Goal: Task Accomplishment & Management: Manage account settings

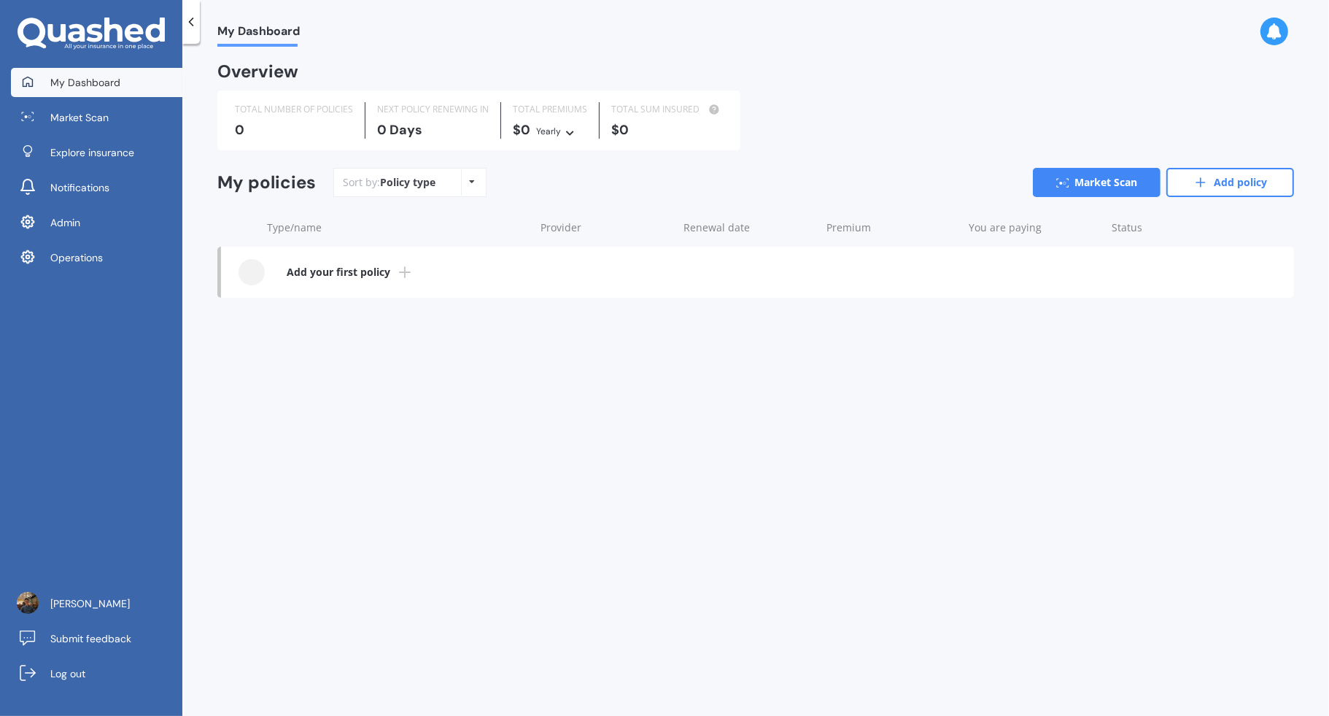
click at [88, 280] on div "My Dashboard Market Scan Explore insurance Notifications Admin Operations [PERS…" at bounding box center [91, 392] width 182 height 648
click at [97, 260] on span "Operations" at bounding box center [76, 257] width 53 height 15
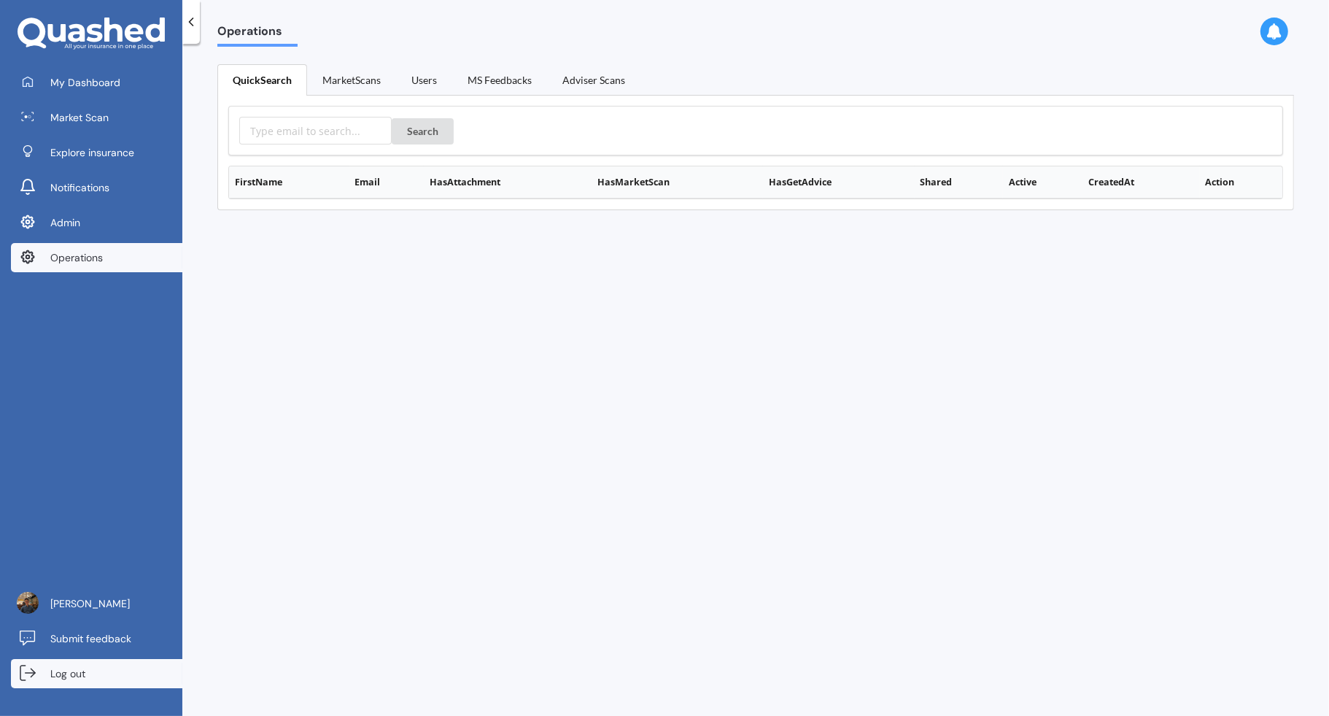
click at [88, 670] on link "Log out" at bounding box center [96, 673] width 171 height 29
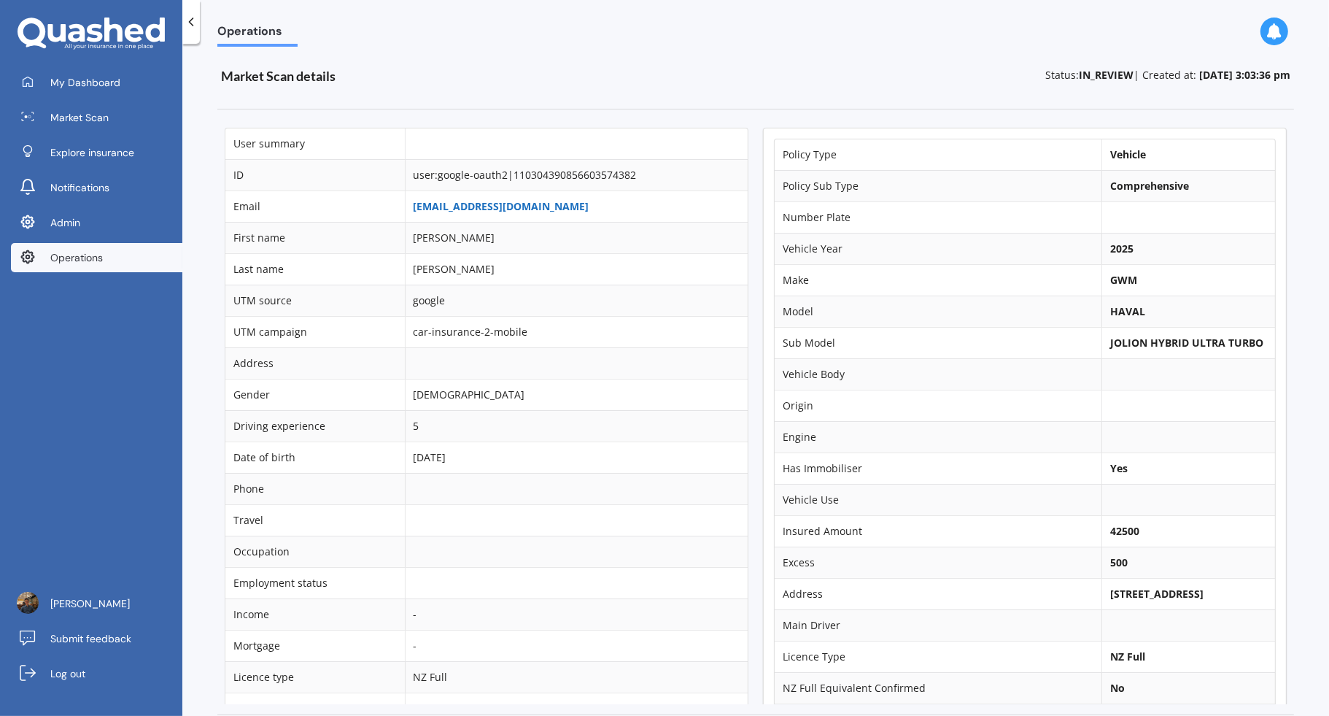
click at [515, 206] on link "[EMAIL_ADDRESS][DOMAIN_NAME]" at bounding box center [502, 206] width 176 height 14
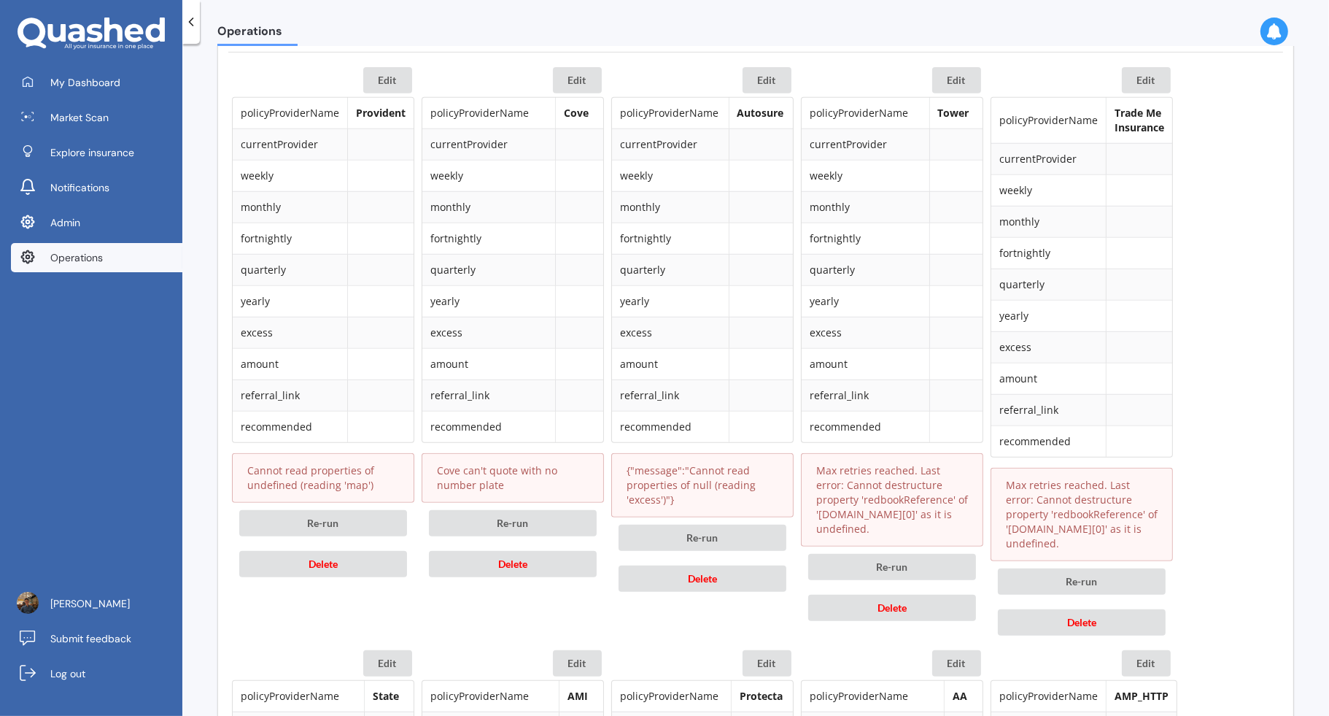
scroll to position [665, 0]
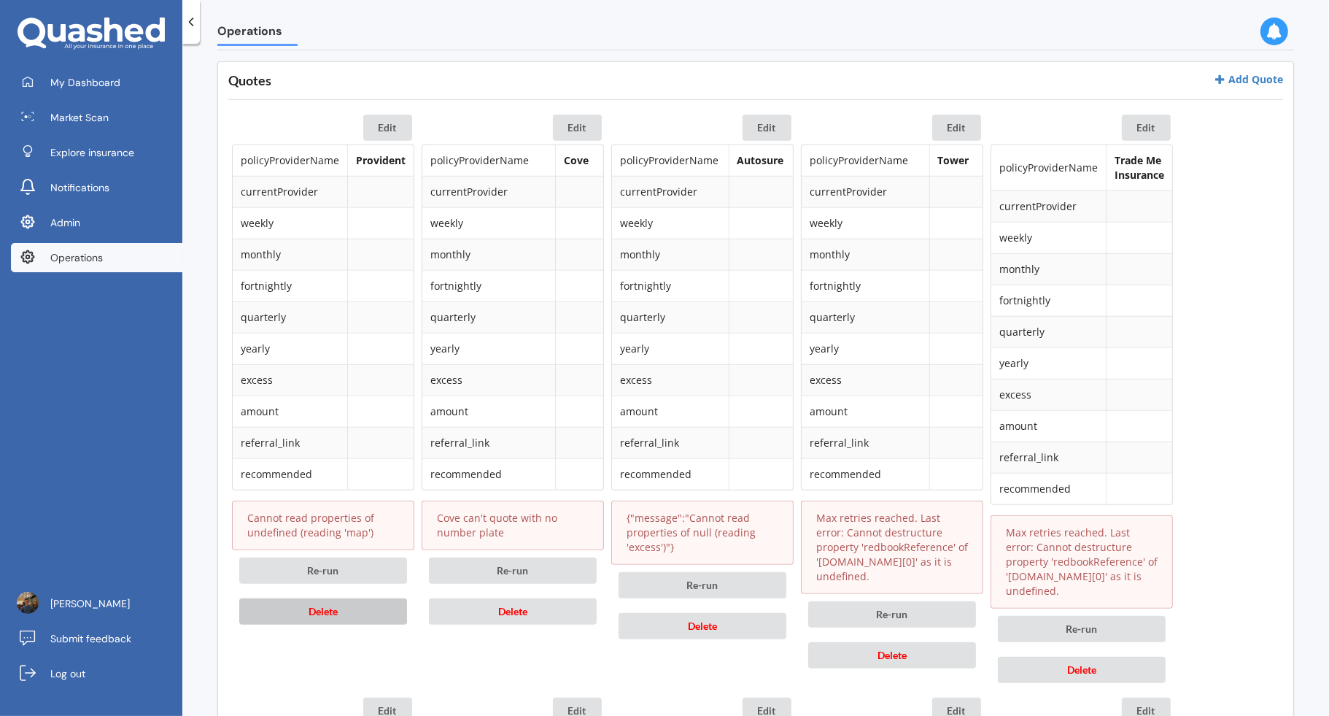
click at [340, 603] on button "Delete" at bounding box center [323, 611] width 168 height 26
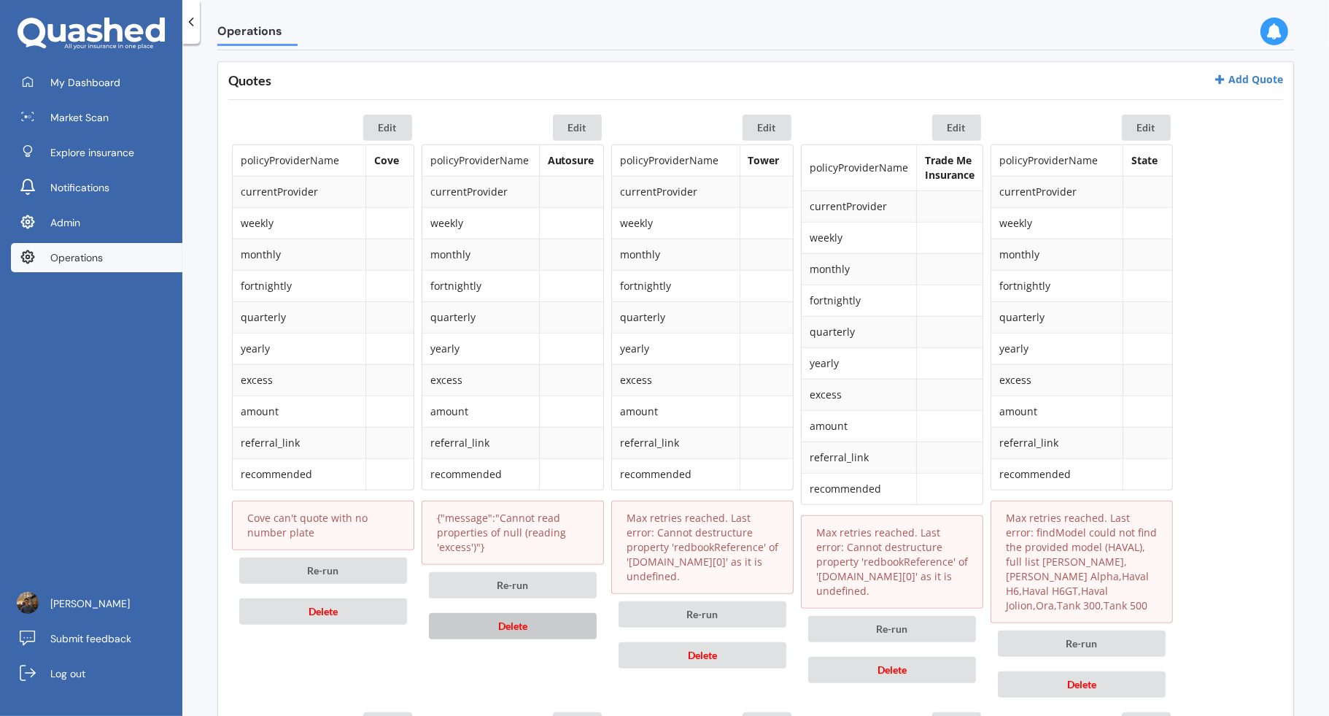
click at [556, 622] on button "Delete" at bounding box center [513, 626] width 168 height 26
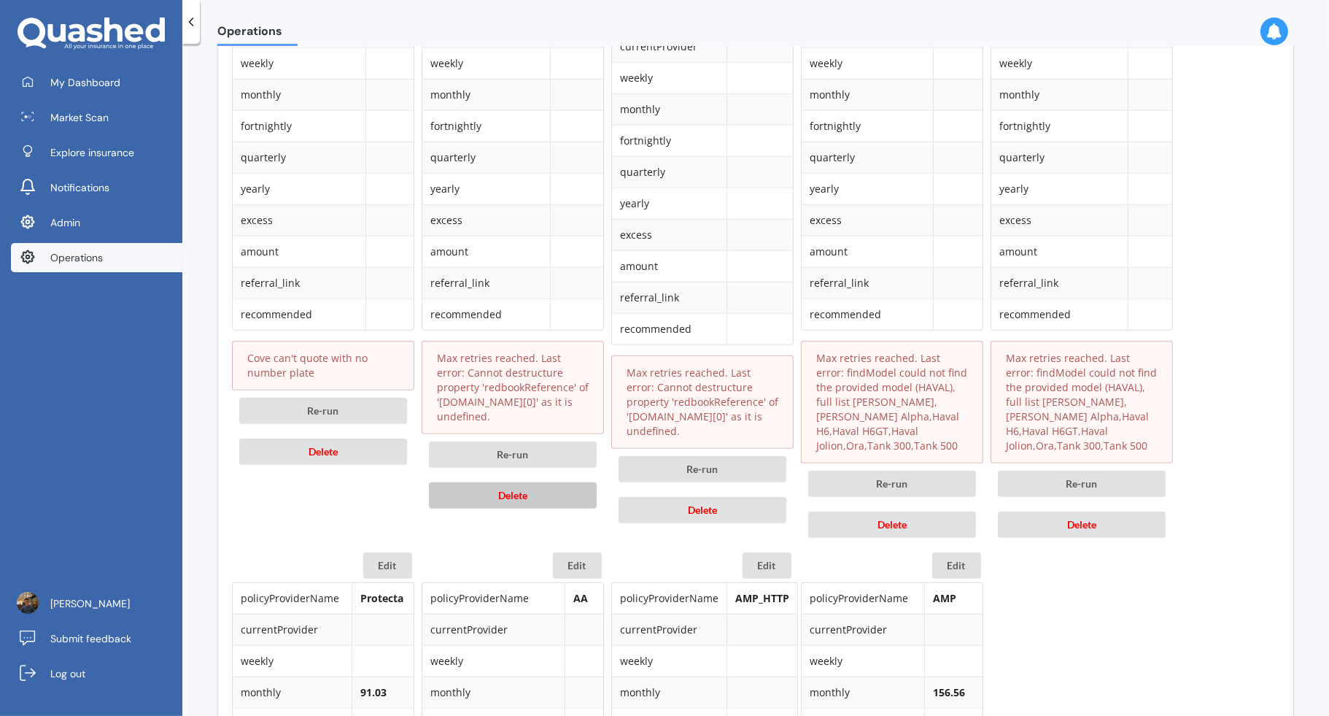
scroll to position [837, 0]
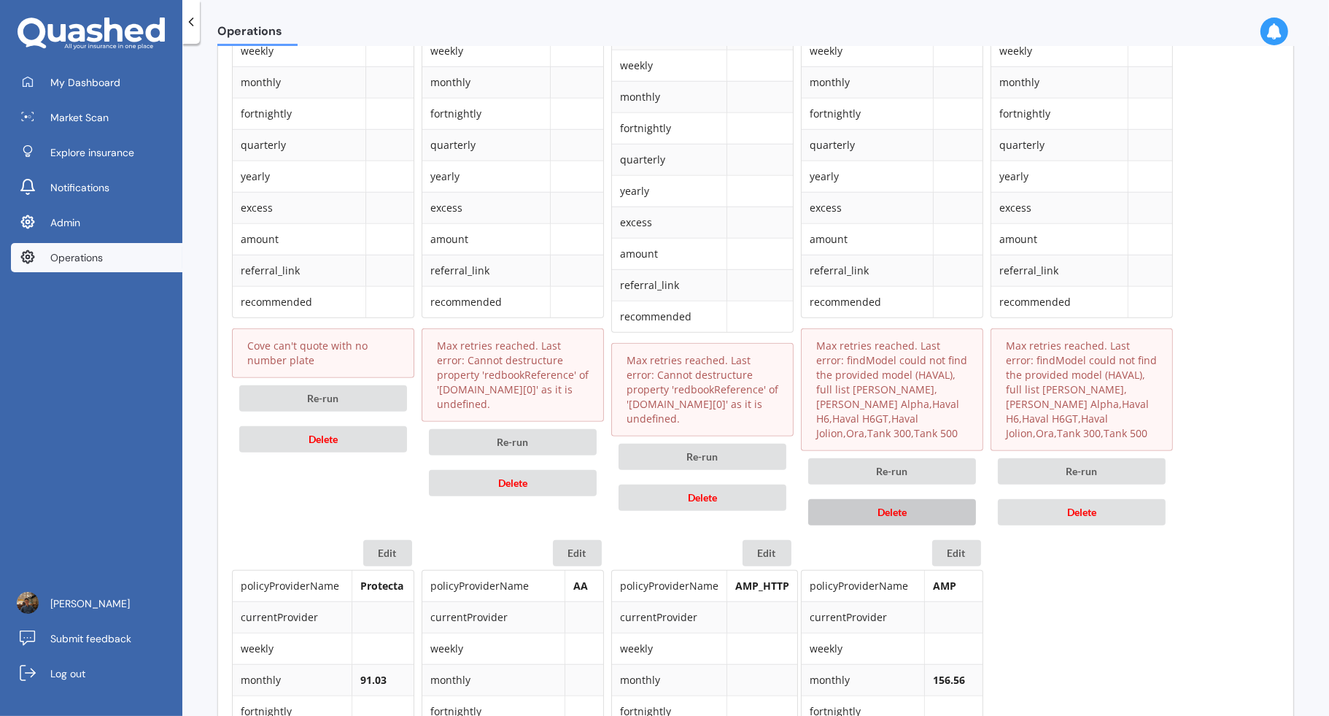
click at [892, 510] on span "Delete" at bounding box center [892, 512] width 29 height 12
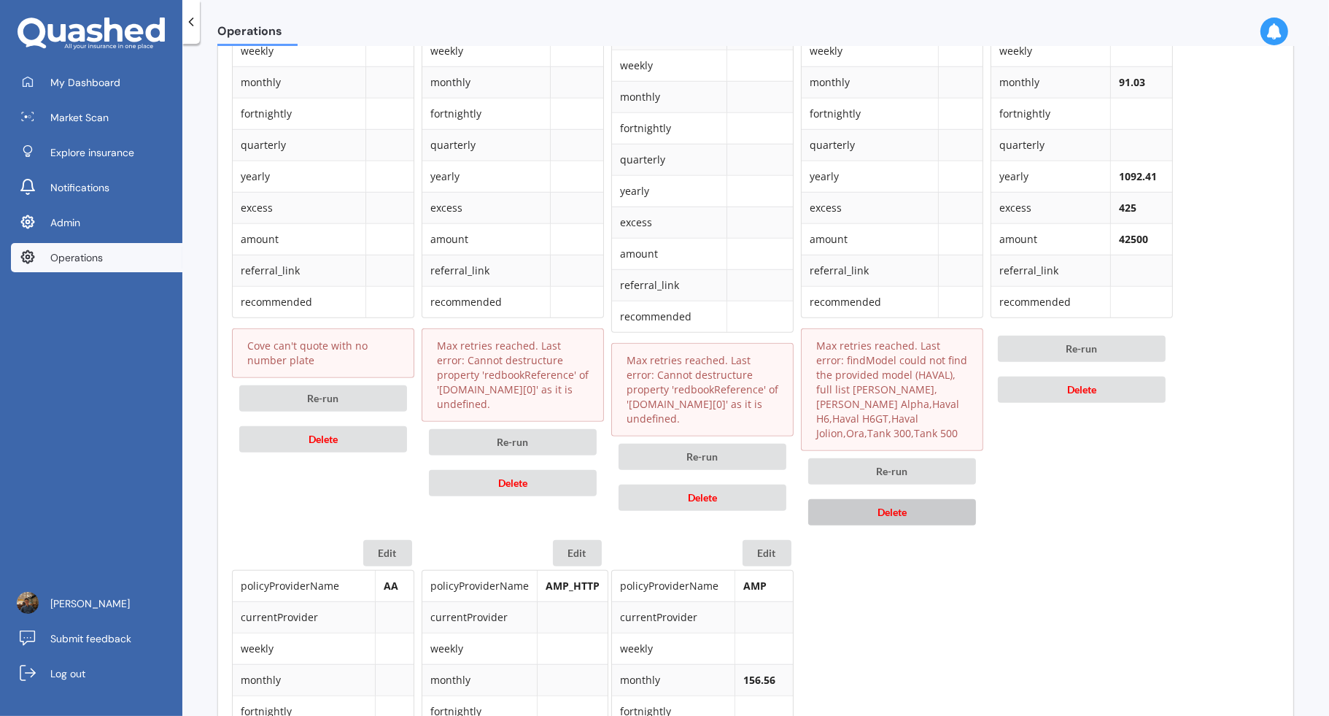
click at [947, 502] on button "Delete" at bounding box center [892, 512] width 168 height 26
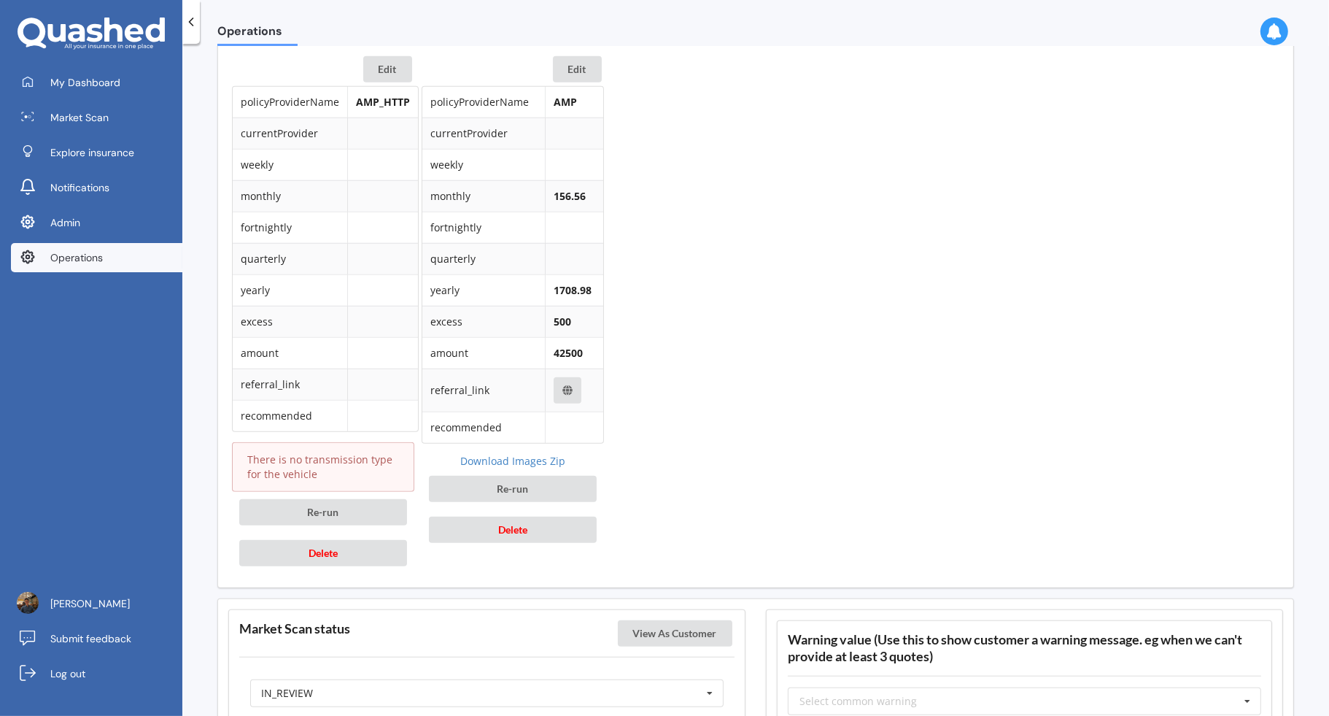
scroll to position [1408, 0]
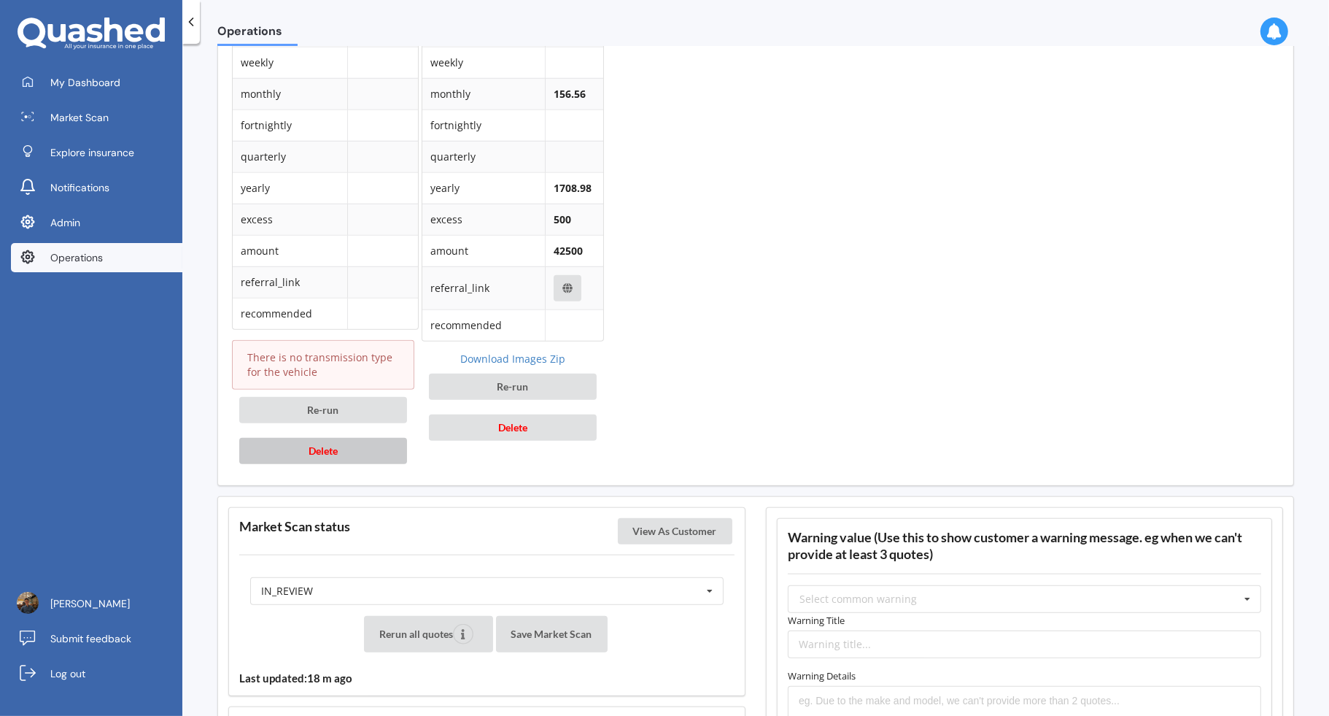
click at [398, 438] on button "Delete" at bounding box center [323, 451] width 168 height 26
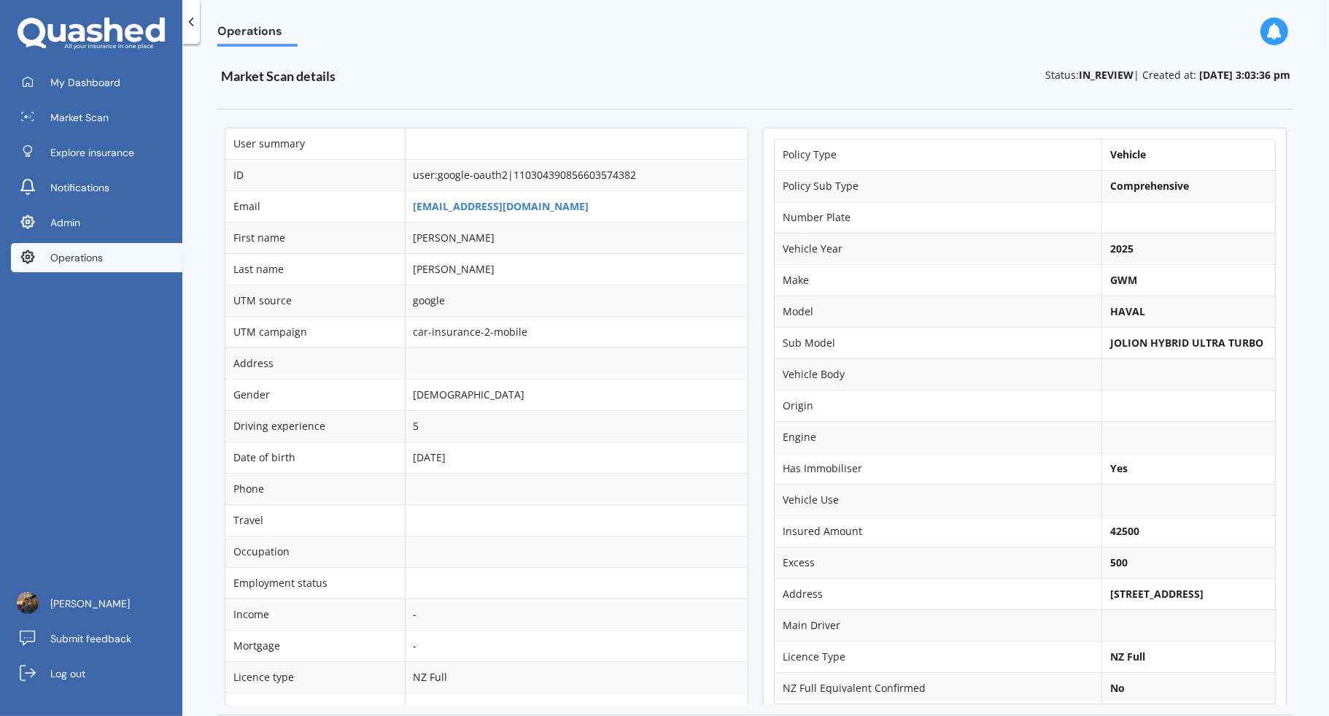
scroll to position [12, 0]
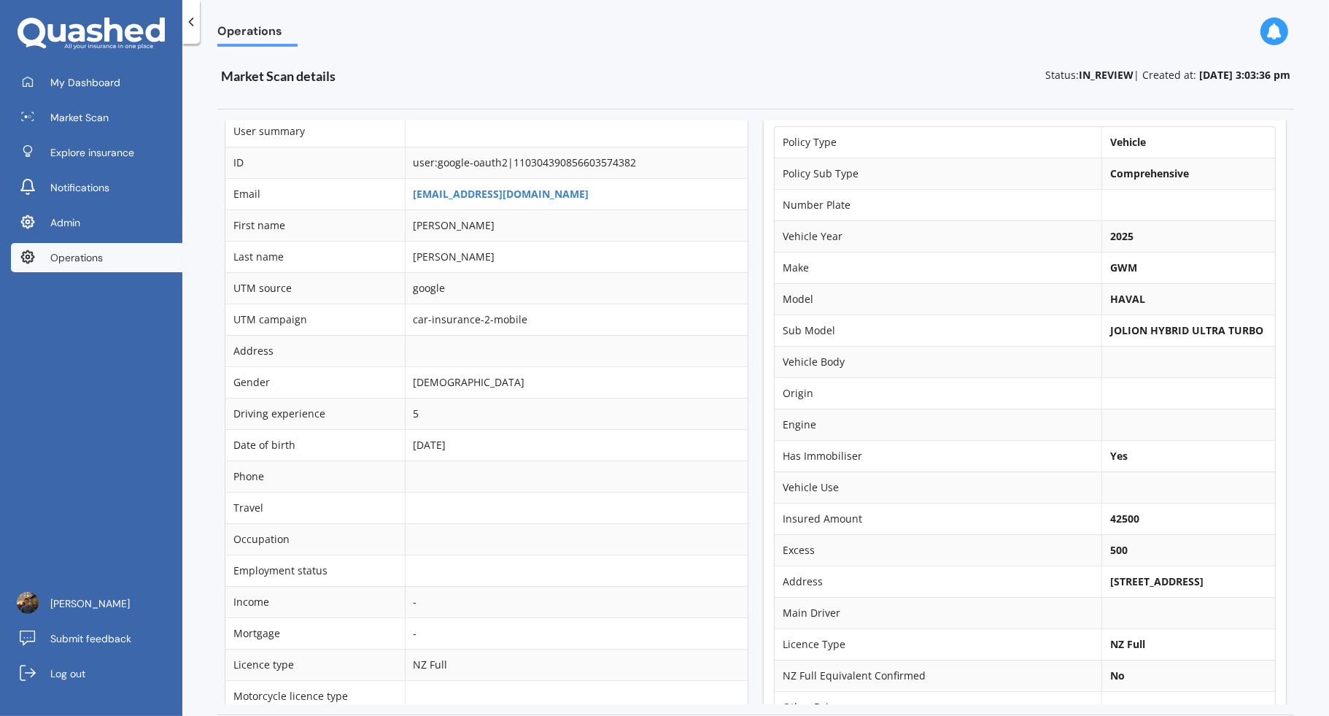
drag, startPoint x: 1096, startPoint y: 573, endPoint x: 1192, endPoint y: 586, distance: 96.4
click at [1192, 586] on b "215 Newcastle Road, Grandview Heights, Hamilton 3200" at bounding box center [1156, 581] width 93 height 14
copy b "215 Newcastle Road, Grandview Heights"
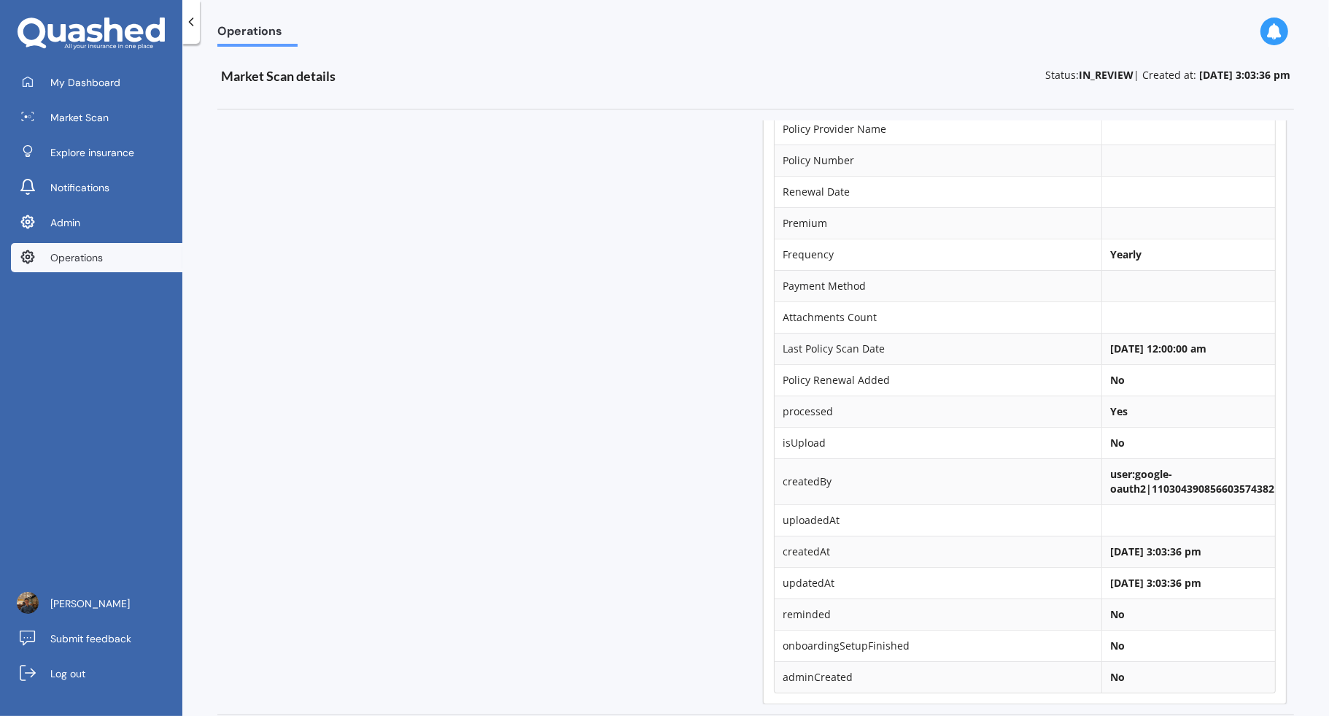
scroll to position [704, 0]
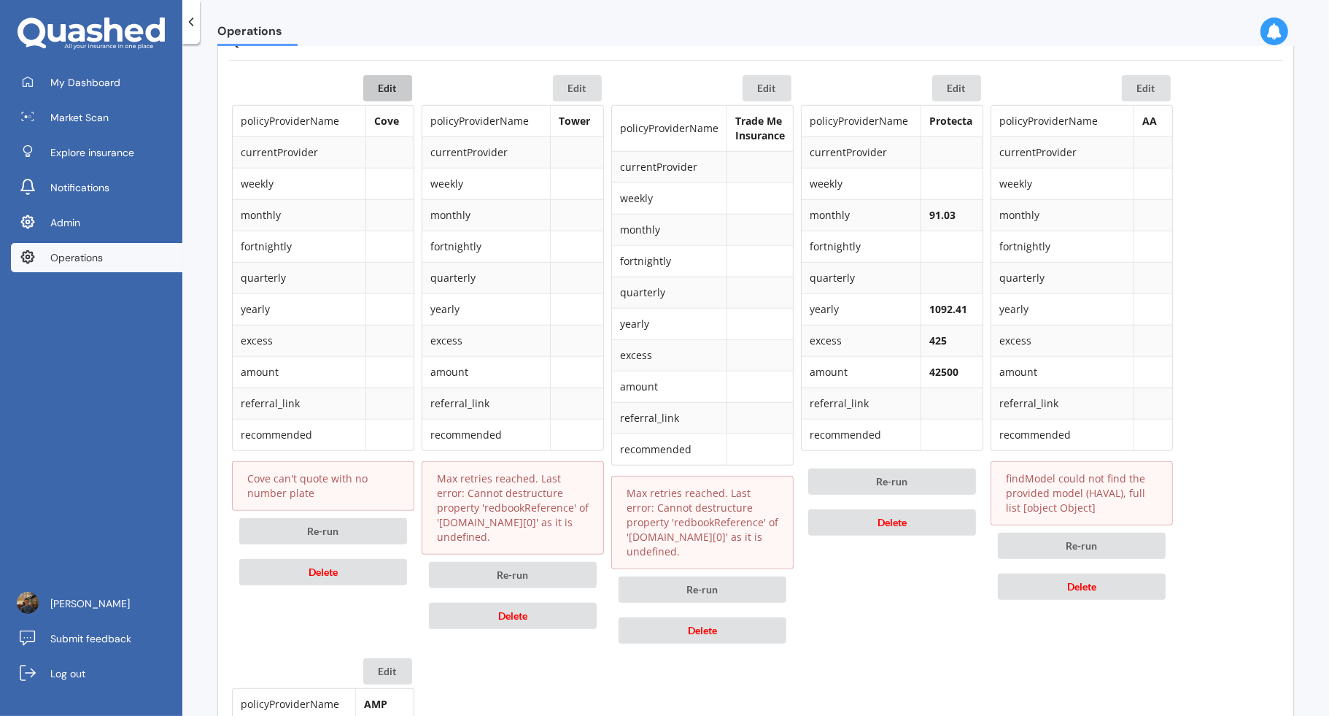
click at [400, 92] on button "Edit" at bounding box center [387, 88] width 49 height 26
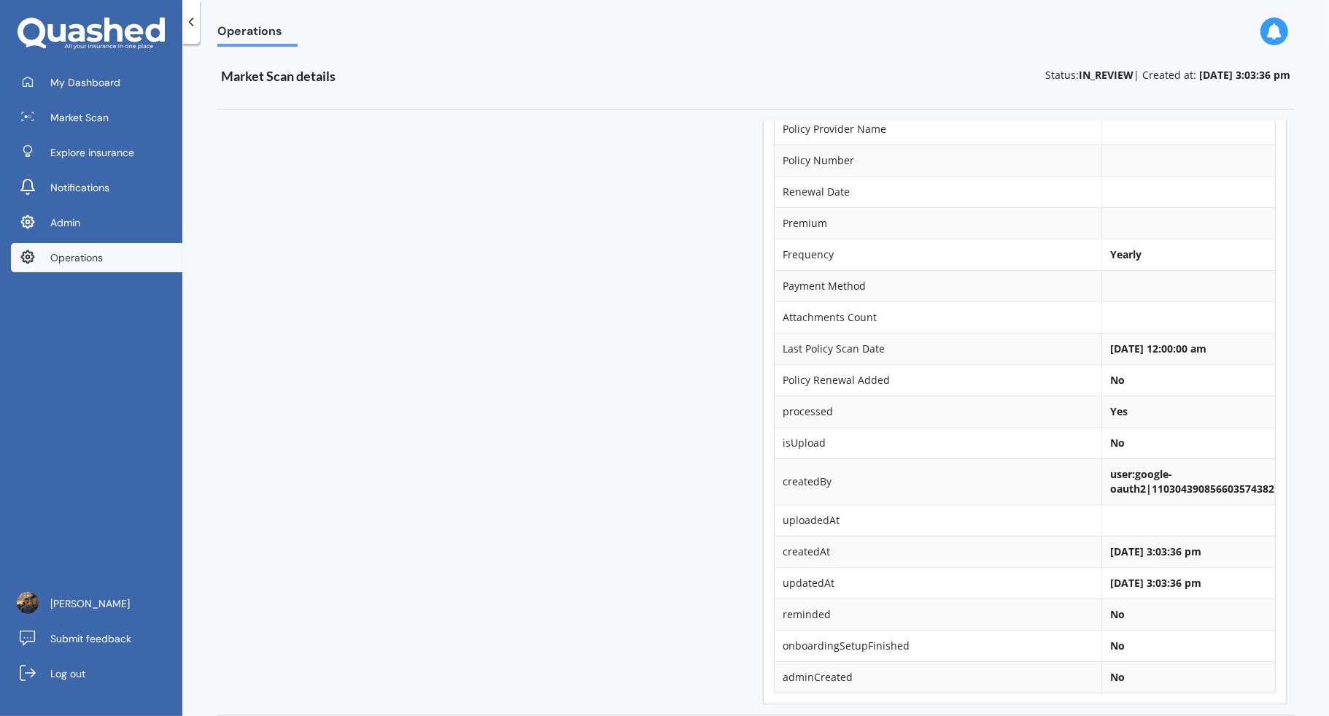
scroll to position [533, 0]
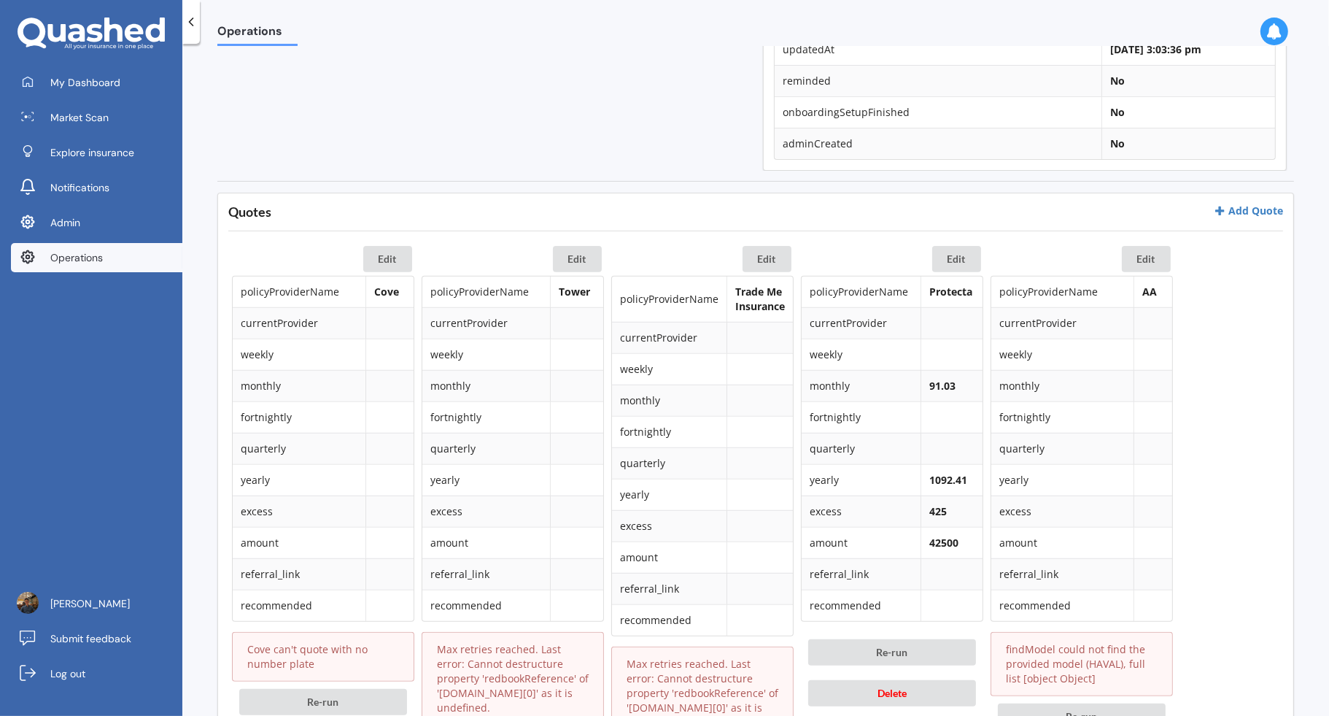
click at [373, 256] on button "Edit" at bounding box center [387, 259] width 49 height 26
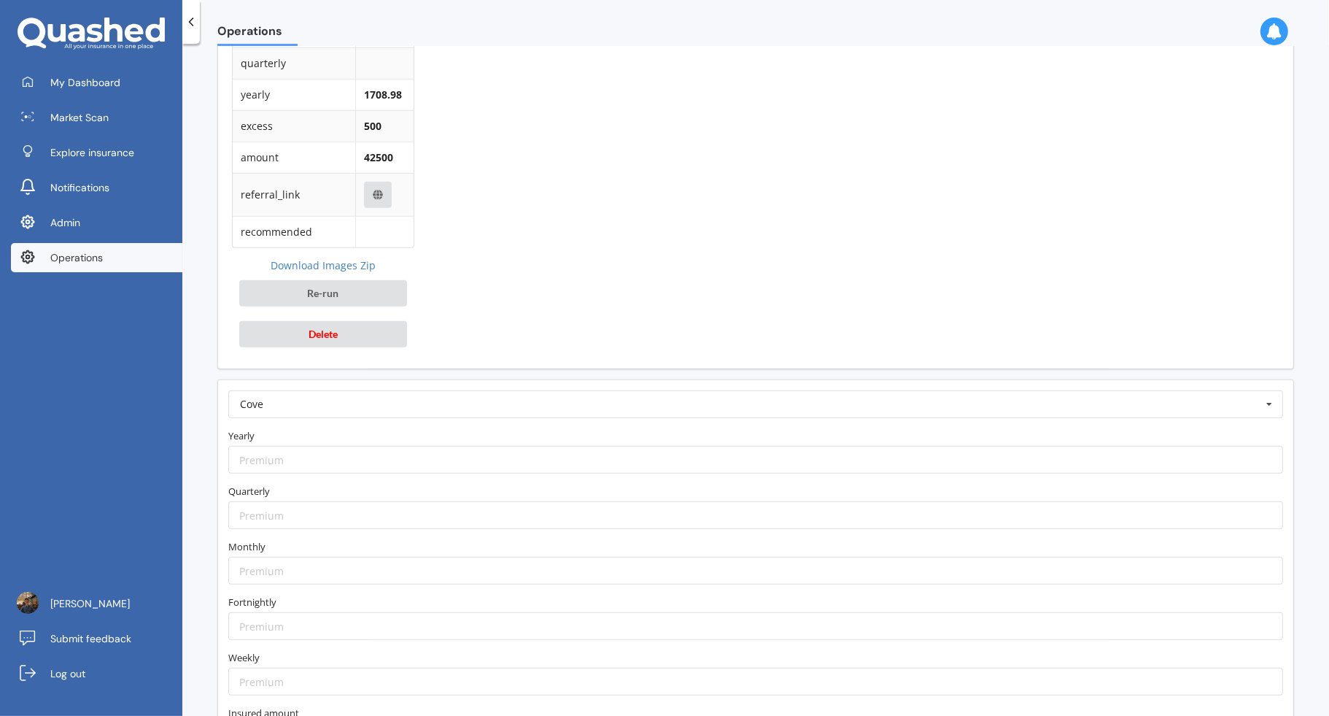
scroll to position [1819, 0]
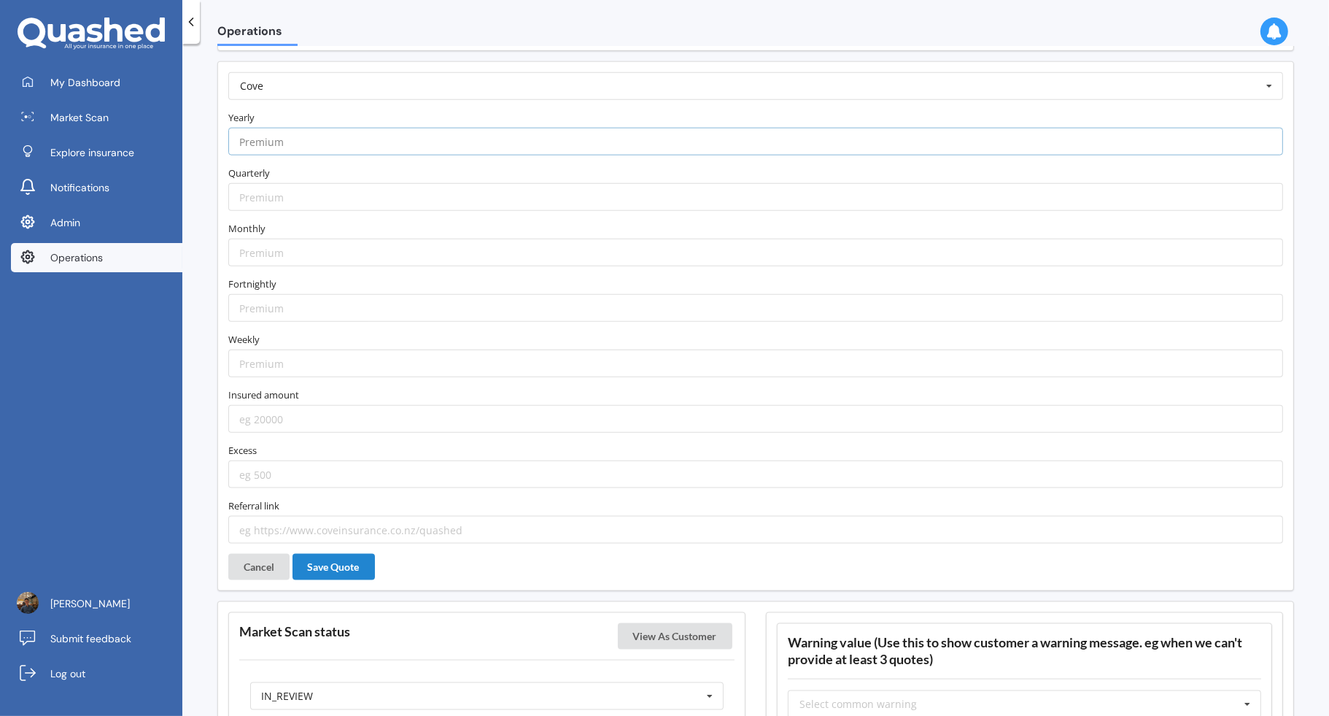
click at [363, 128] on input "number" at bounding box center [755, 142] width 1055 height 28
type input "1081.36"
type input "109.28"
type input "42500"
type input "500"
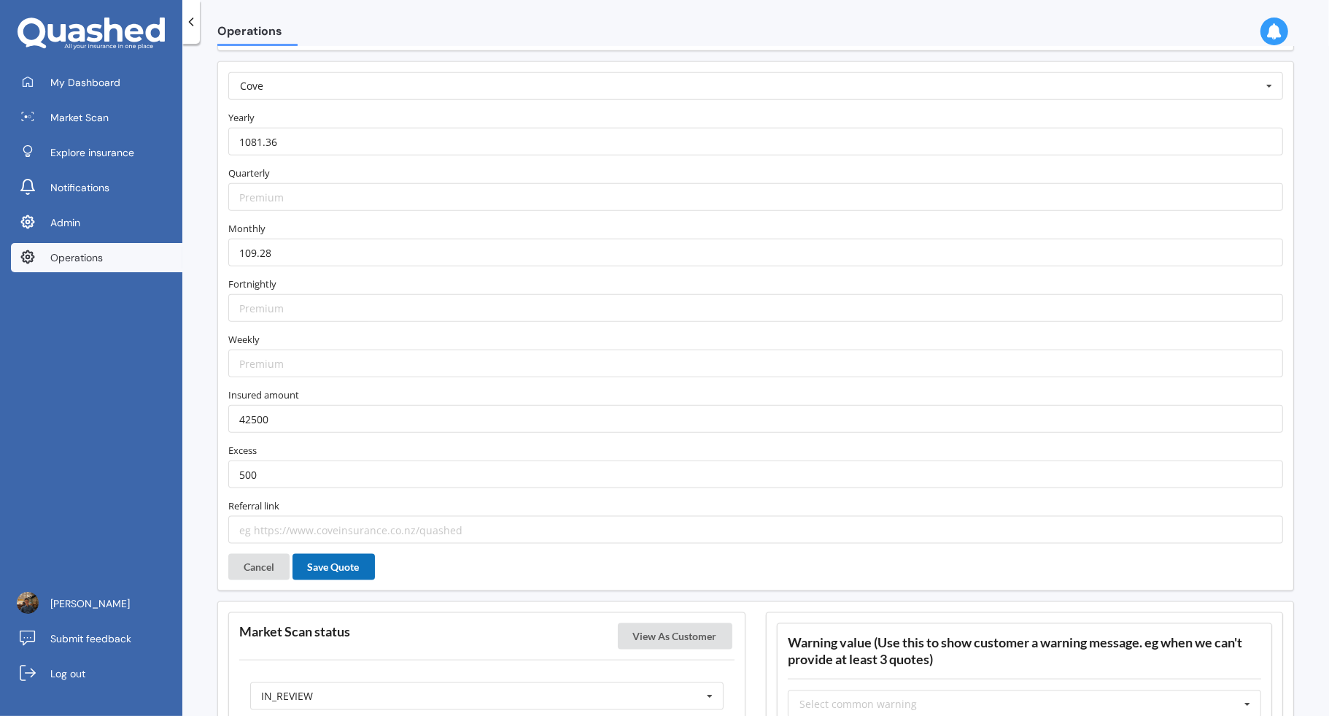
click at [350, 557] on button "Save Quote" at bounding box center [334, 567] width 82 height 26
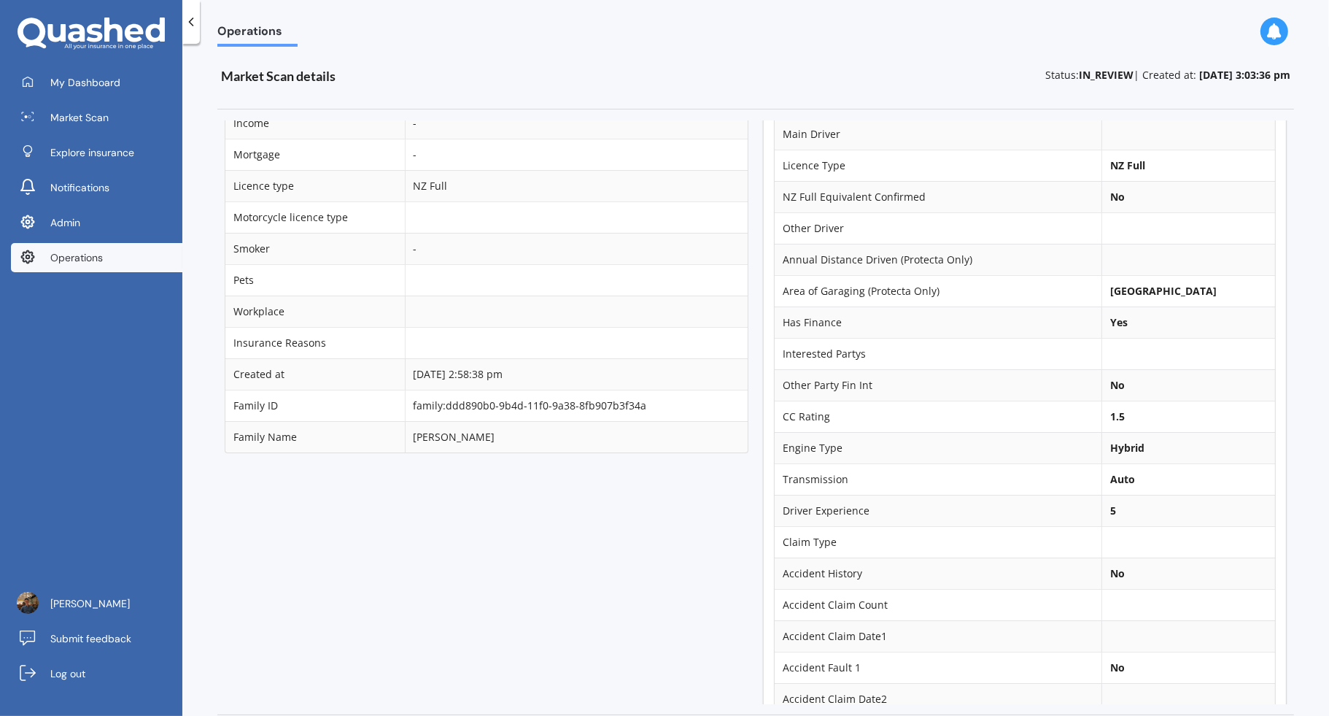
scroll to position [224, 0]
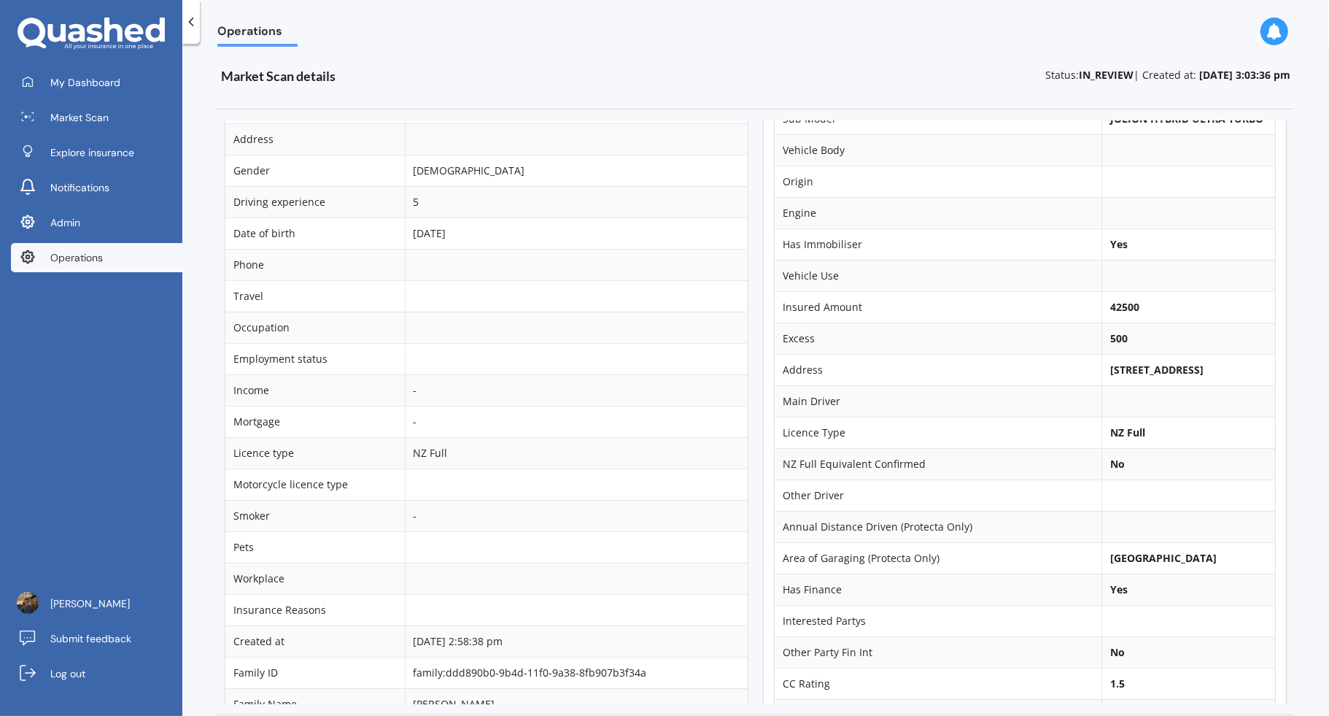
drag, startPoint x: 1094, startPoint y: 363, endPoint x: 1193, endPoint y: 382, distance: 100.3
click at [1193, 382] on td "215 Newcastle Road, Grandview Heights, Hamilton 3200" at bounding box center [1189, 369] width 174 height 31
copy b "215 Newcastle Road, Grandview Heights"
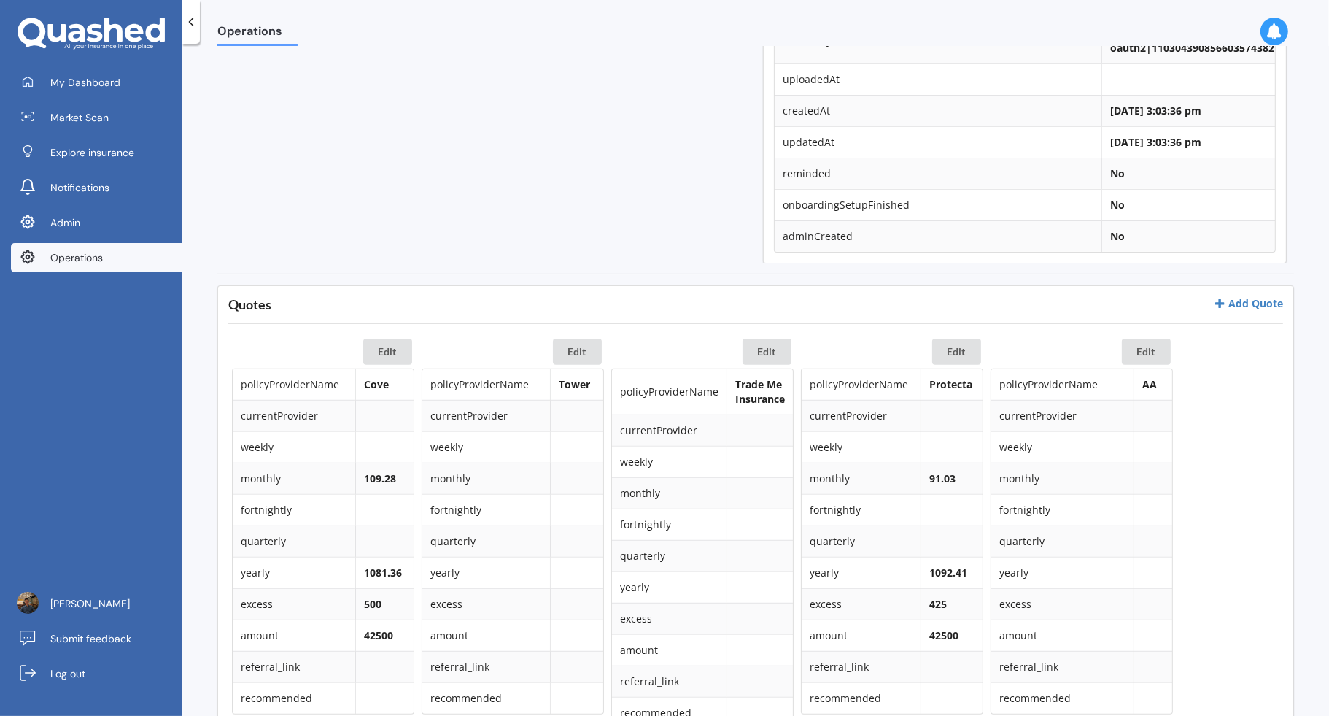
scroll to position [571, 0]
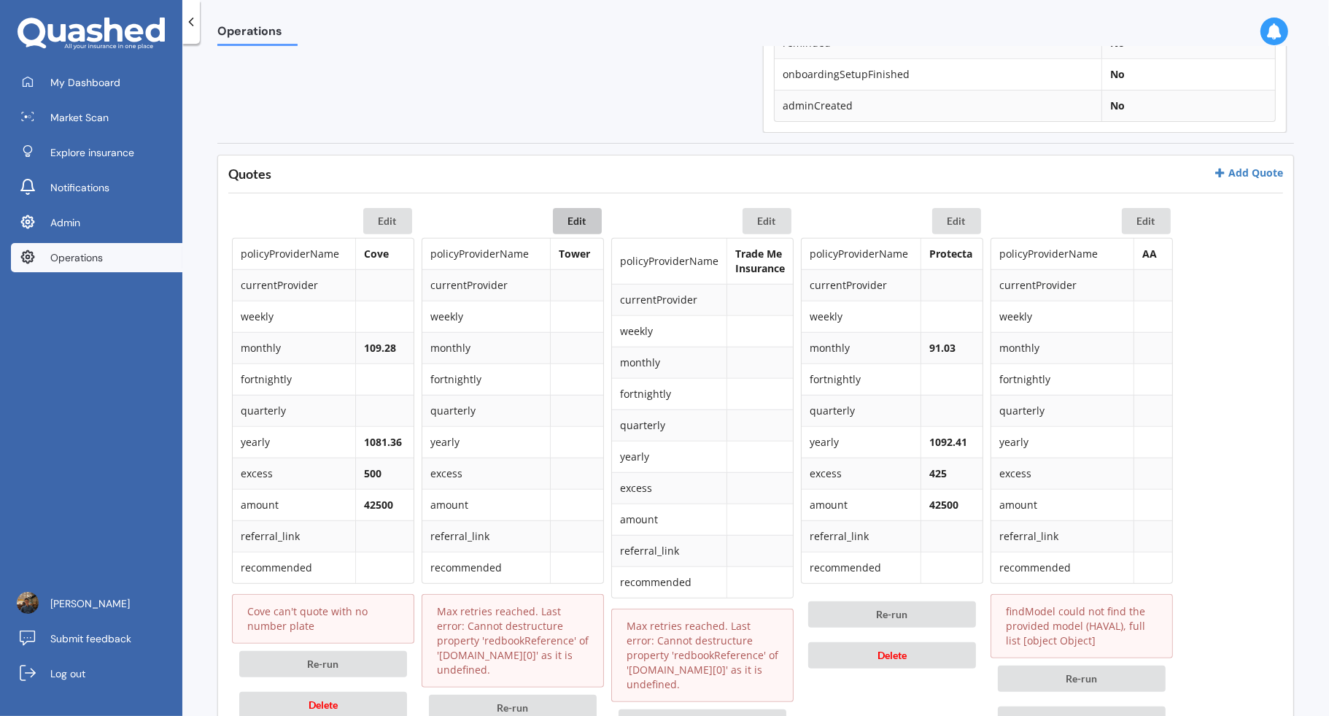
click at [584, 217] on button "Edit" at bounding box center [577, 221] width 49 height 26
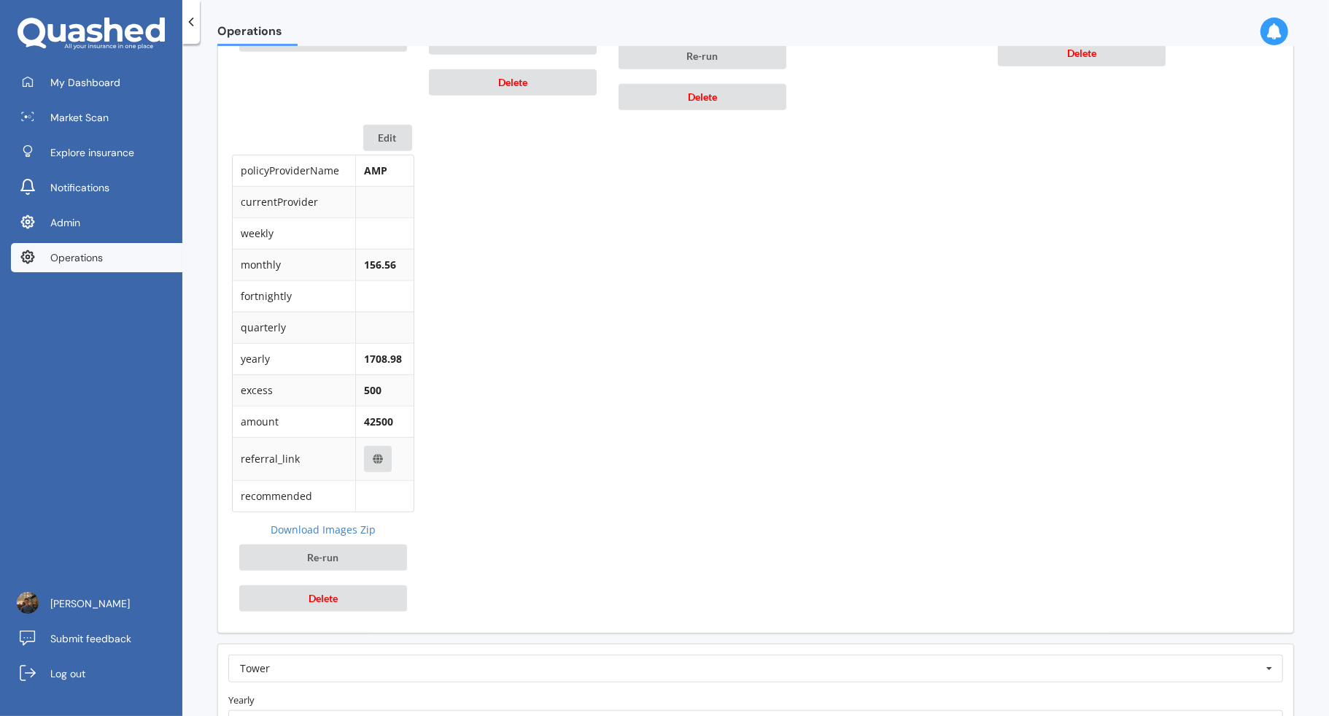
scroll to position [1503, 0]
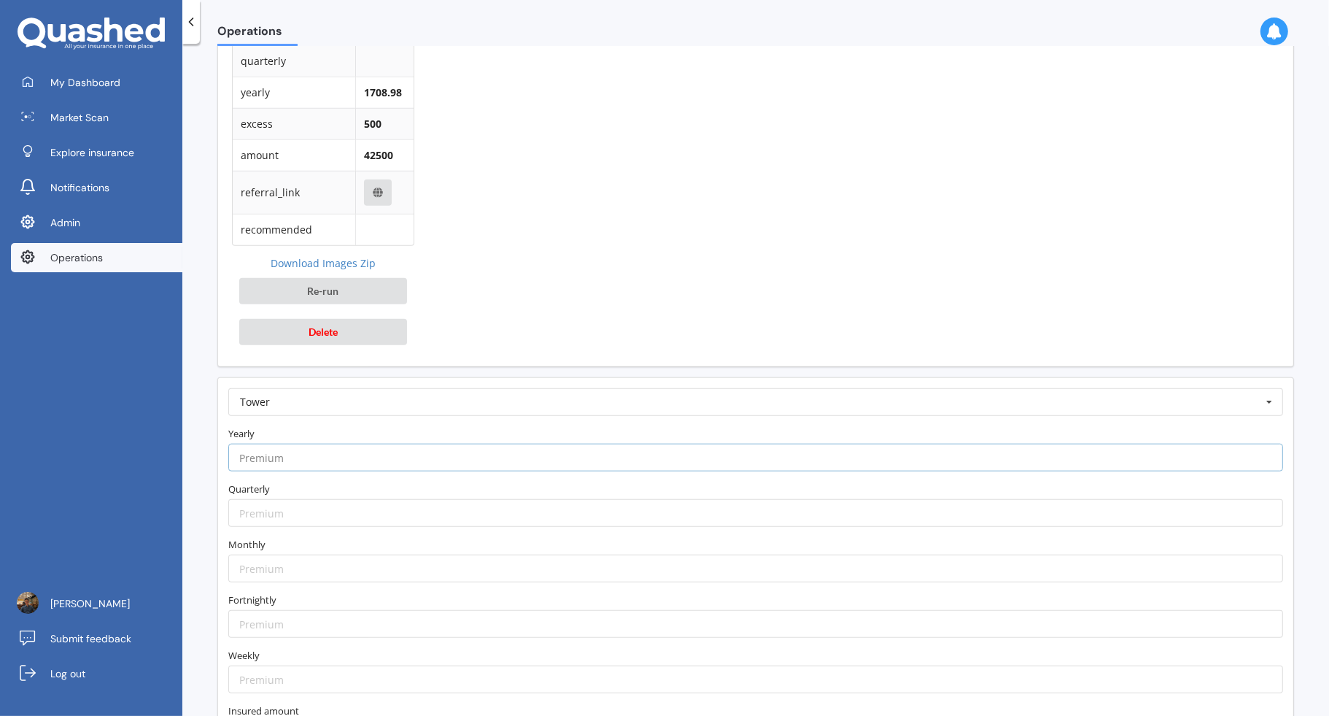
click at [339, 444] on input "number" at bounding box center [755, 458] width 1055 height 28
paste input "1125.48"
type input "1125.48"
click at [363, 411] on form "Tower AA AIA AMI AMP ANZ ASB Accuro Aioi Nissay Dowa Allianz Partners Ando Aste…" at bounding box center [755, 623] width 1055 height 471
click at [314, 554] on input "number" at bounding box center [755, 568] width 1055 height 28
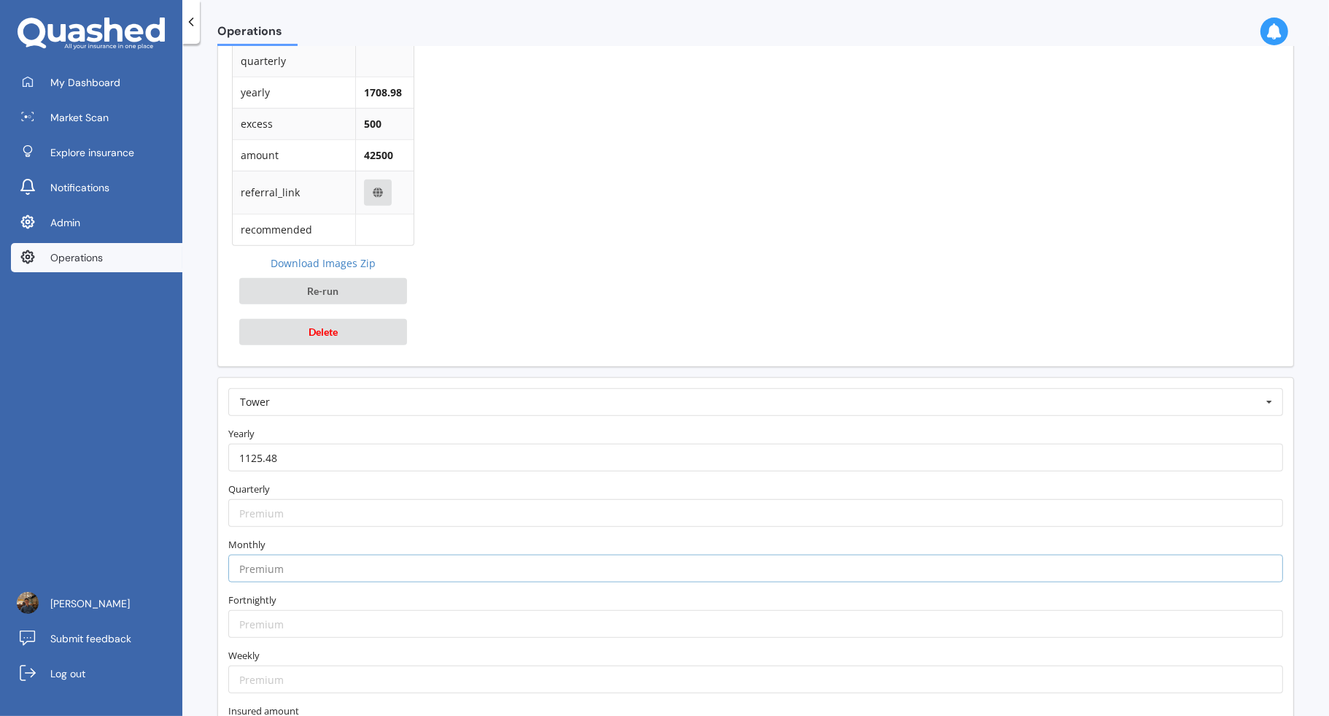
paste input "103.91"
type input "103.91"
click at [314, 537] on label "Monthly" at bounding box center [755, 544] width 1055 height 15
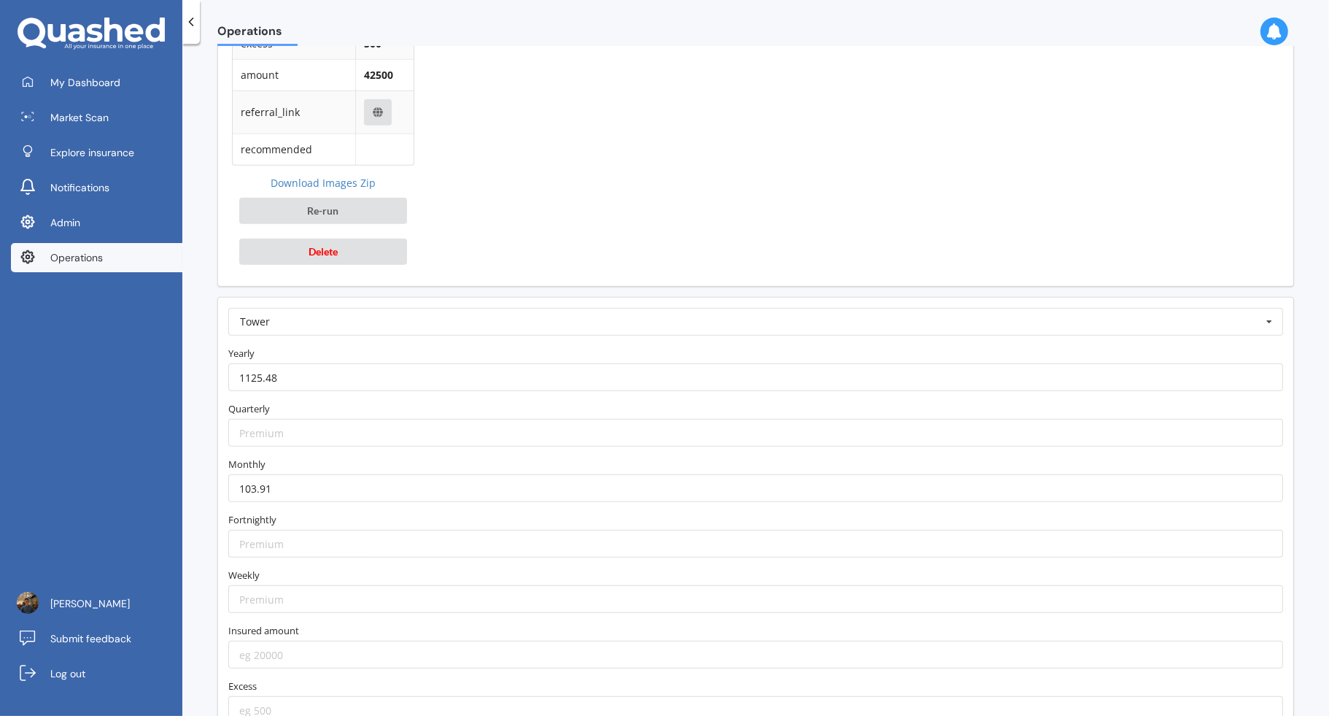
scroll to position [1666, 0]
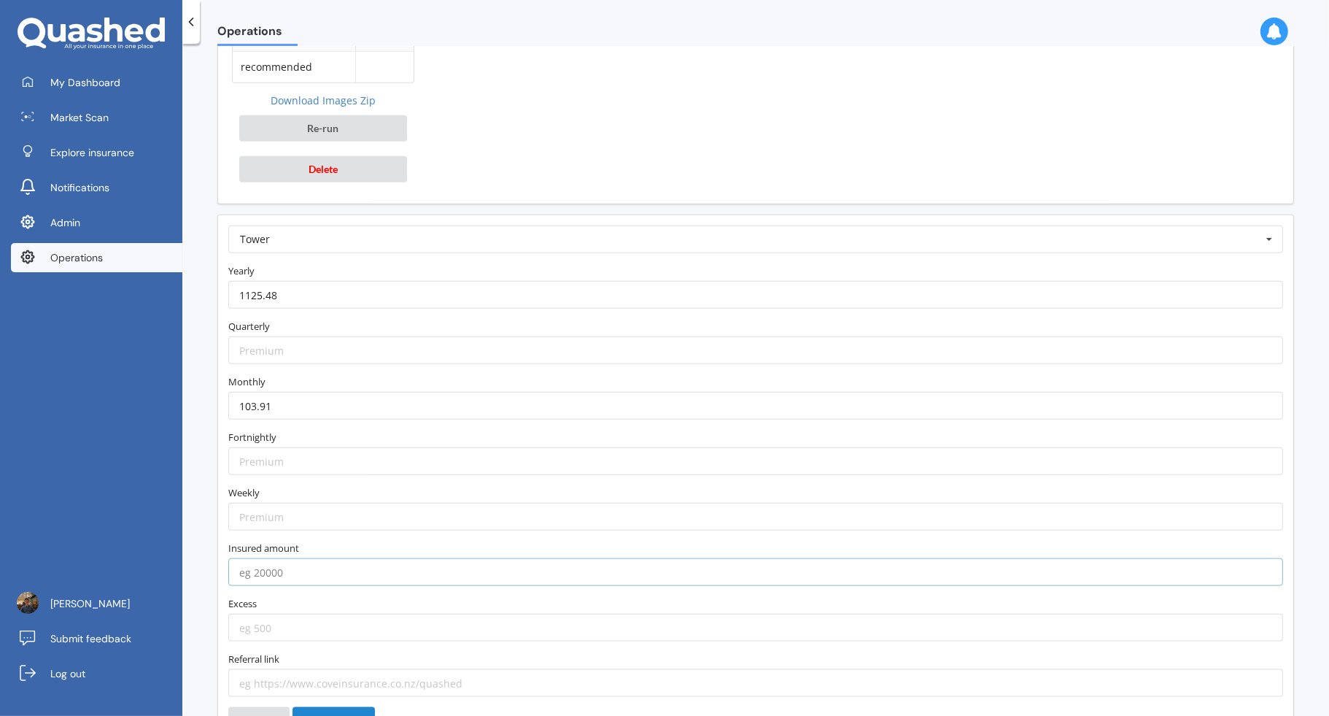
click at [308, 560] on input "number" at bounding box center [755, 572] width 1055 height 28
type input "42500"
type input "500"
click at [486, 226] on input "text" at bounding box center [756, 239] width 1053 height 26
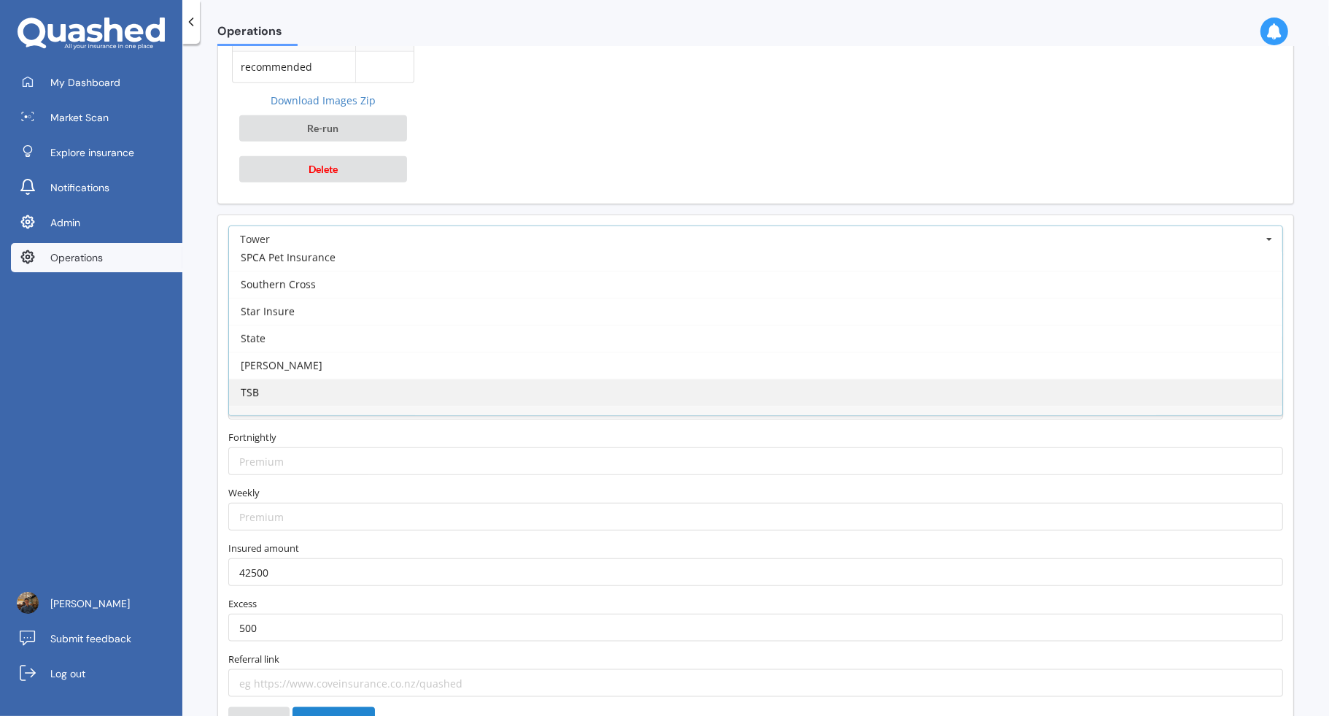
click at [416, 379] on div "TSB" at bounding box center [755, 392] width 1053 height 27
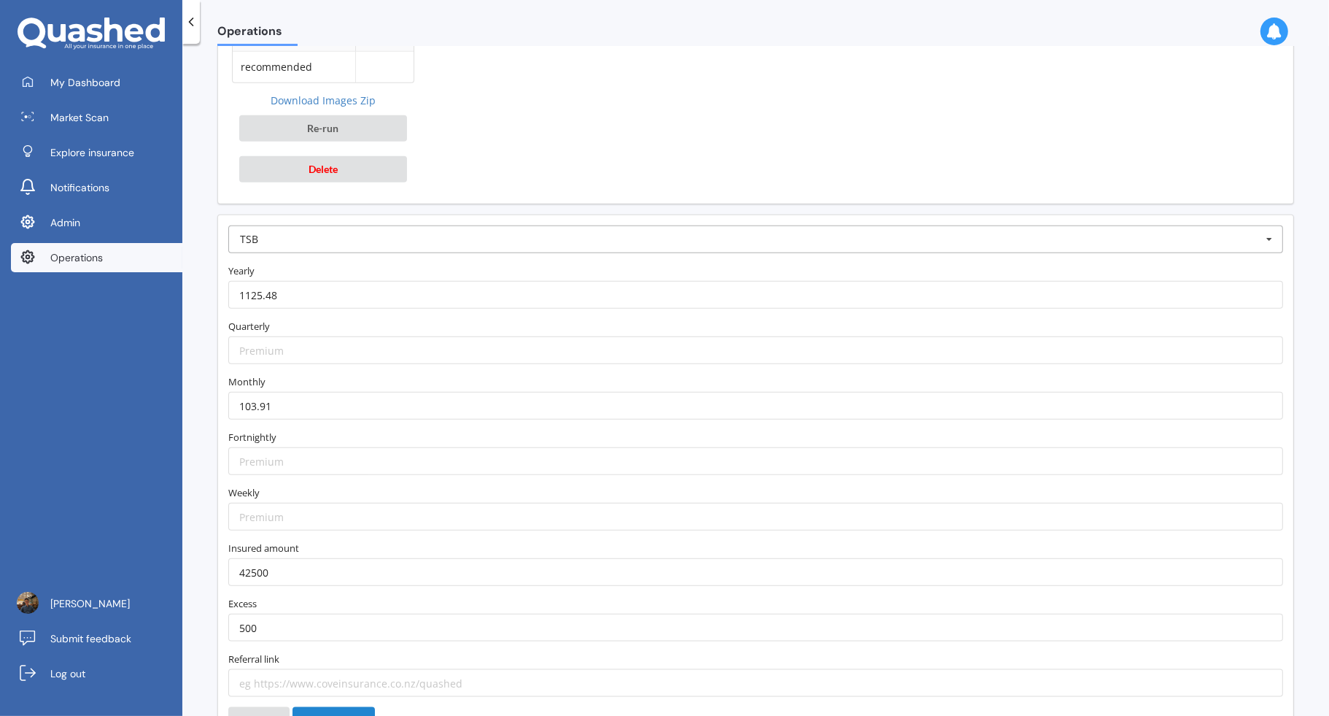
click at [439, 227] on input "text" at bounding box center [756, 239] width 1053 height 26
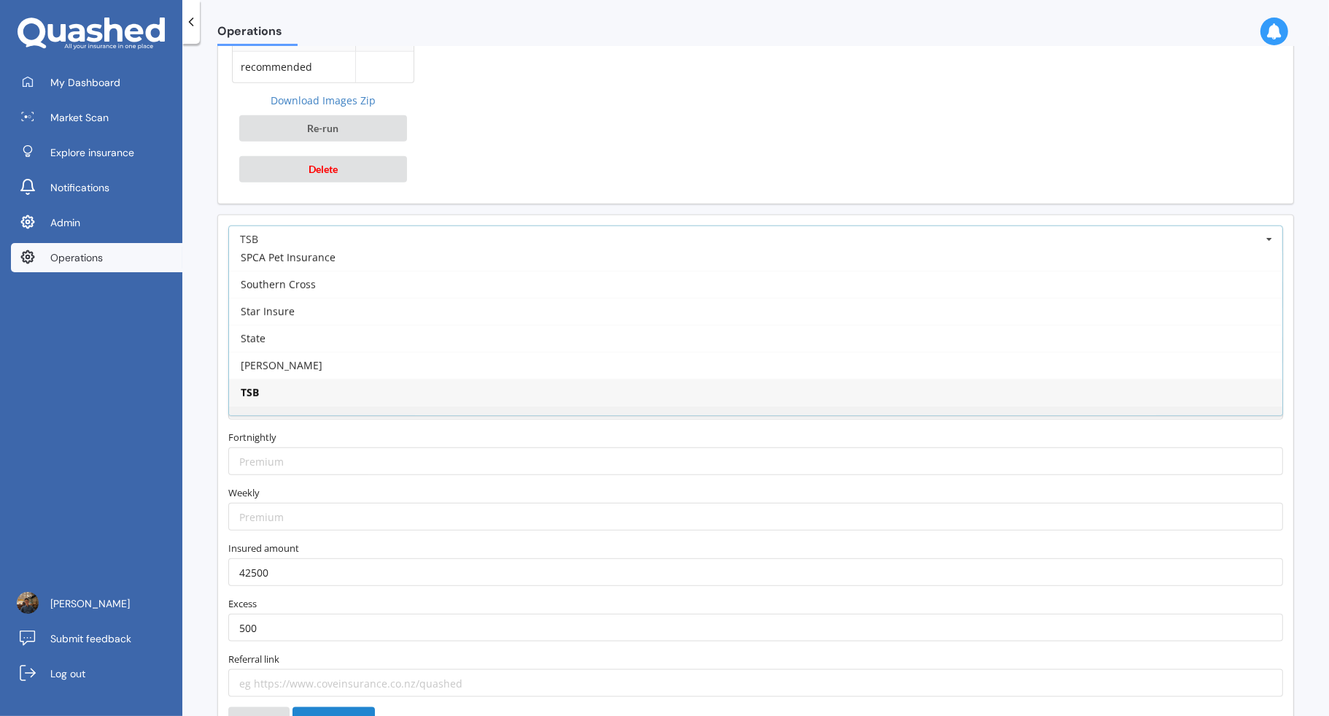
click at [392, 406] on div "Tower" at bounding box center [755, 419] width 1053 height 27
type input "https://www.tower.co.nz/car-insurance/?utm_source=quashed&utm_medium=affiliate&…"
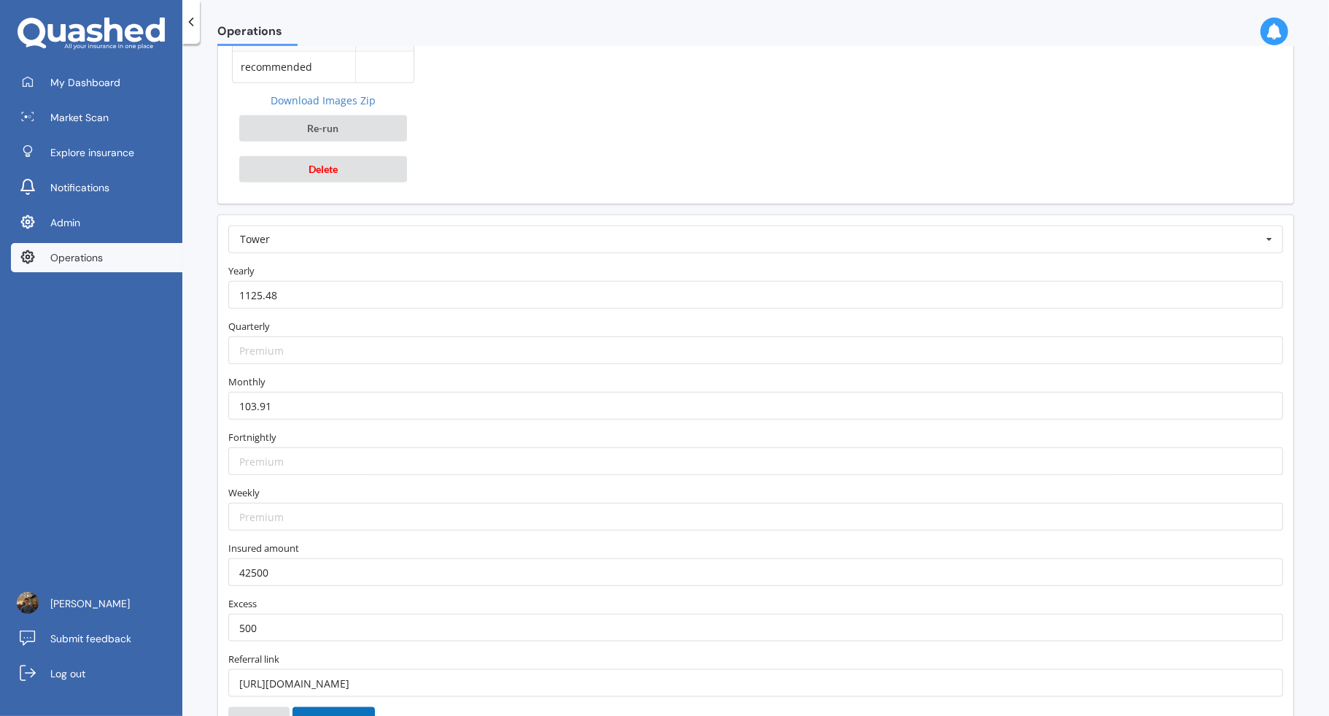
click at [349, 707] on button "Save Quote" at bounding box center [334, 720] width 82 height 26
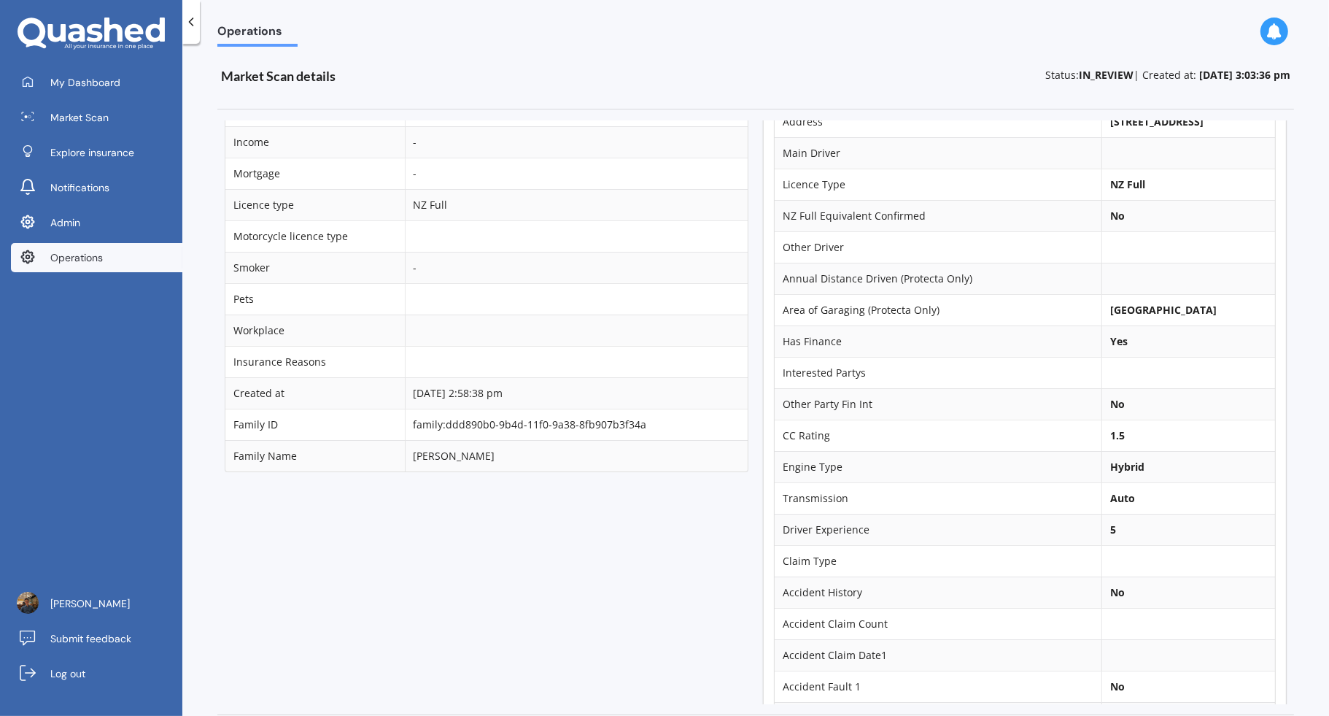
scroll to position [301, 0]
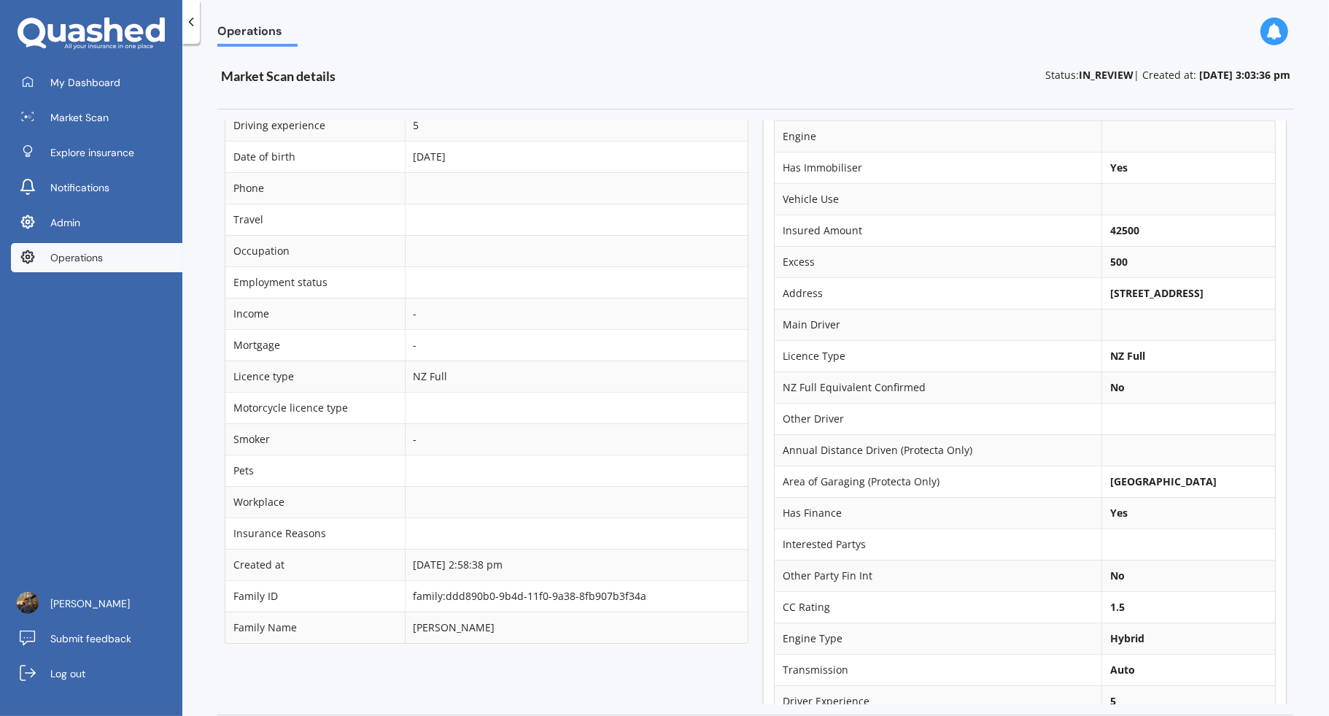
drag, startPoint x: 1088, startPoint y: 292, endPoint x: 1199, endPoint y: 307, distance: 111.9
click at [1199, 307] on td "215 Newcastle Road, Grandview Heights, Hamilton 3200" at bounding box center [1189, 292] width 174 height 31
copy b "215 Newcastle Road, Grandview Heights,"
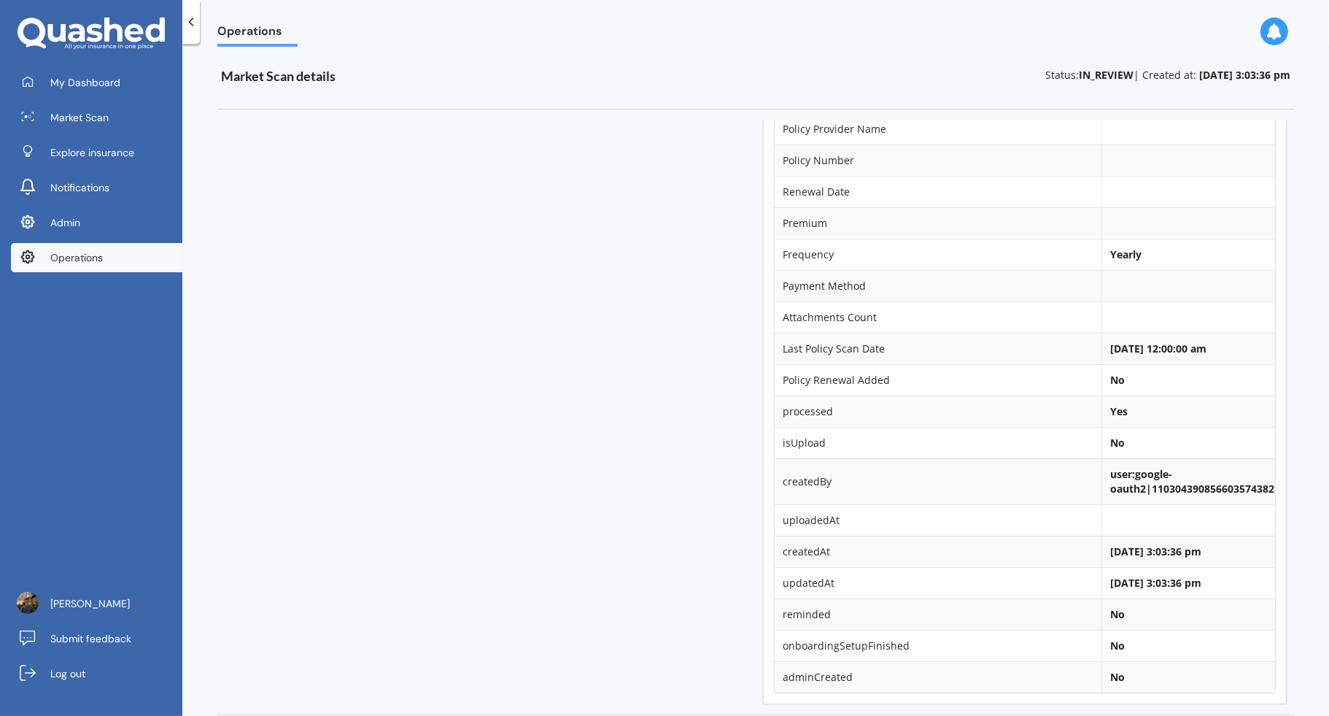
scroll to position [686, 0]
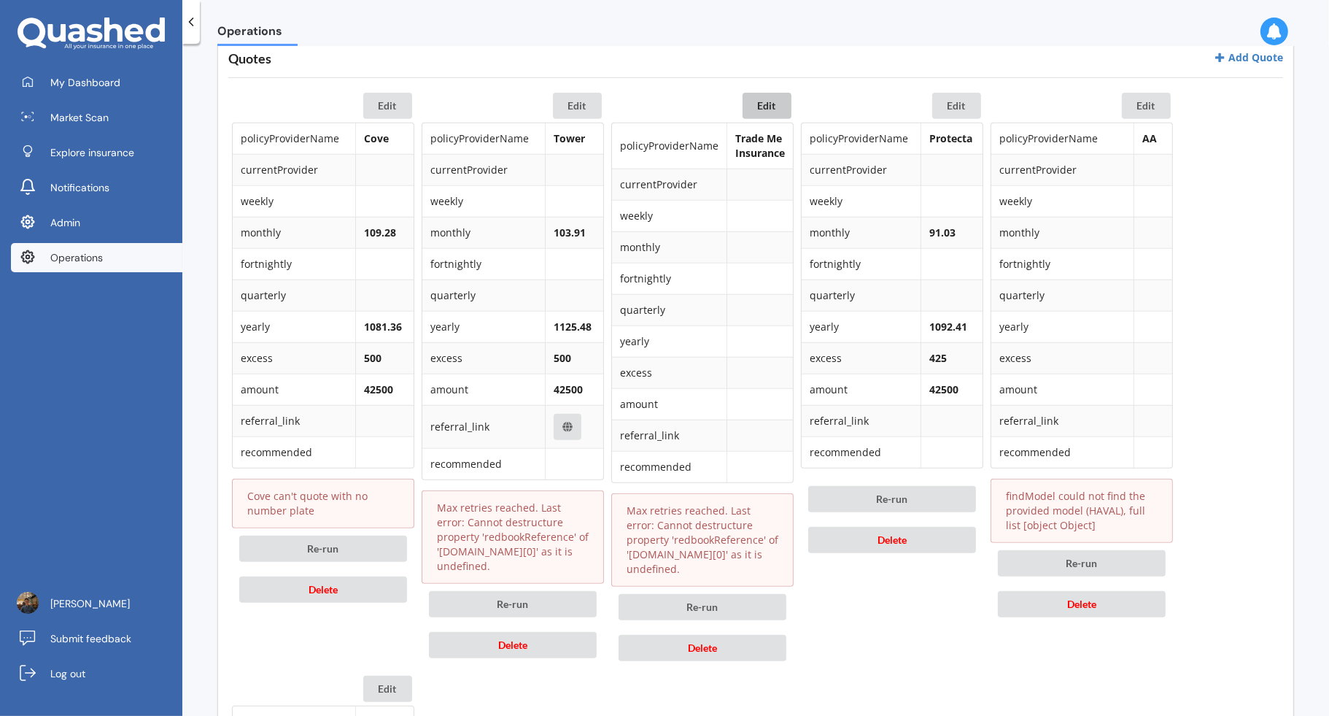
click at [775, 104] on button "Edit" at bounding box center [767, 106] width 49 height 26
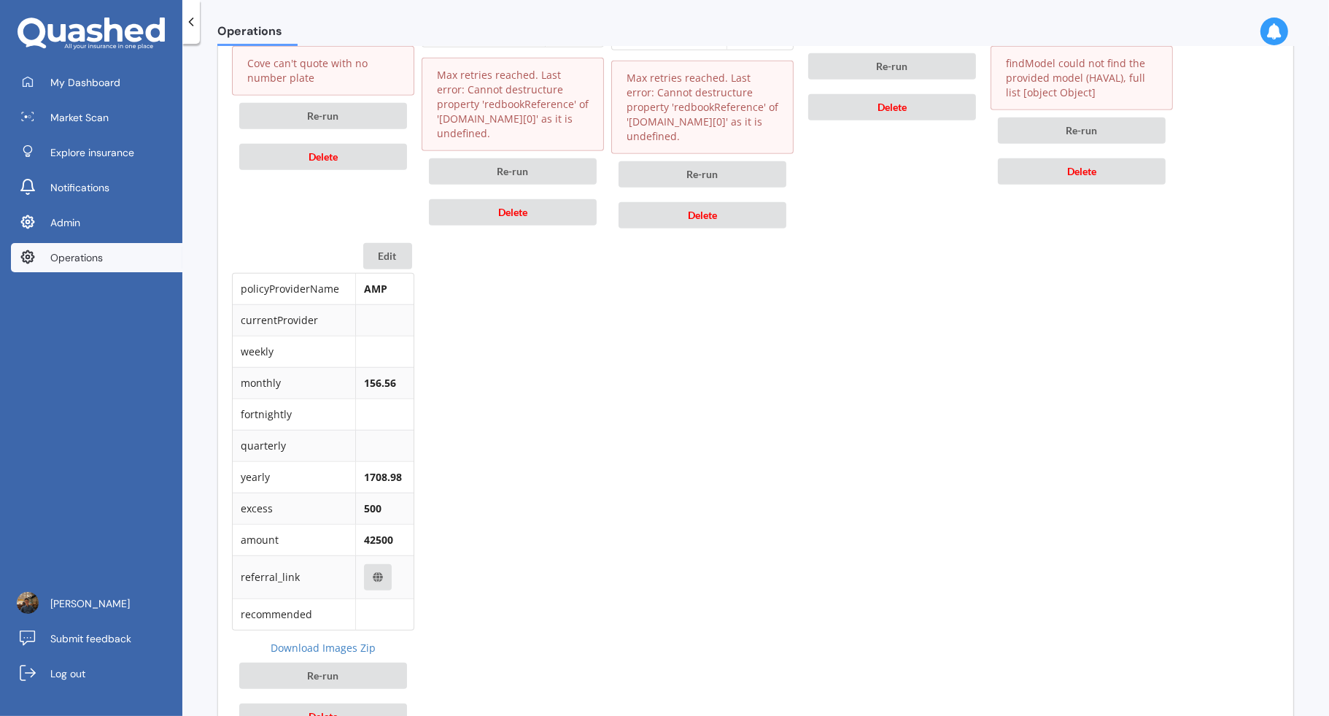
scroll to position [1634, 0]
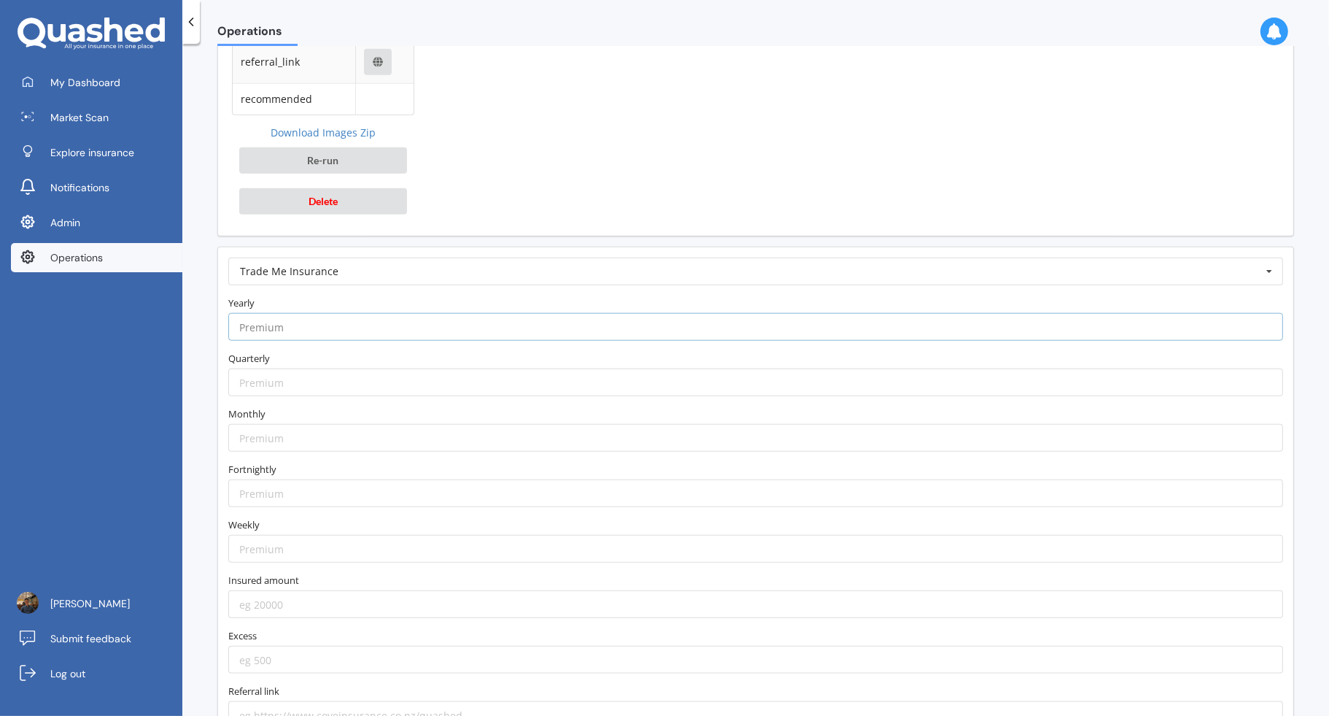
click at [482, 313] on input "number" at bounding box center [755, 327] width 1055 height 28
paste input "1275.33"
type input "1275.33"
click at [487, 284] on form "Trade Me Insurance AA AIA AMI AMP ANZ ASB Accuro Aioi Nissay Dowa Allianz Partn…" at bounding box center [755, 493] width 1055 height 471
click at [334, 427] on input "number" at bounding box center [755, 438] width 1055 height 28
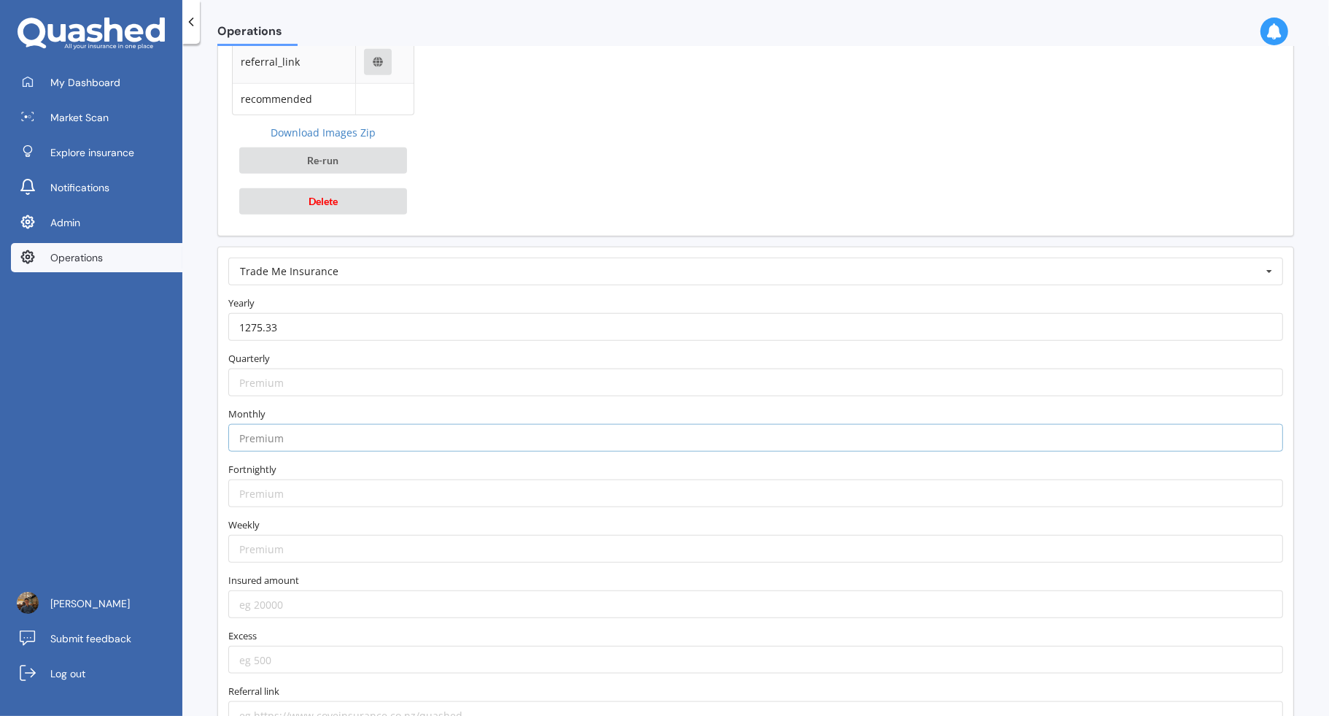
paste input "116.81"
type input "116.81"
click at [339, 406] on label "Monthly" at bounding box center [755, 413] width 1055 height 15
click at [400, 591] on input "number" at bounding box center [755, 604] width 1055 height 28
type input "42500"
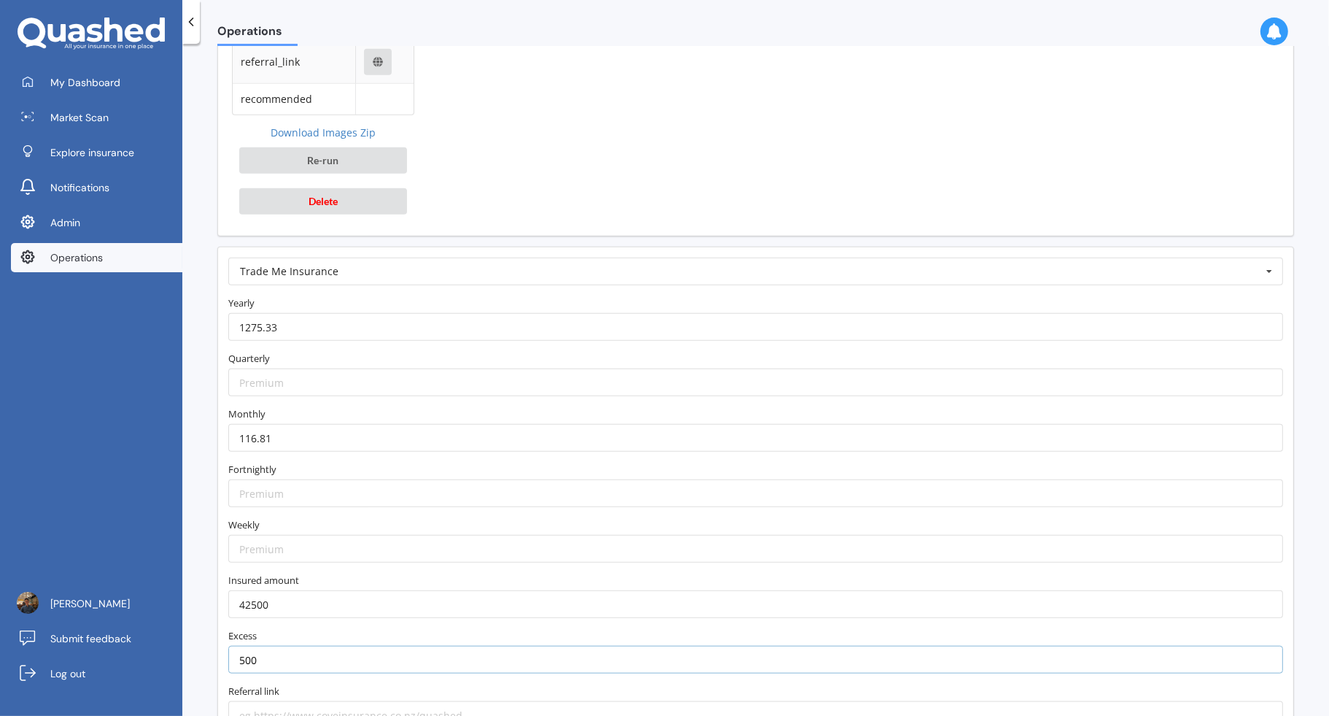
type input "500"
click at [395, 628] on label "Excess" at bounding box center [755, 635] width 1055 height 15
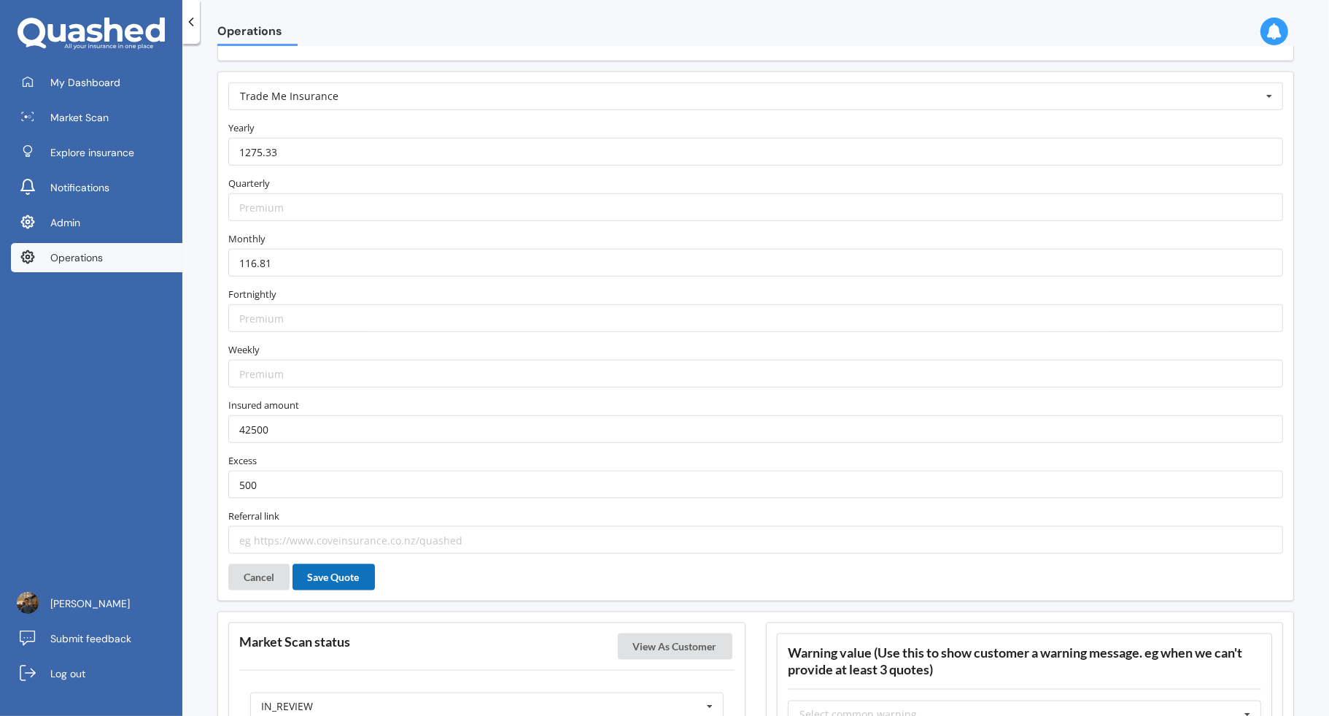
click at [350, 564] on button "Save Quote" at bounding box center [334, 577] width 82 height 26
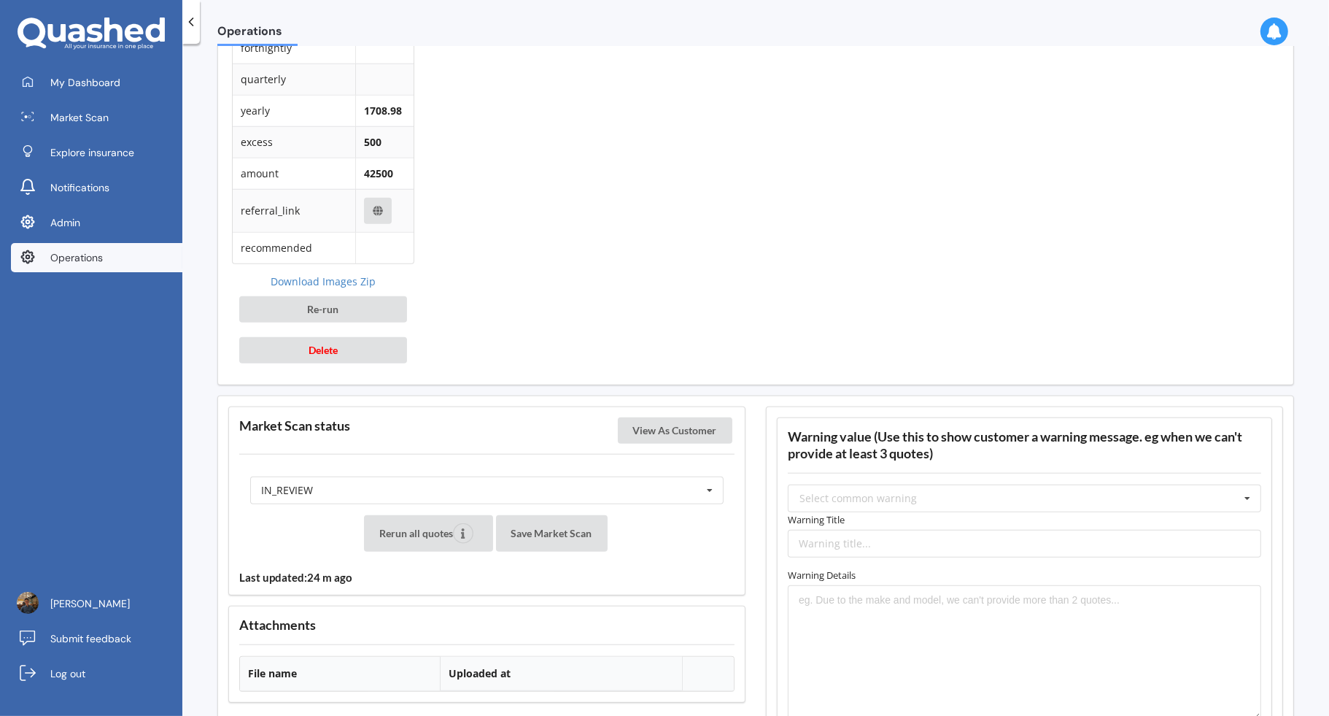
scroll to position [1617, 0]
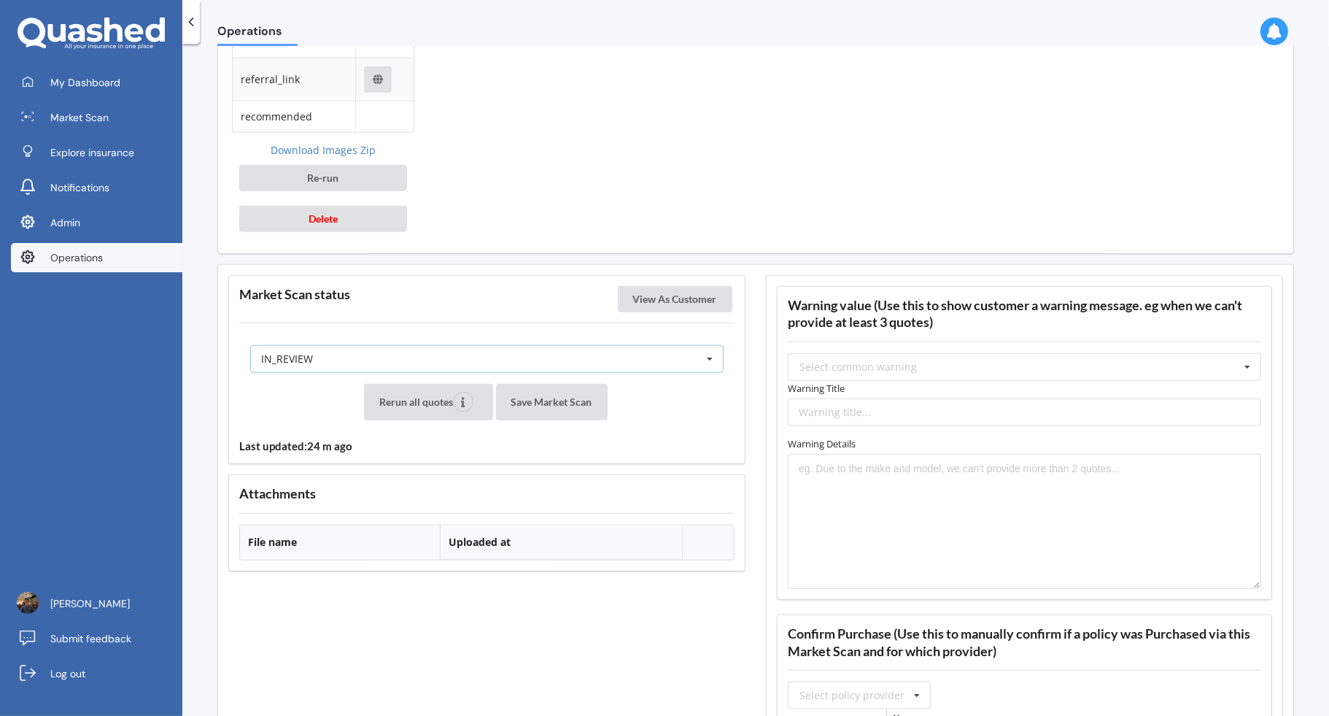
click at [694, 355] on div "IN_REVIEW READY PENDING VIEWED ABANDONED IN_REVIEW" at bounding box center [486, 359] width 473 height 28
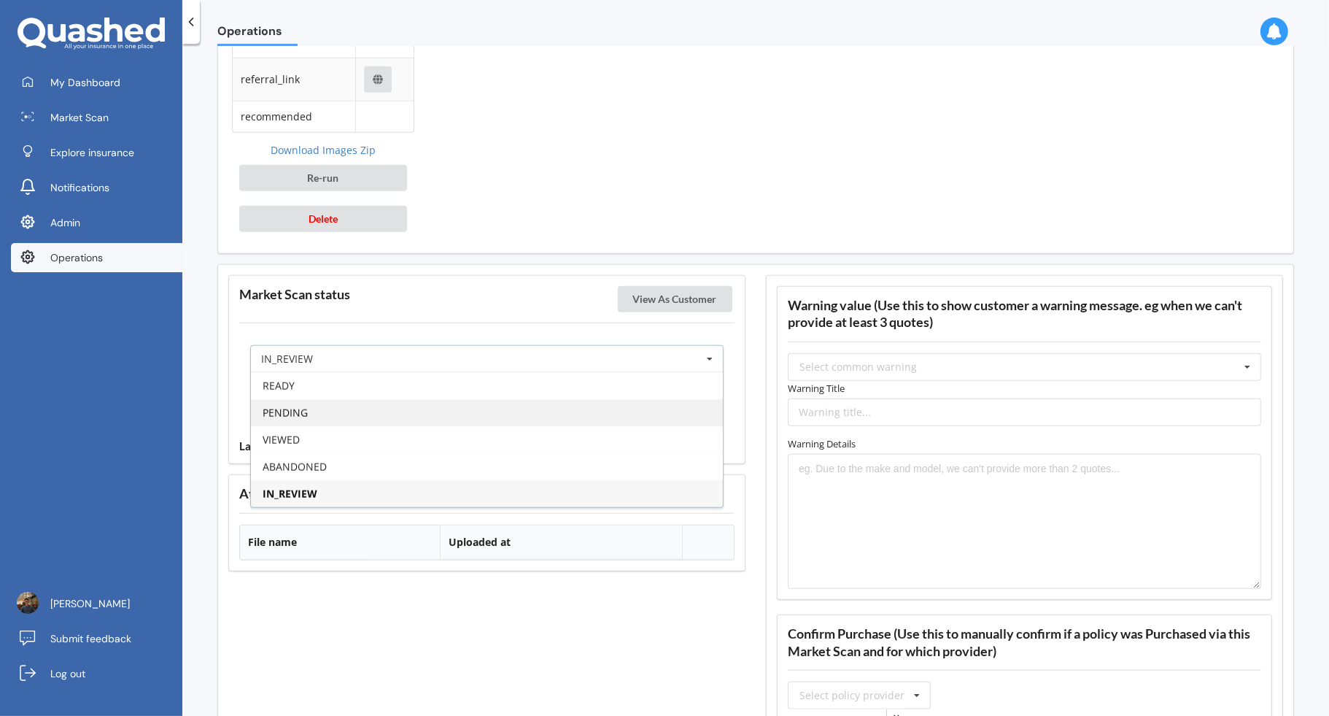
drag, startPoint x: 653, startPoint y: 386, endPoint x: 641, endPoint y: 395, distance: 14.6
click at [641, 395] on div "READY PENDING VIEWED ABANDONED IN_REVIEW" at bounding box center [486, 440] width 473 height 136
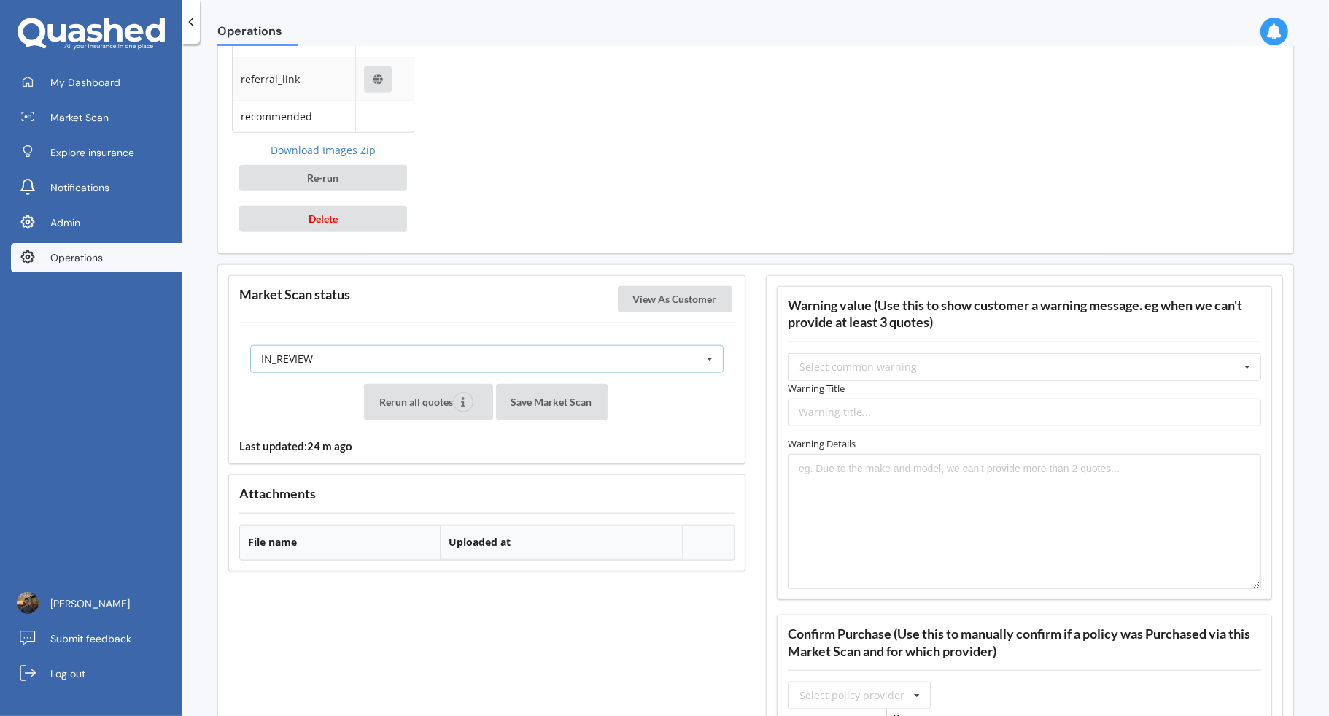
click at [668, 358] on div "IN_REVIEW READY PENDING VIEWED ABANDONED IN_REVIEW" at bounding box center [486, 359] width 473 height 28
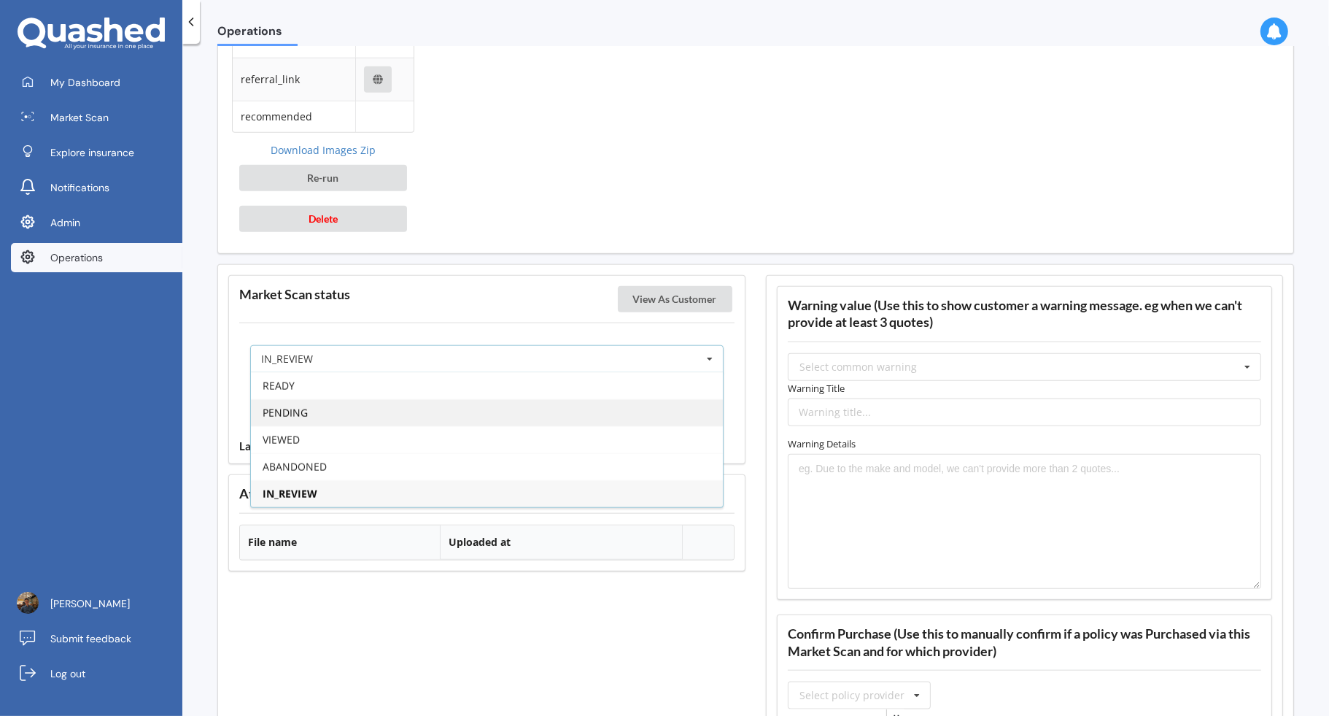
click at [644, 399] on div "PENDING" at bounding box center [487, 412] width 472 height 27
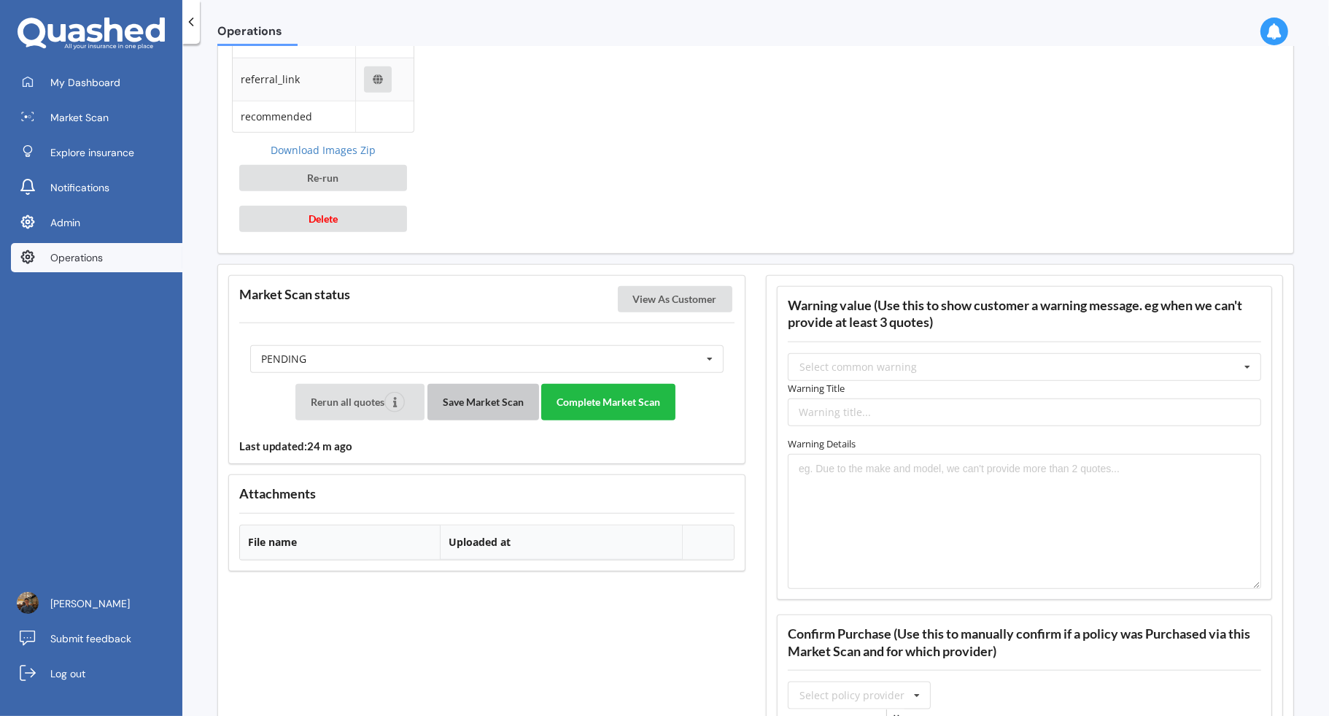
click at [483, 406] on button "Save Market Scan" at bounding box center [483, 402] width 112 height 36
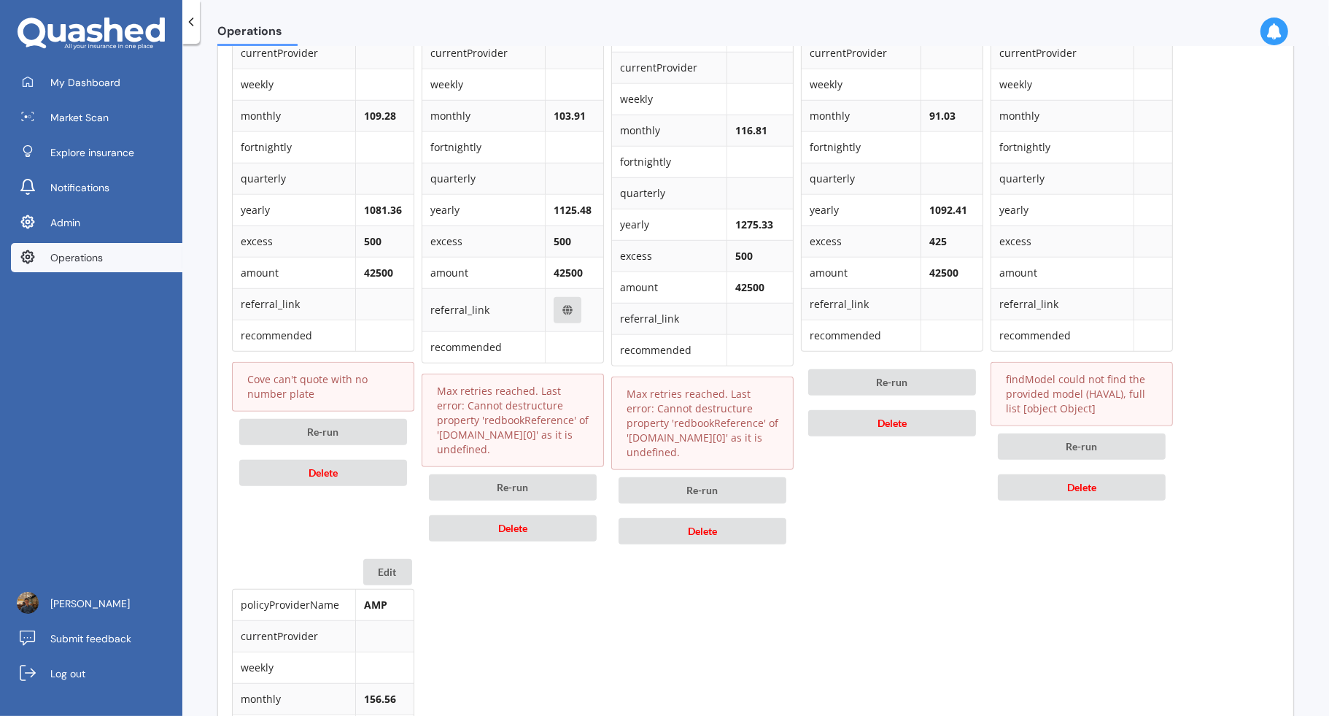
scroll to position [694, 0]
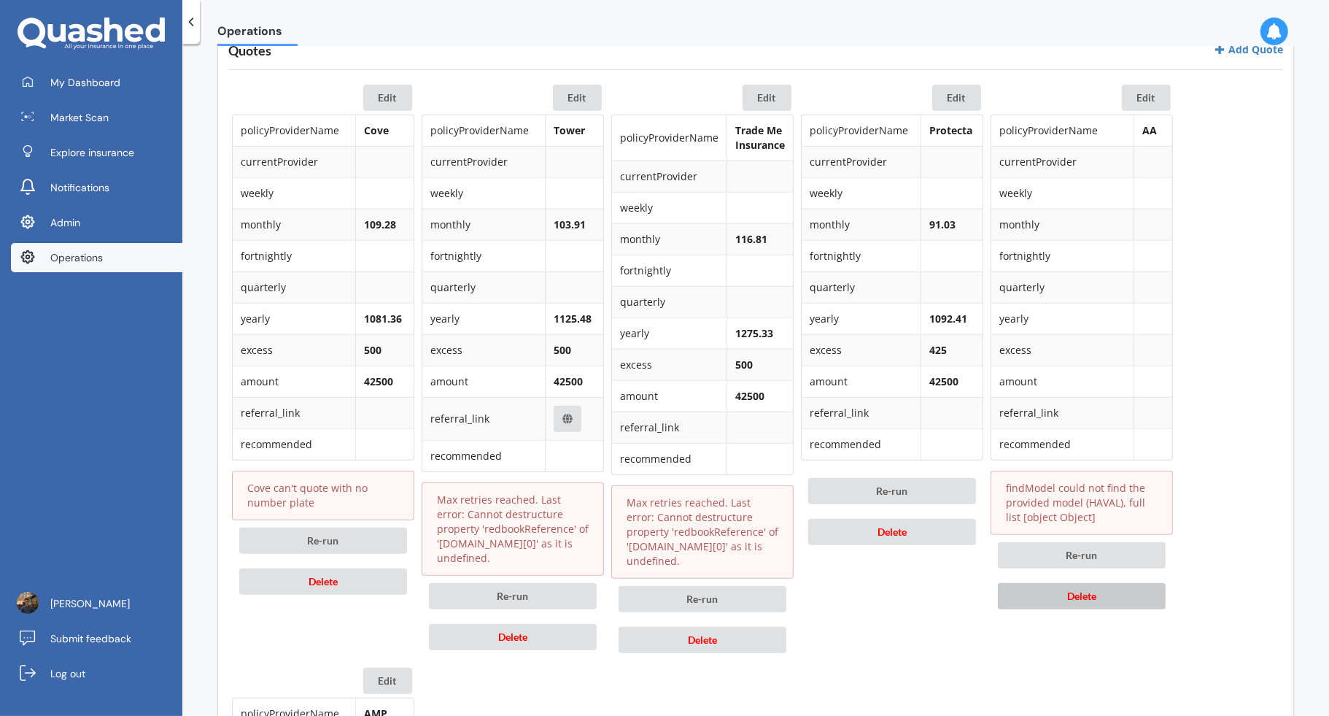
click at [1075, 583] on button "Delete" at bounding box center [1082, 596] width 168 height 26
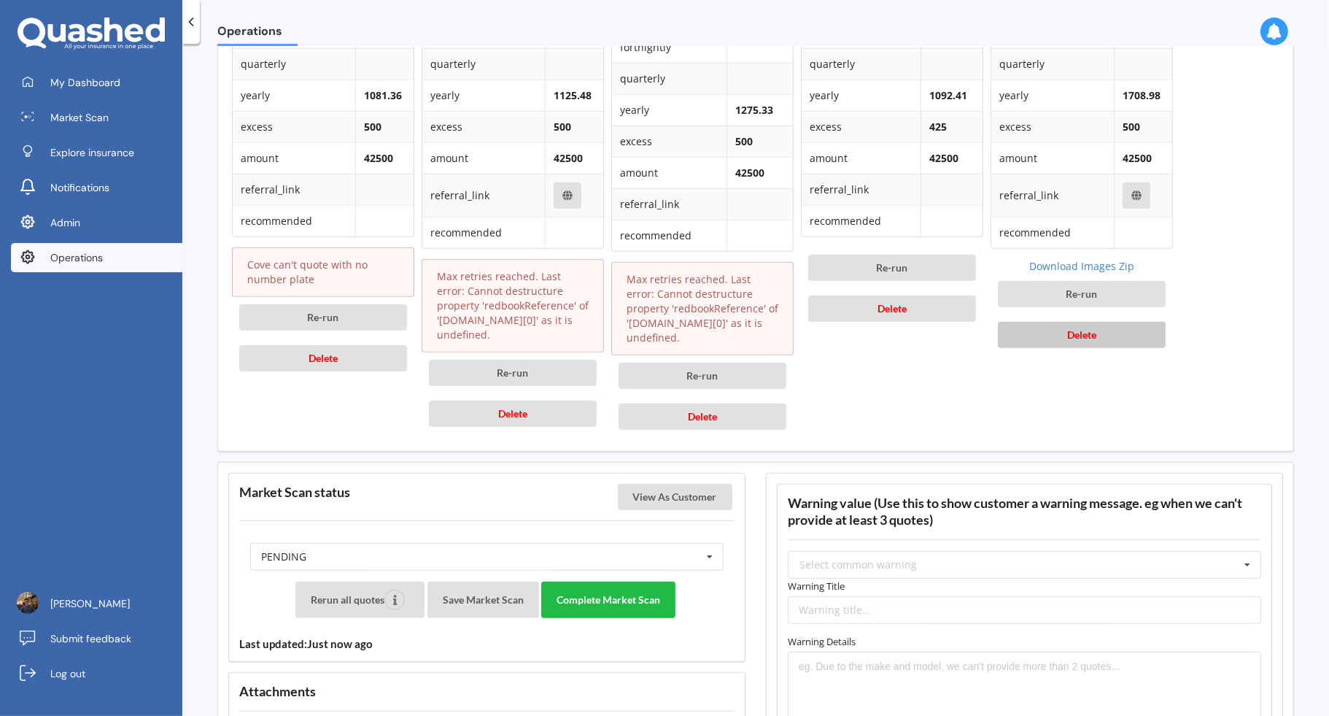
scroll to position [1192, 0]
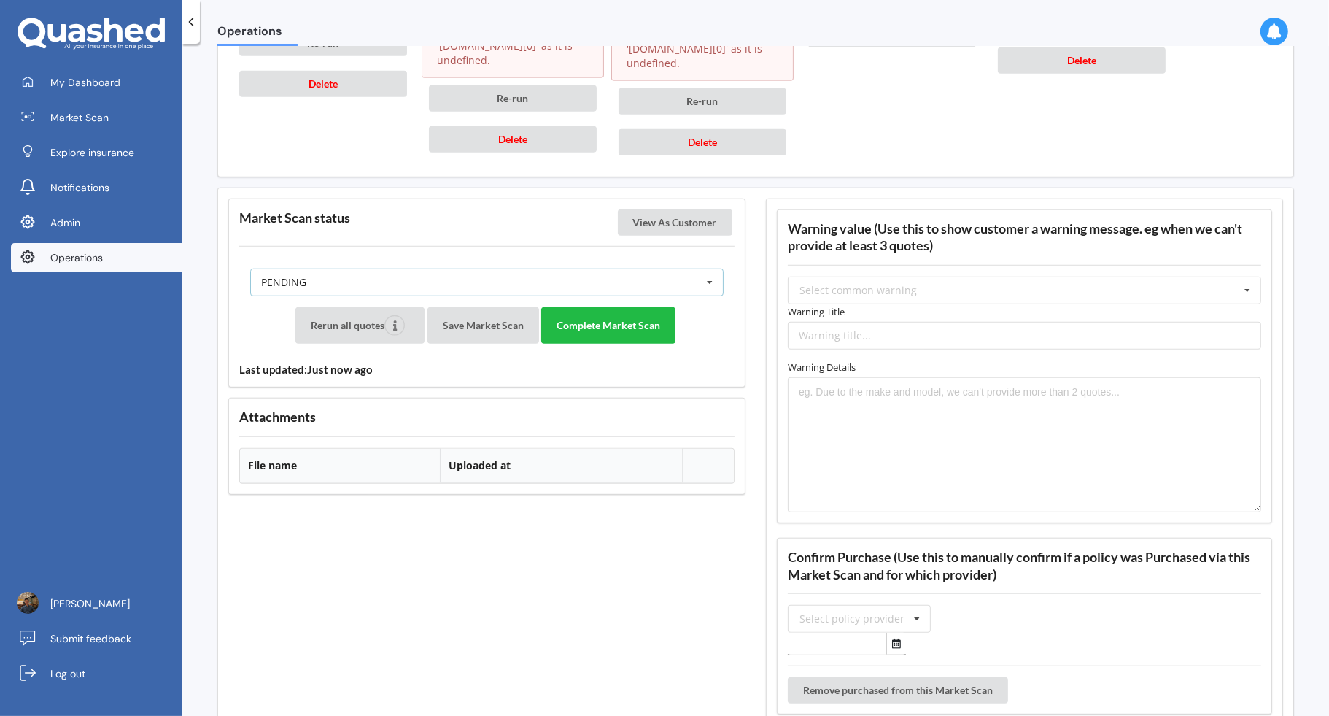
click at [692, 273] on div "PENDING READY PENDING VIEWED ABANDONED IN_REVIEW" at bounding box center [486, 282] width 473 height 28
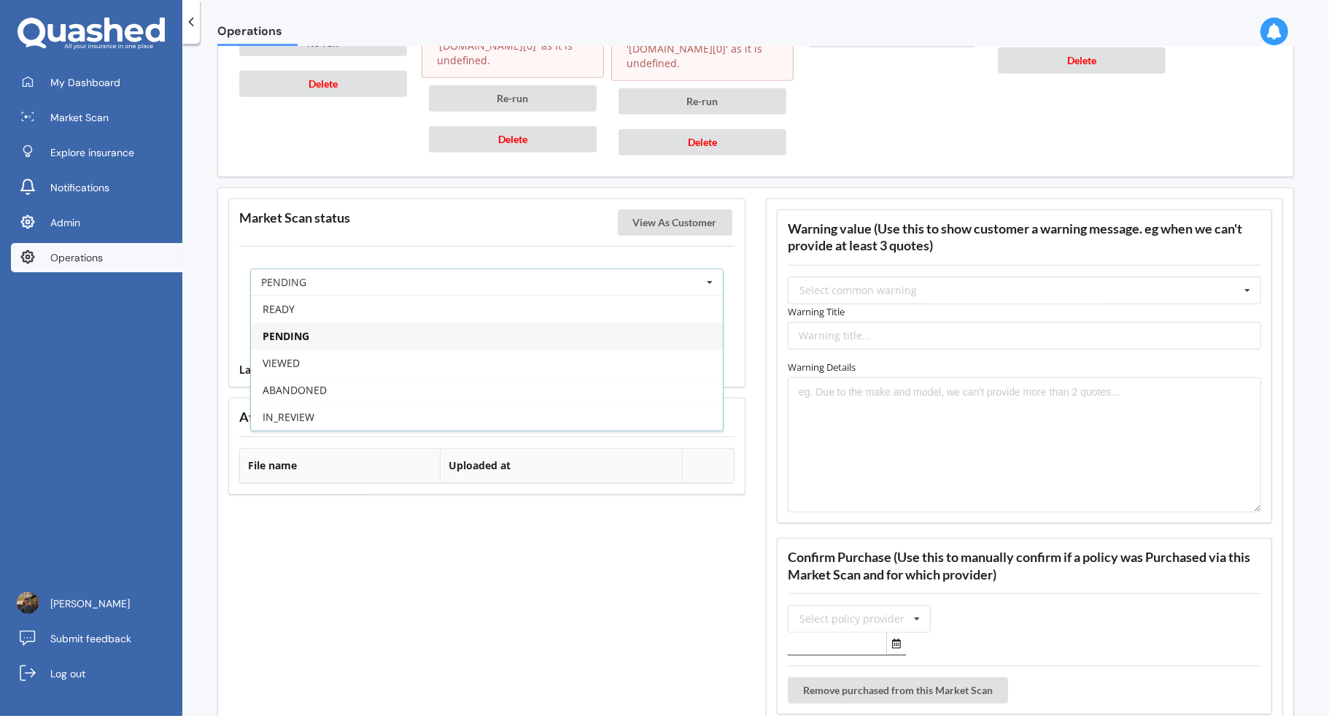
click at [616, 326] on div "PENDING" at bounding box center [487, 335] width 472 height 27
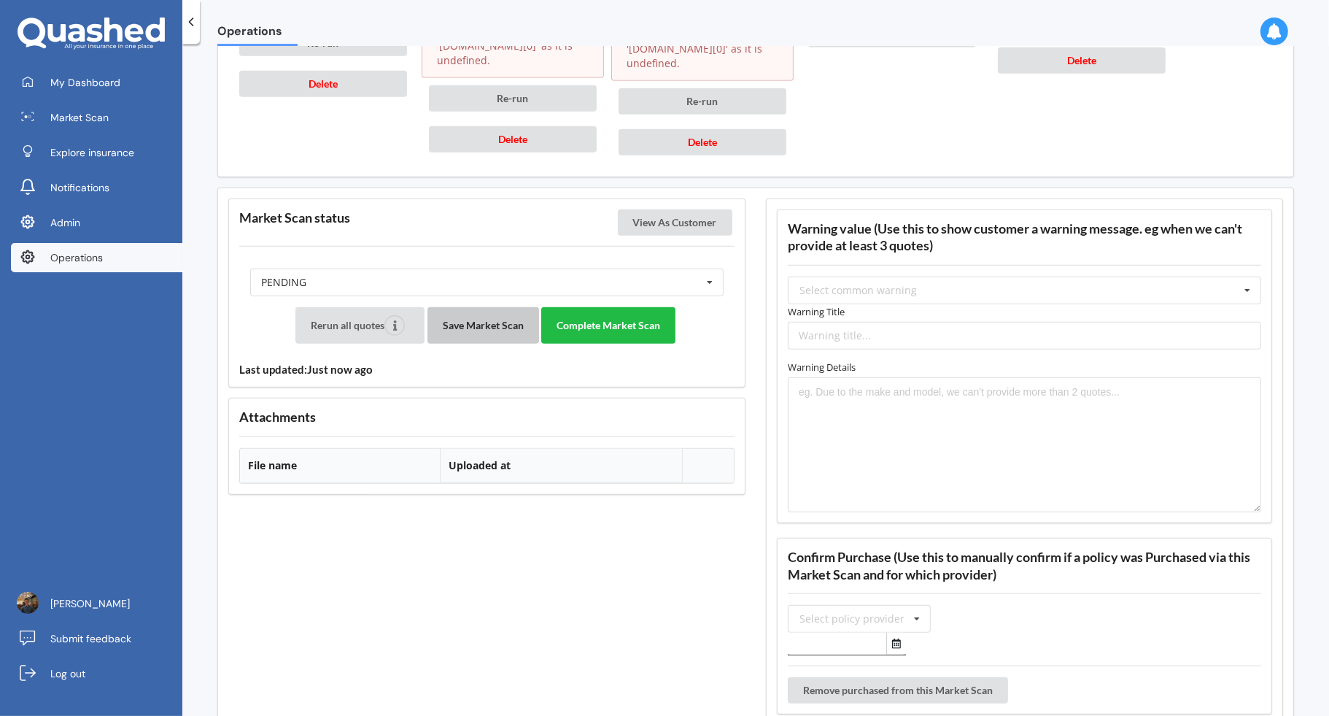
click at [514, 311] on button "Save Market Scan" at bounding box center [483, 325] width 112 height 36
click at [643, 320] on button "Complete Market Scan" at bounding box center [608, 325] width 134 height 36
click at [478, 311] on button "Save Market Scan" at bounding box center [483, 325] width 112 height 36
click at [643, 323] on button "Complete Market Scan" at bounding box center [608, 325] width 134 height 36
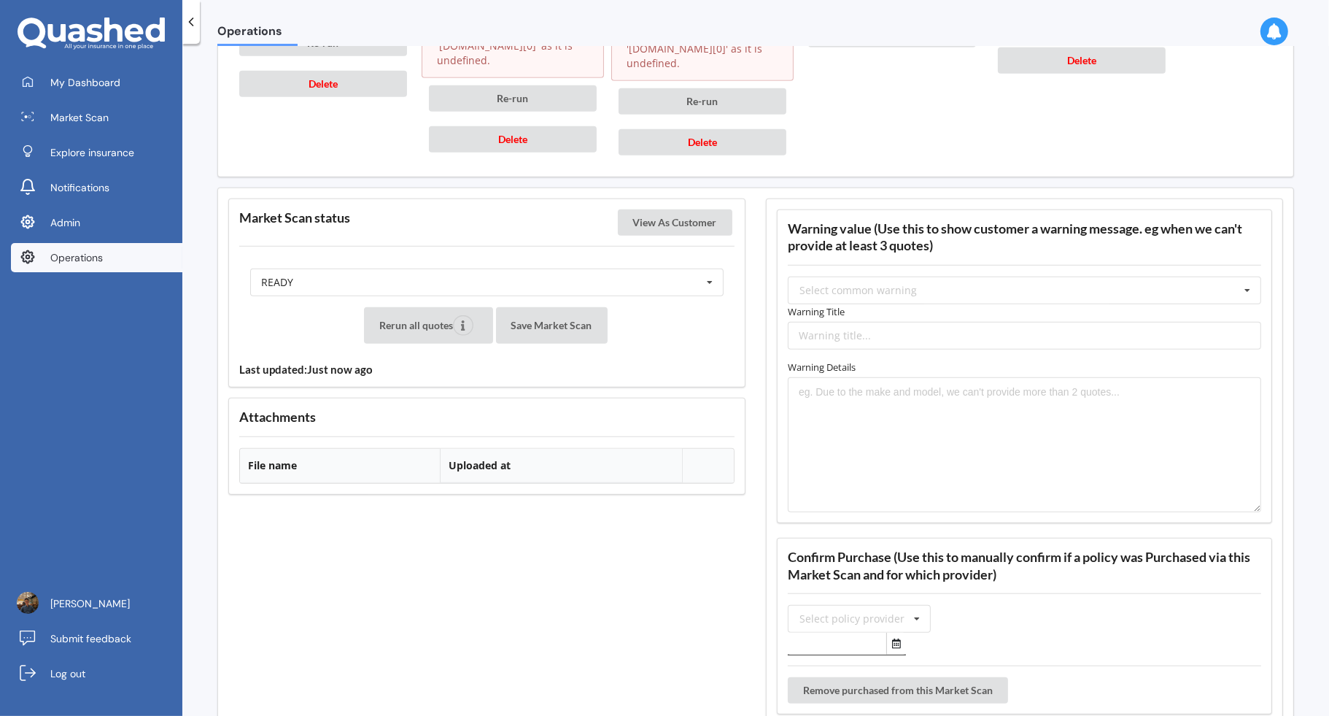
click at [716, 31] on div "Operations" at bounding box center [755, 23] width 1147 height 47
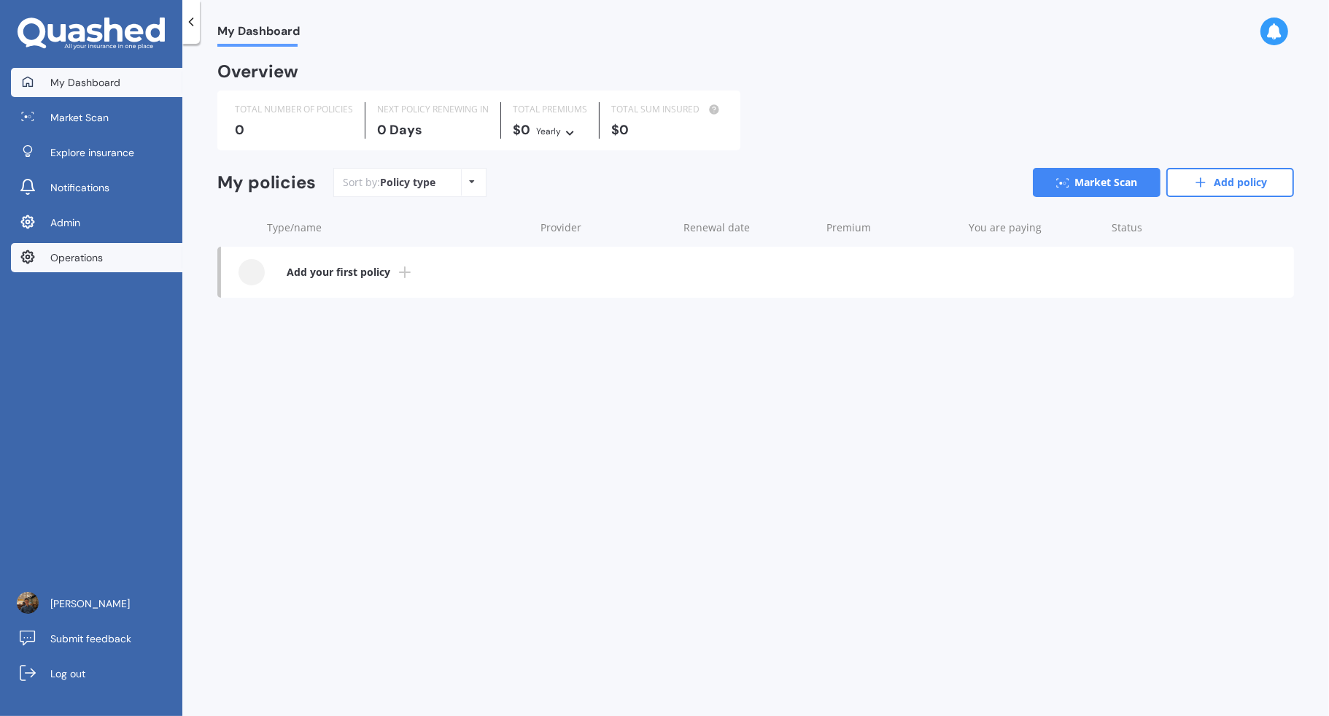
click at [115, 262] on link "Operations" at bounding box center [96, 257] width 171 height 29
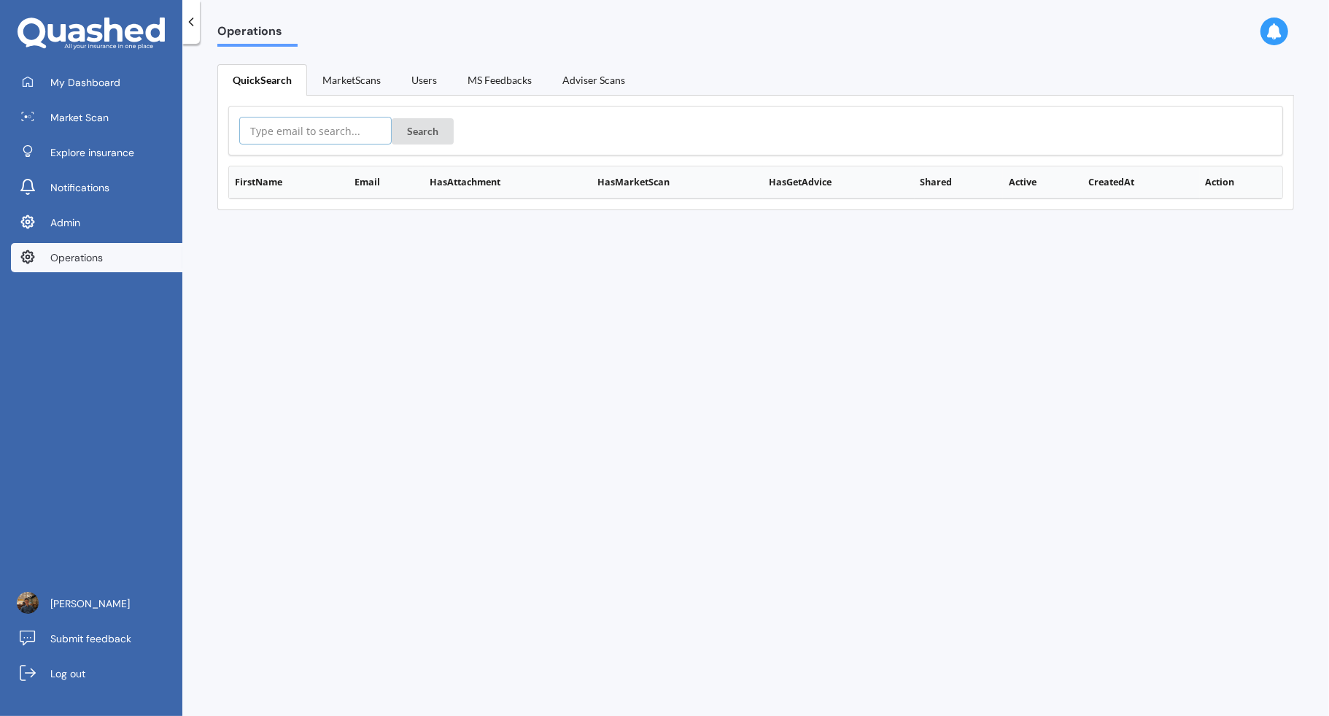
click at [325, 123] on input "text" at bounding box center [315, 131] width 152 height 28
paste input "https://app.quashed.co.nz/operations/user/user:auth0%7C6110689d85997800710ec78c…"
type input "https://app.quashed.co.nz/operations/user/user:auth0%7C6110689d85997800710ec78c…"
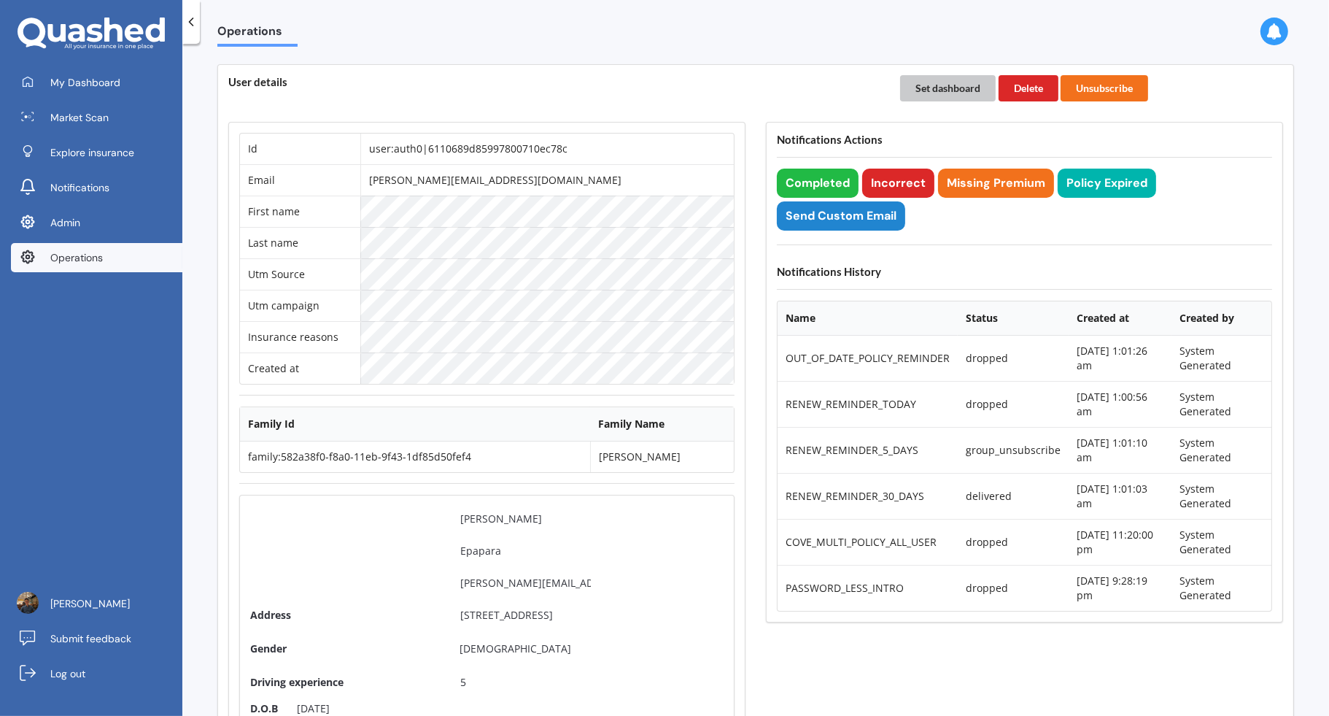
click at [940, 85] on button "Set dashboard" at bounding box center [948, 88] width 96 height 26
click at [142, 82] on link "My Dashboard" at bounding box center [96, 82] width 171 height 29
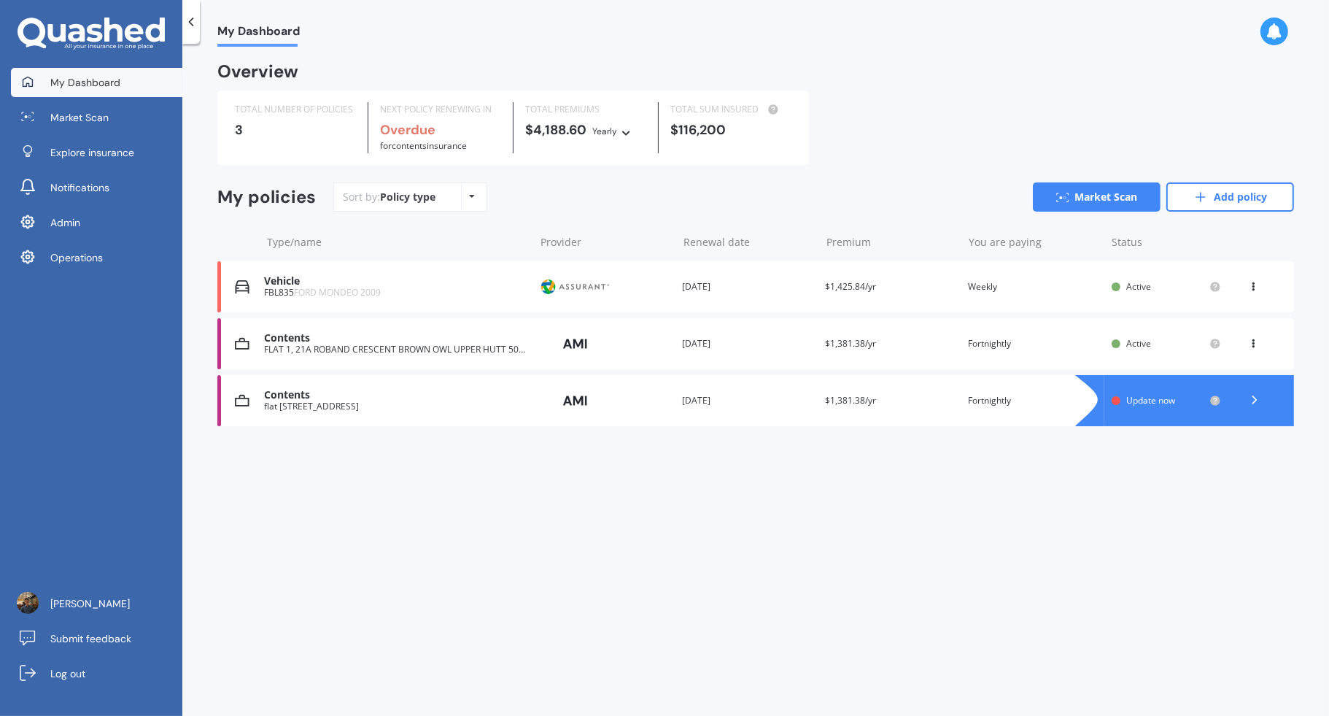
click at [774, 341] on div "Renewal date 08 Sep 2026" at bounding box center [747, 343] width 131 height 15
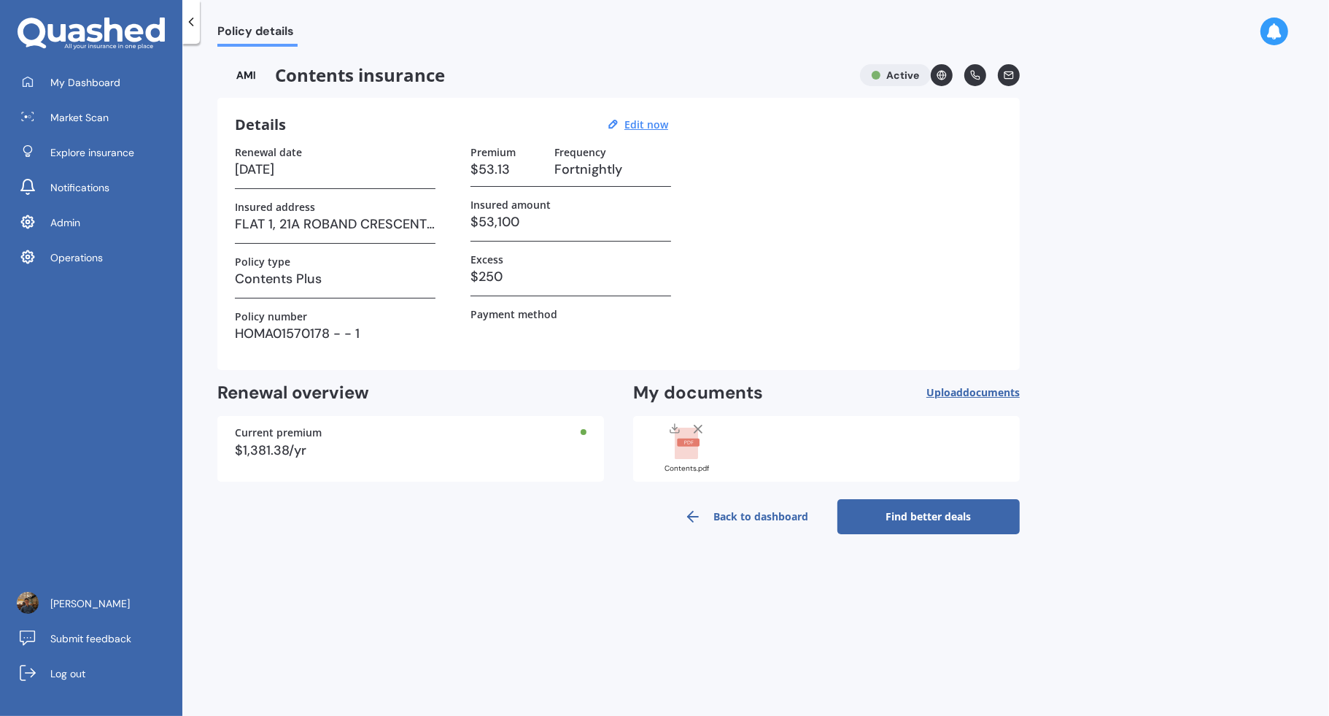
click at [692, 446] on rect at bounding box center [686, 443] width 23 height 32
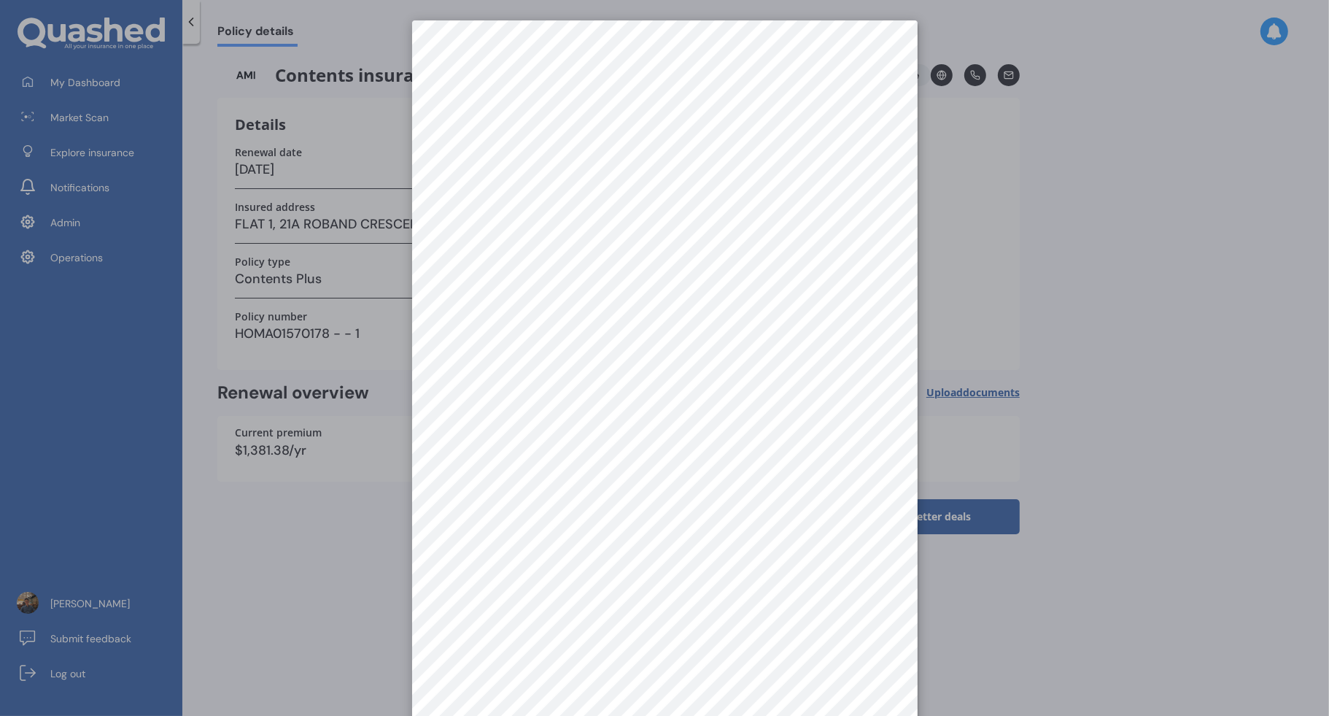
click at [1031, 373] on div at bounding box center [664, 358] width 1329 height 716
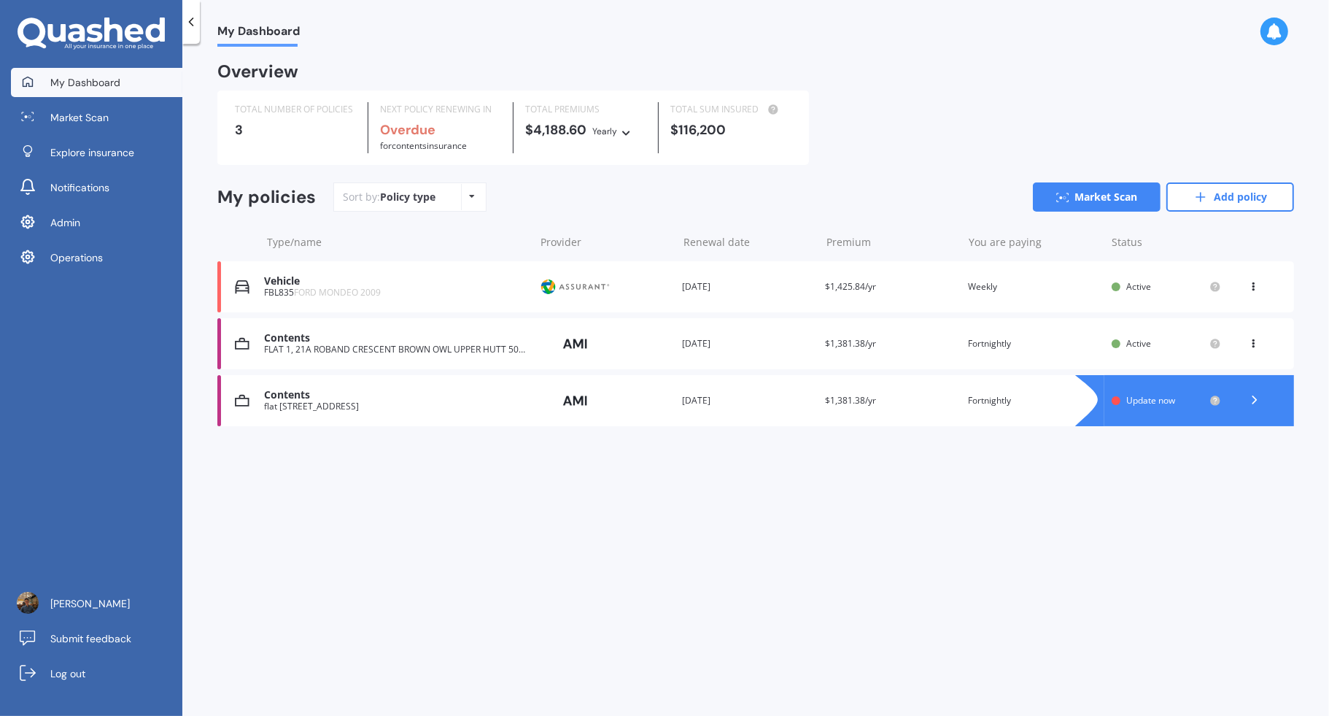
click at [724, 407] on div "Renewal date 08 Sep 2025" at bounding box center [747, 400] width 131 height 15
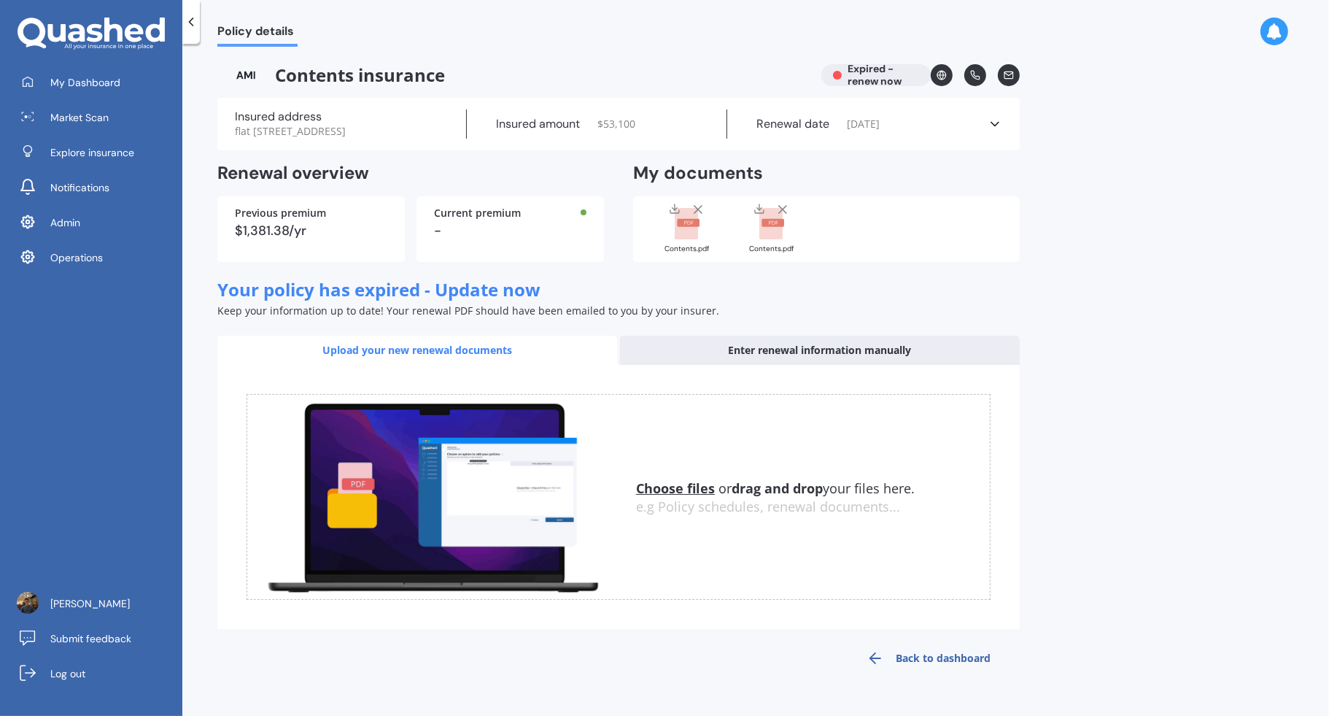
click at [699, 240] on icon at bounding box center [688, 224] width 26 height 32
click at [767, 252] on div "Contents.pdf" at bounding box center [771, 248] width 73 height 7
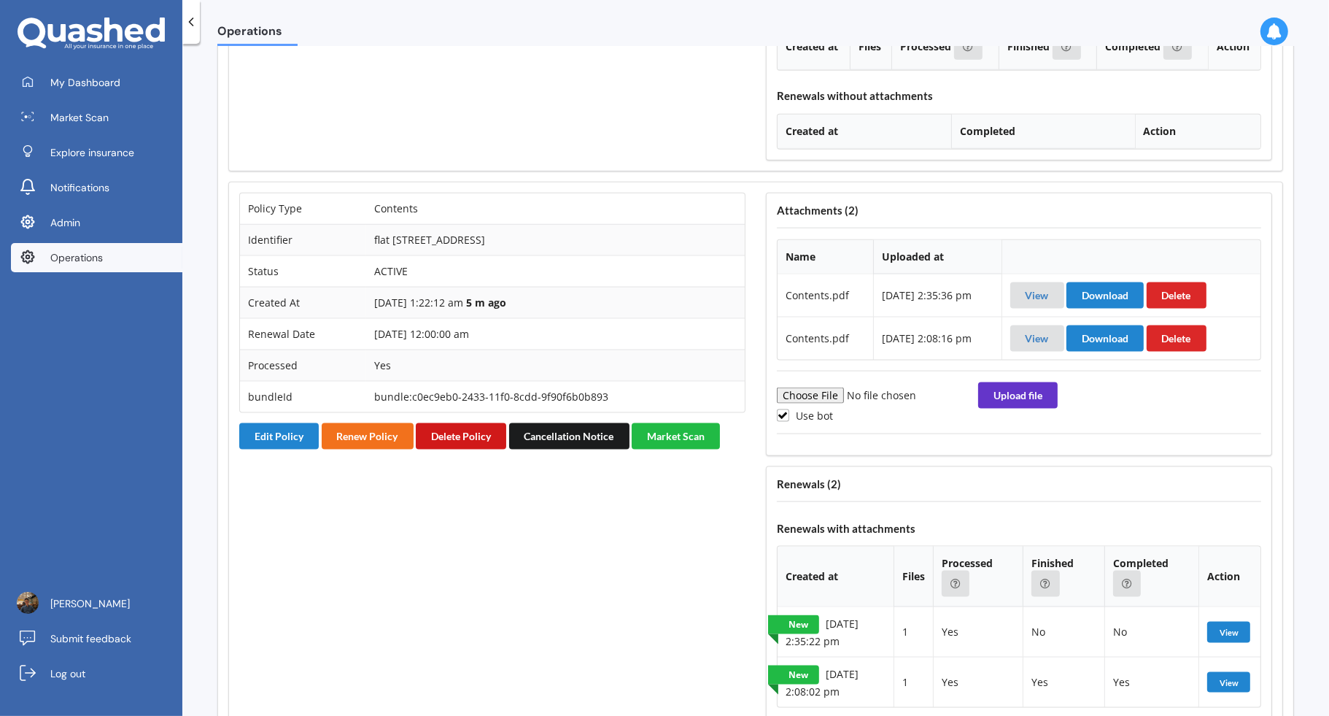
scroll to position [2024, 0]
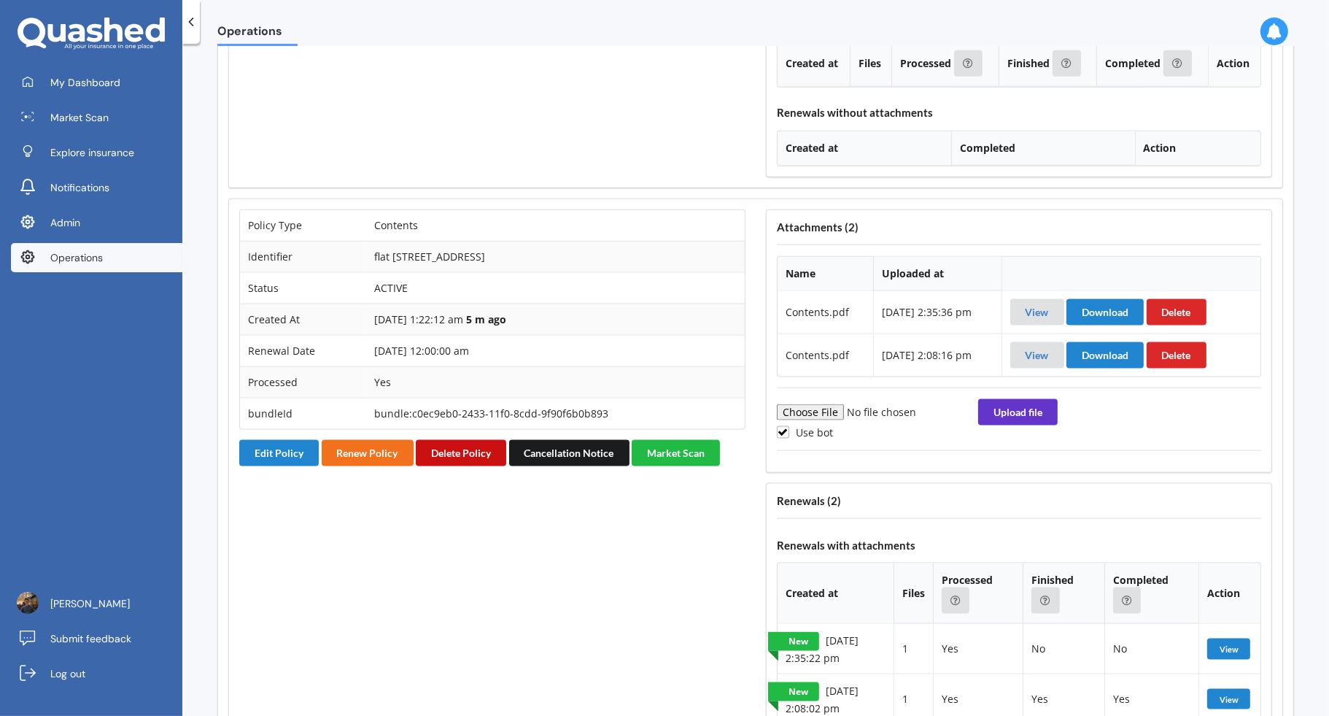
click at [473, 440] on button "Delete Policy" at bounding box center [461, 453] width 90 height 26
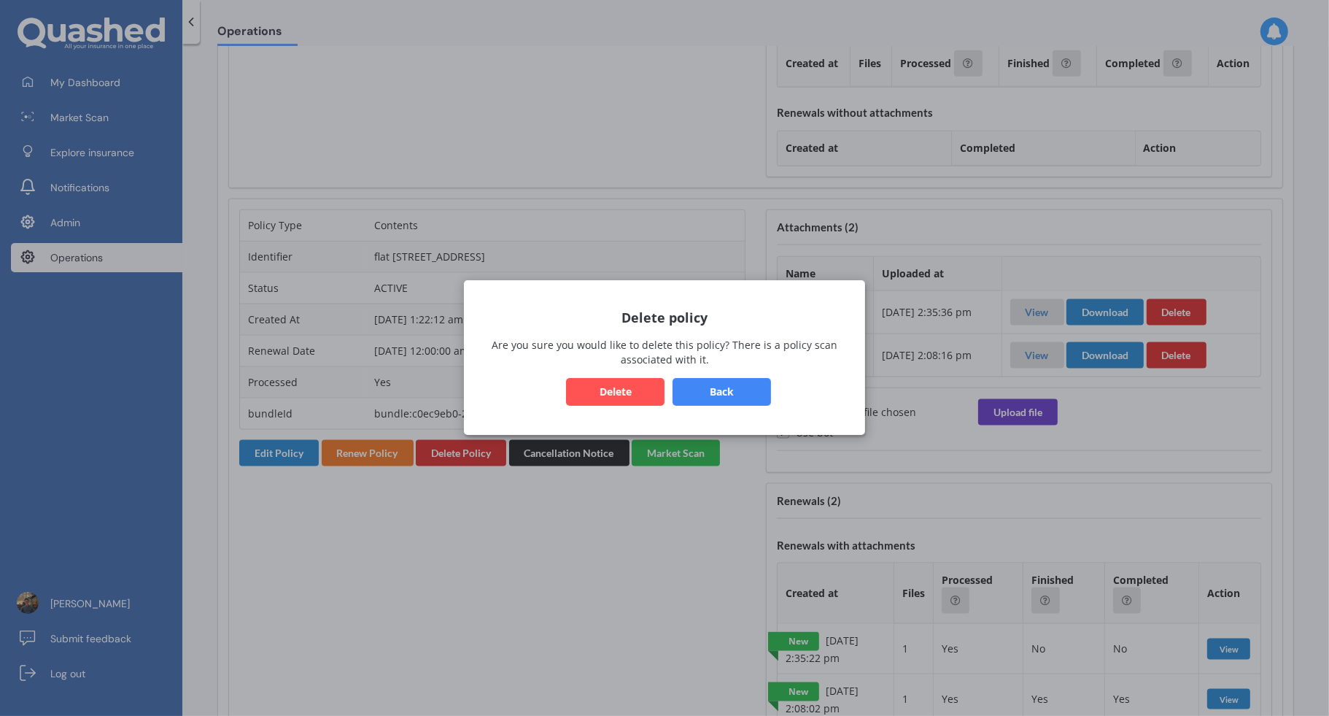
click at [708, 393] on button "Back" at bounding box center [722, 393] width 98 height 28
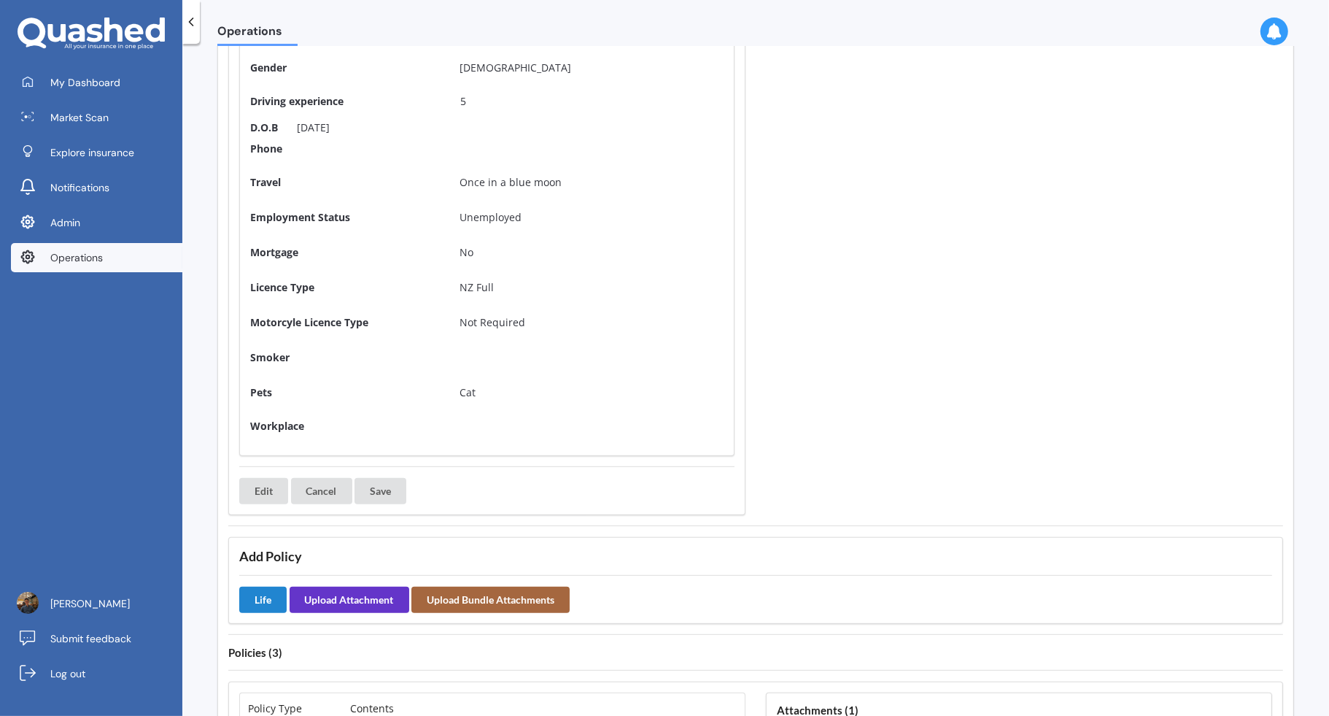
scroll to position [0, 0]
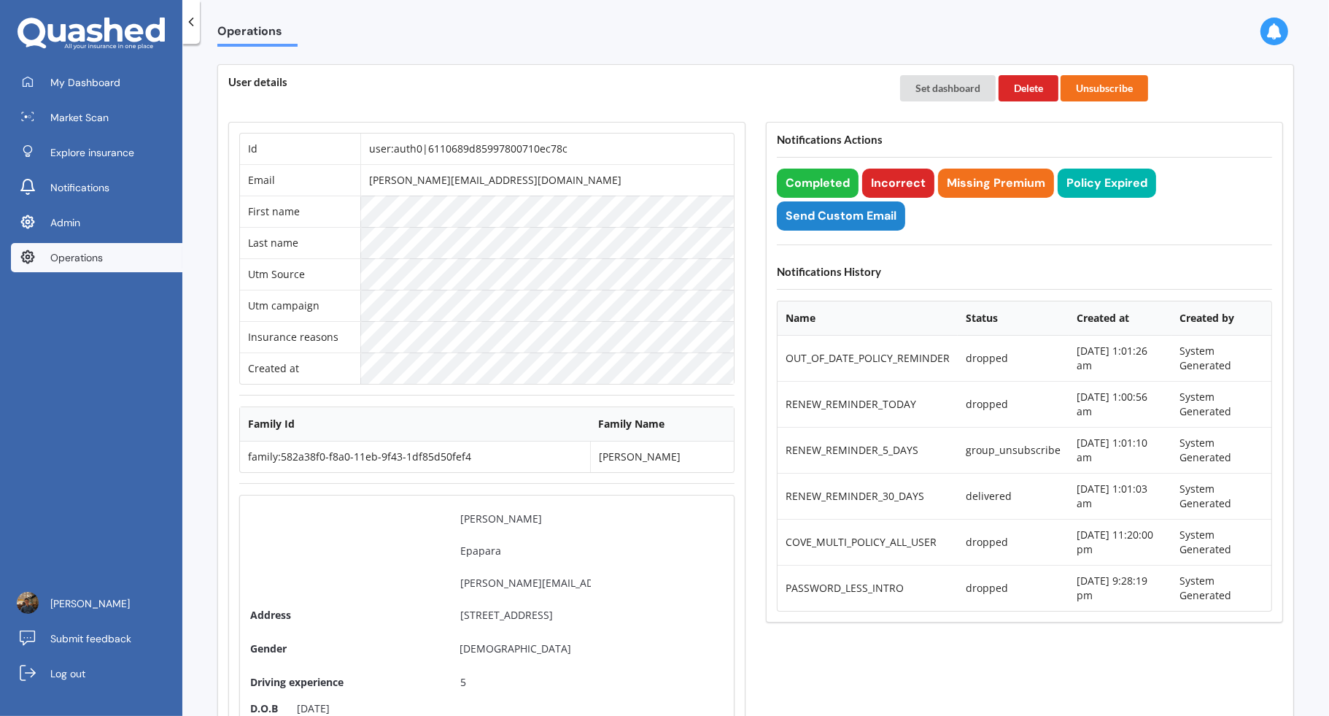
click at [921, 66] on div "Set dashboard Delete Unsubscribe" at bounding box center [1091, 88] width 403 height 47
click at [921, 85] on button "Set dashboard" at bounding box center [948, 88] width 96 height 26
click at [150, 81] on link "My Dashboard" at bounding box center [96, 82] width 171 height 29
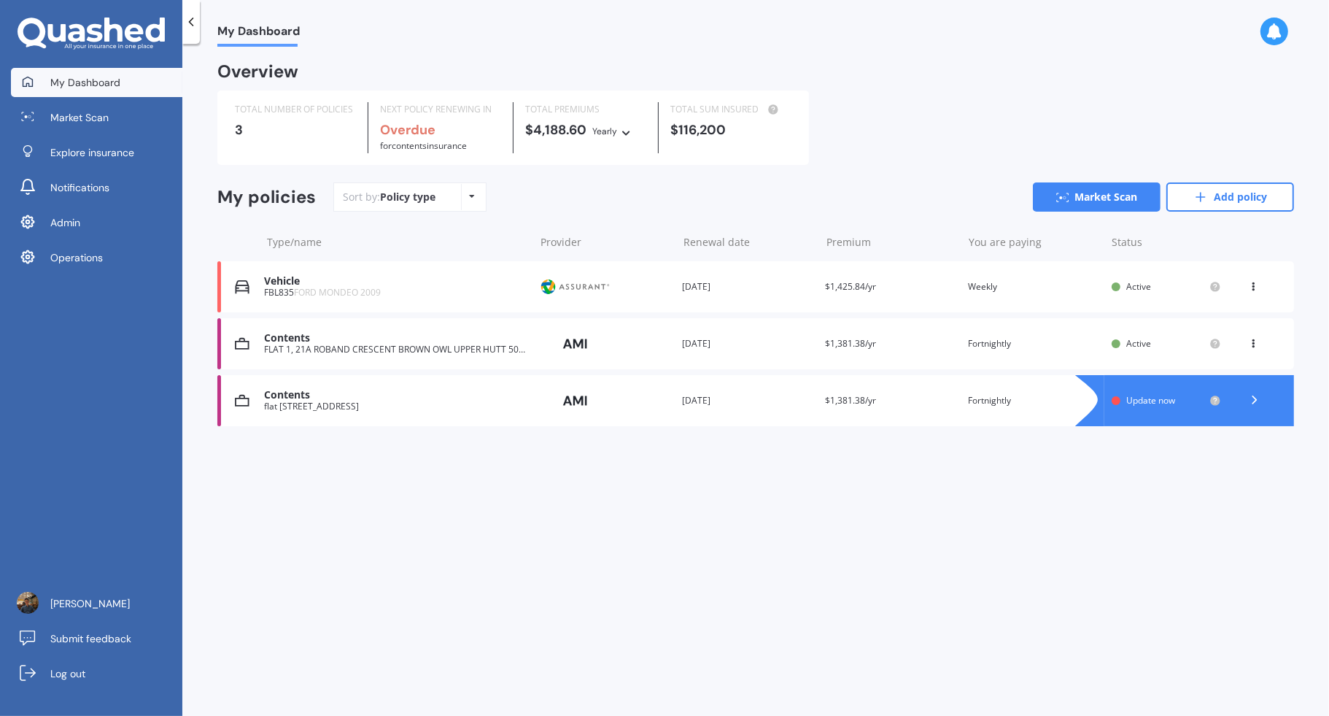
click at [654, 410] on div "Provider" at bounding box center [604, 401] width 131 height 28
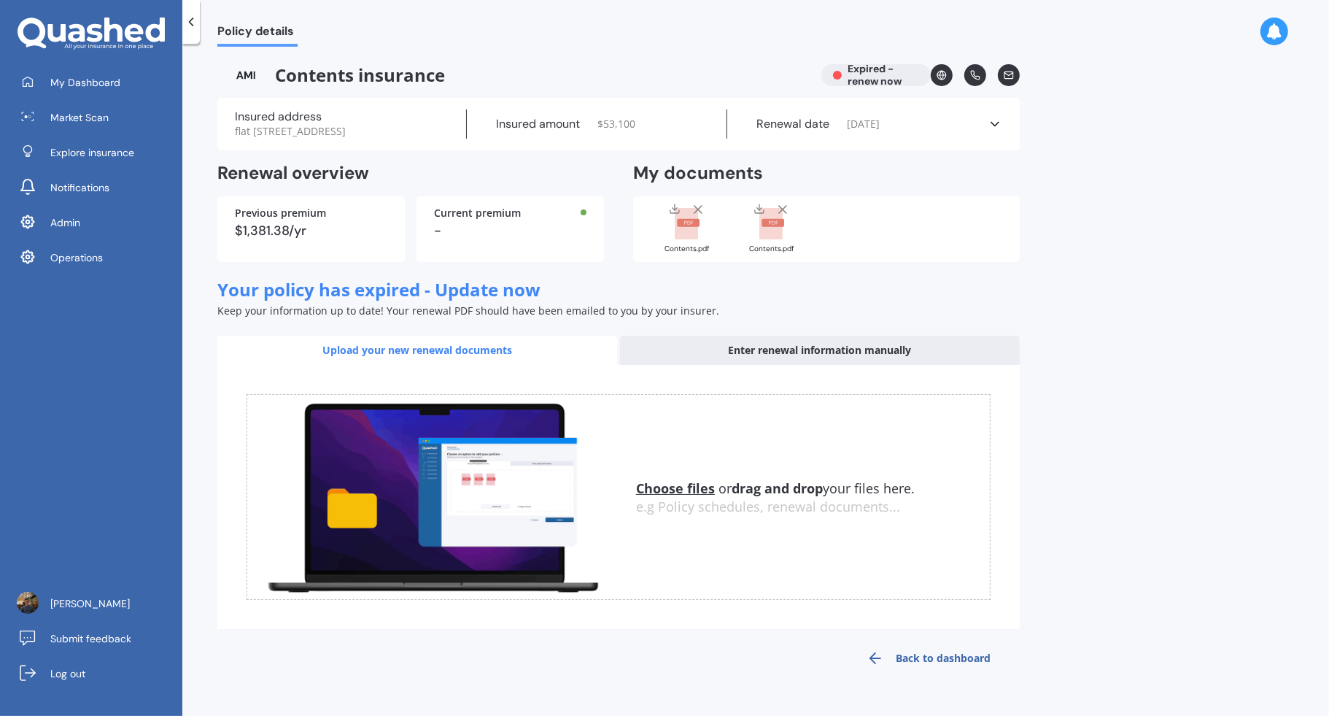
click at [990, 130] on icon at bounding box center [995, 124] width 15 height 15
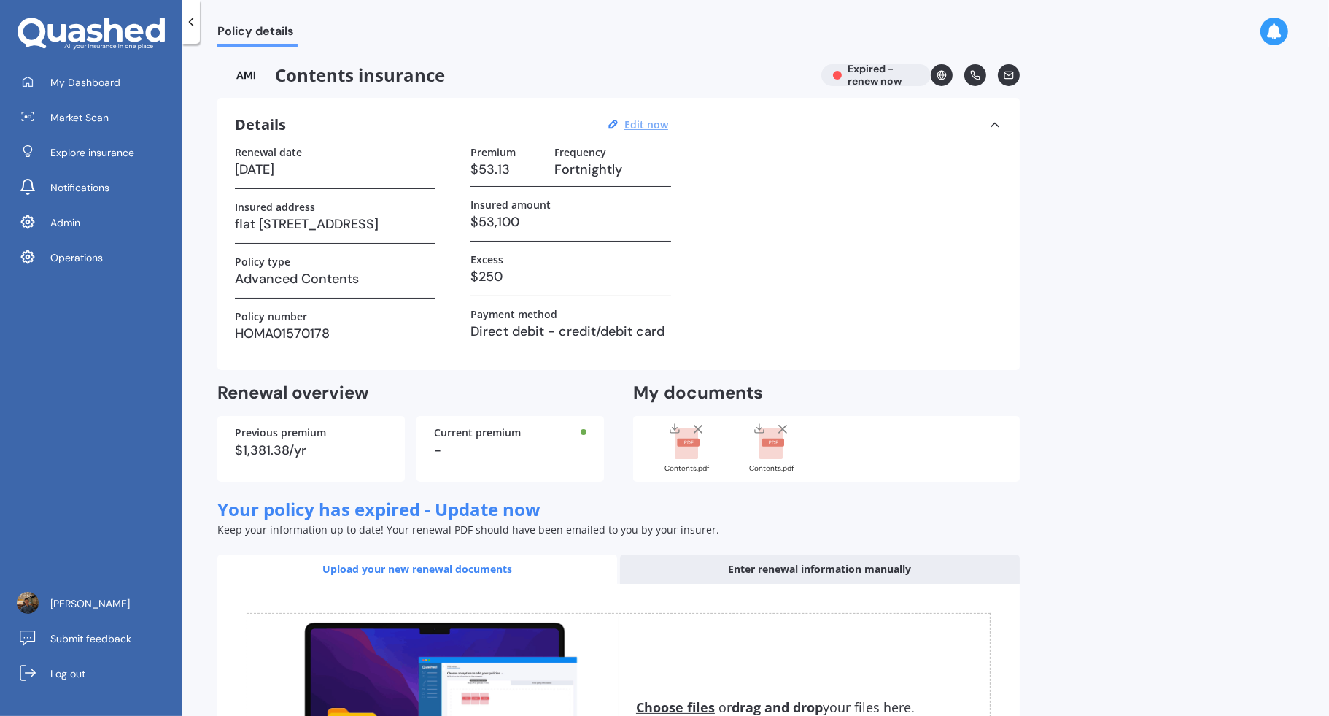
click at [635, 123] on u "Edit now" at bounding box center [646, 124] width 44 height 14
select select "08"
select select "09"
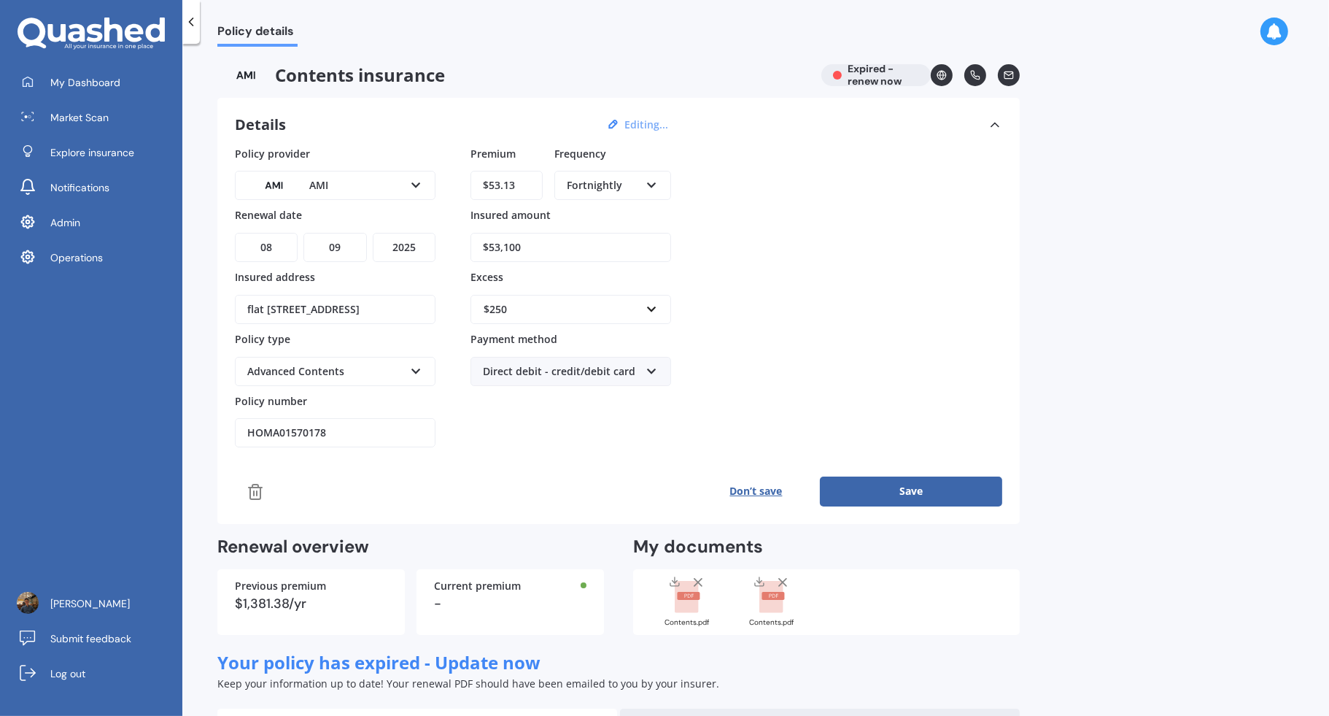
click at [417, 252] on select "YYYY 2027 2026 2025 2024 2023 2022 2021 2020 2019 2018 2017 2016 2015 2014 2013…" at bounding box center [404, 247] width 63 height 29
select select "2026"
click at [373, 233] on select "YYYY 2027 2026 2025 2024 2023 2022 2021 2020 2019 2018 2017 2016 2015 2014 2013…" at bounding box center [404, 247] width 63 height 29
click at [906, 485] on button "Save" at bounding box center [911, 490] width 182 height 29
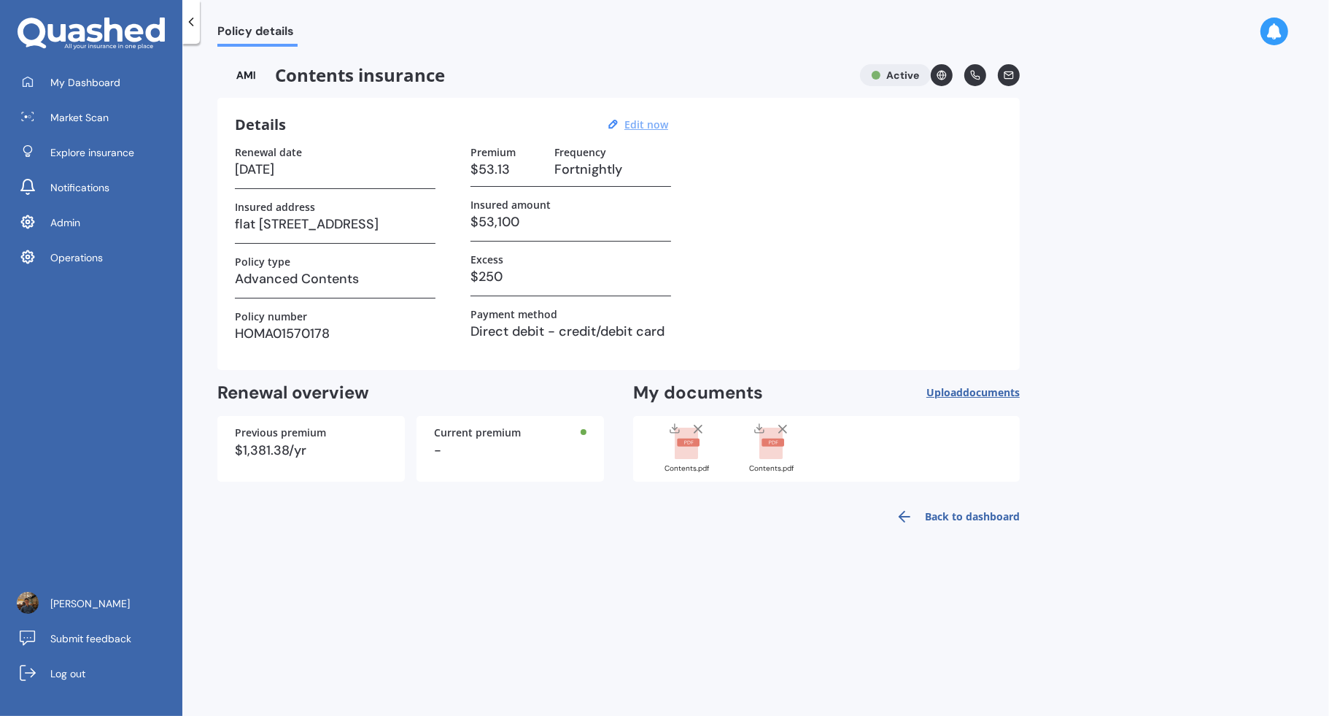
click at [656, 457] on div "Contents.pdf" at bounding box center [687, 447] width 73 height 51
click at [767, 456] on rect at bounding box center [770, 443] width 23 height 32
click at [689, 450] on rect at bounding box center [686, 443] width 23 height 32
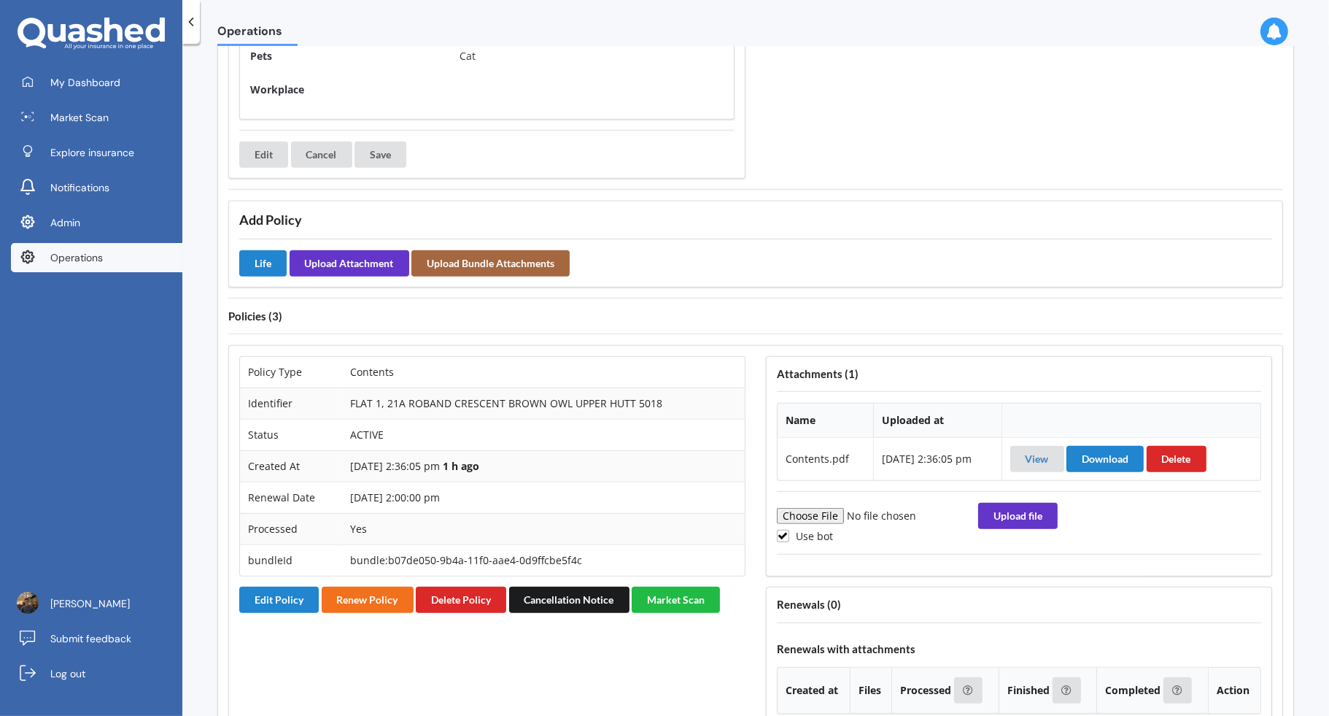
scroll to position [1087, 0]
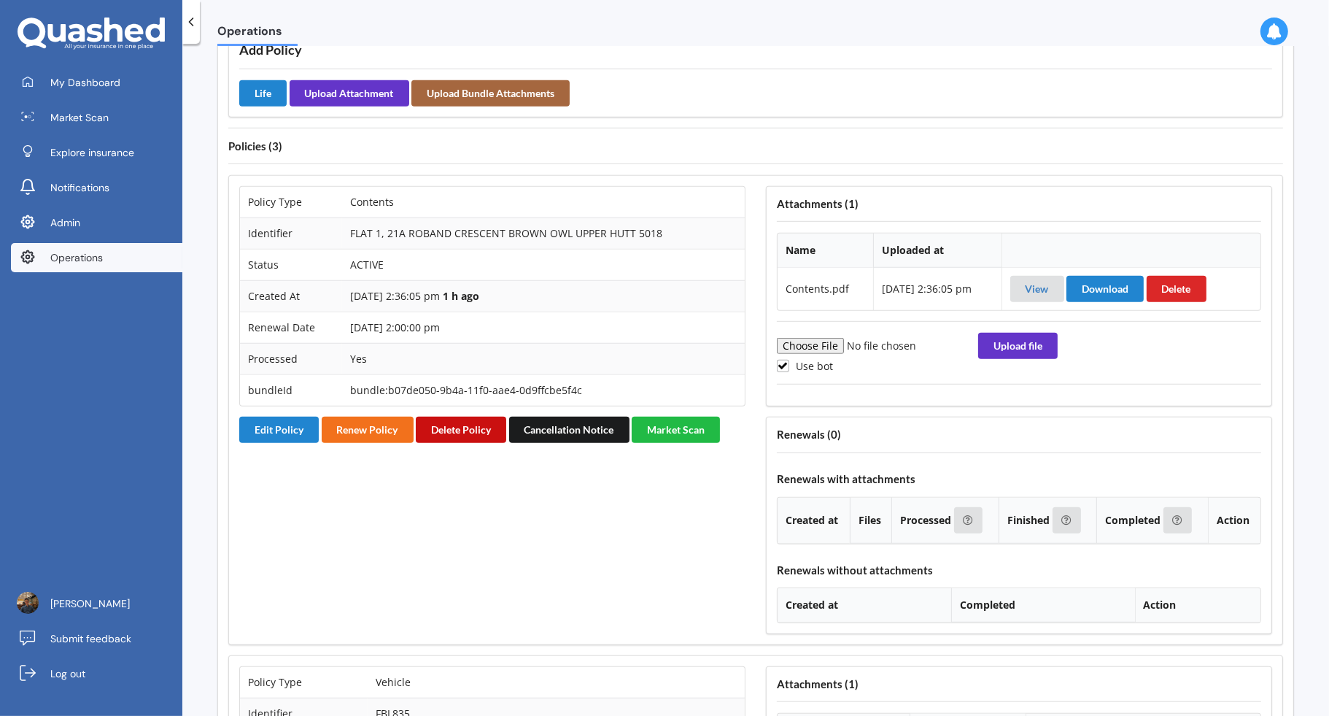
click at [480, 417] on button "Delete Policy" at bounding box center [461, 430] width 90 height 26
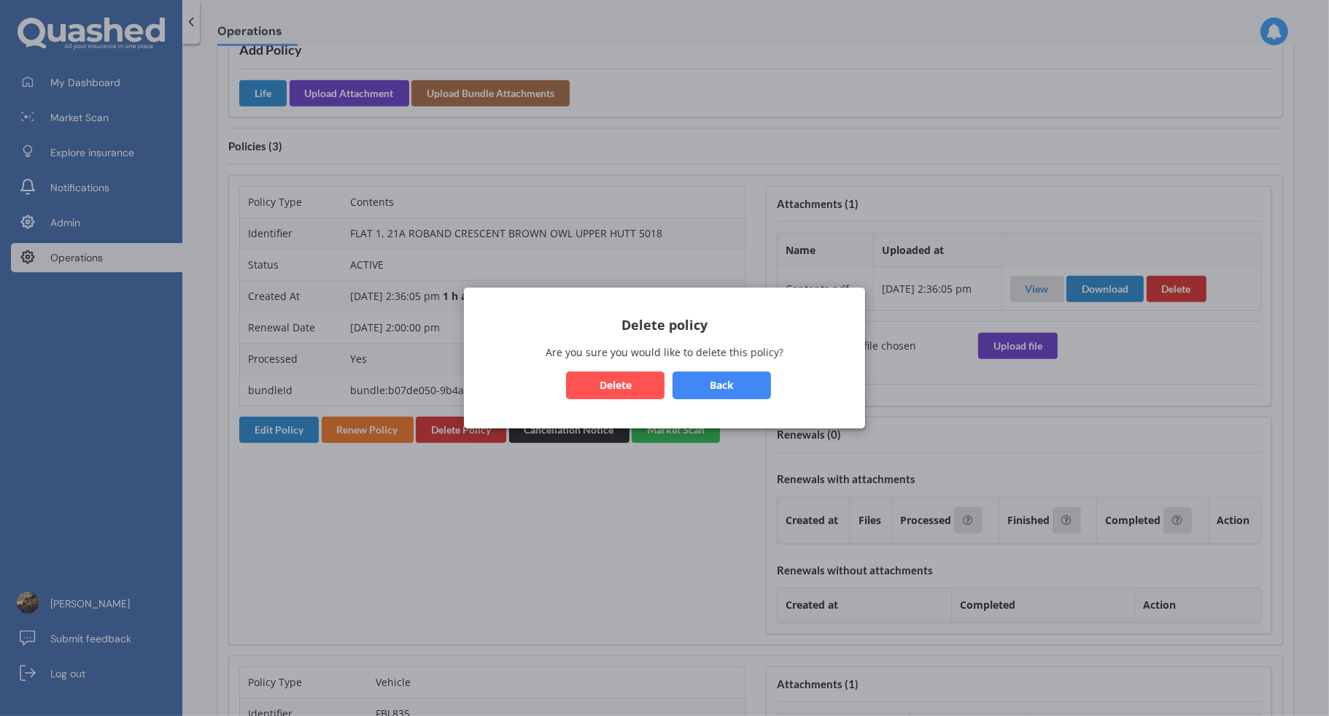
click at [635, 383] on button "Delete" at bounding box center [615, 385] width 98 height 28
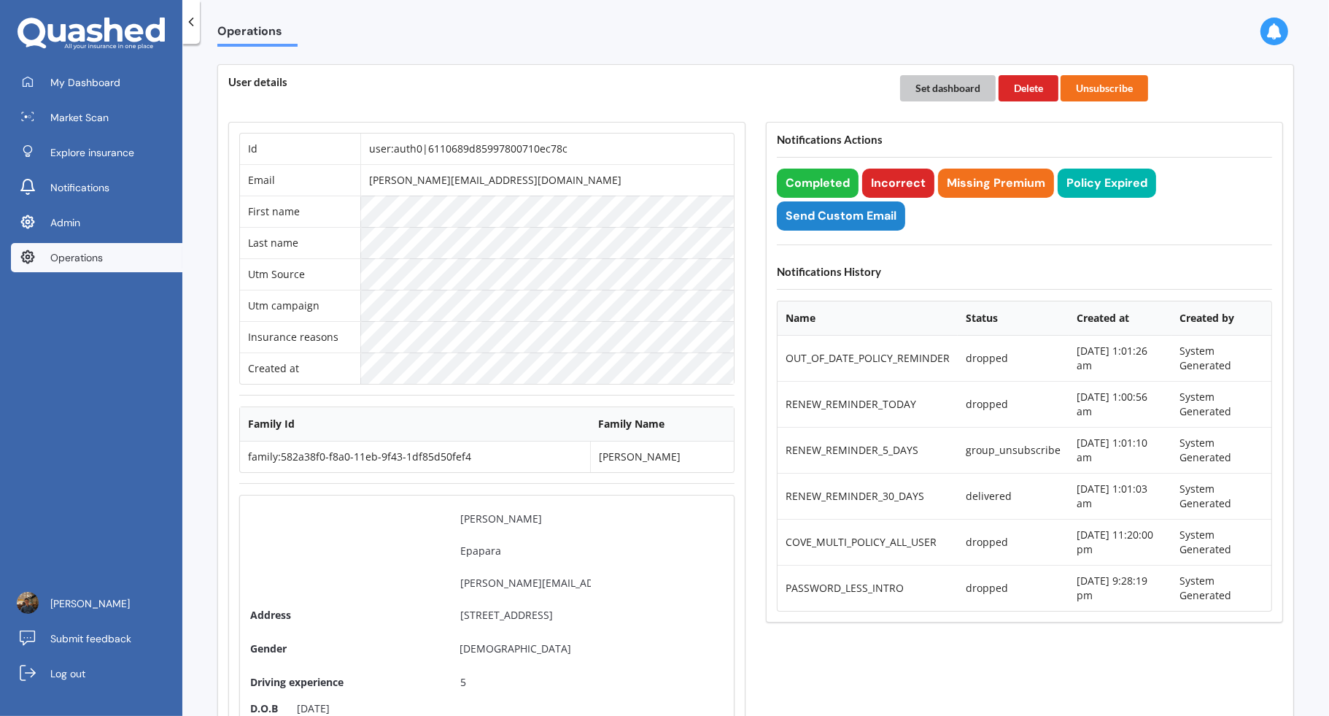
click at [926, 79] on button "Set dashboard" at bounding box center [948, 88] width 96 height 26
click at [107, 97] on div "My Dashboard Market Scan Explore insurance Notifications Admin Operations" at bounding box center [91, 173] width 182 height 210
click at [127, 79] on link "My Dashboard" at bounding box center [96, 82] width 171 height 29
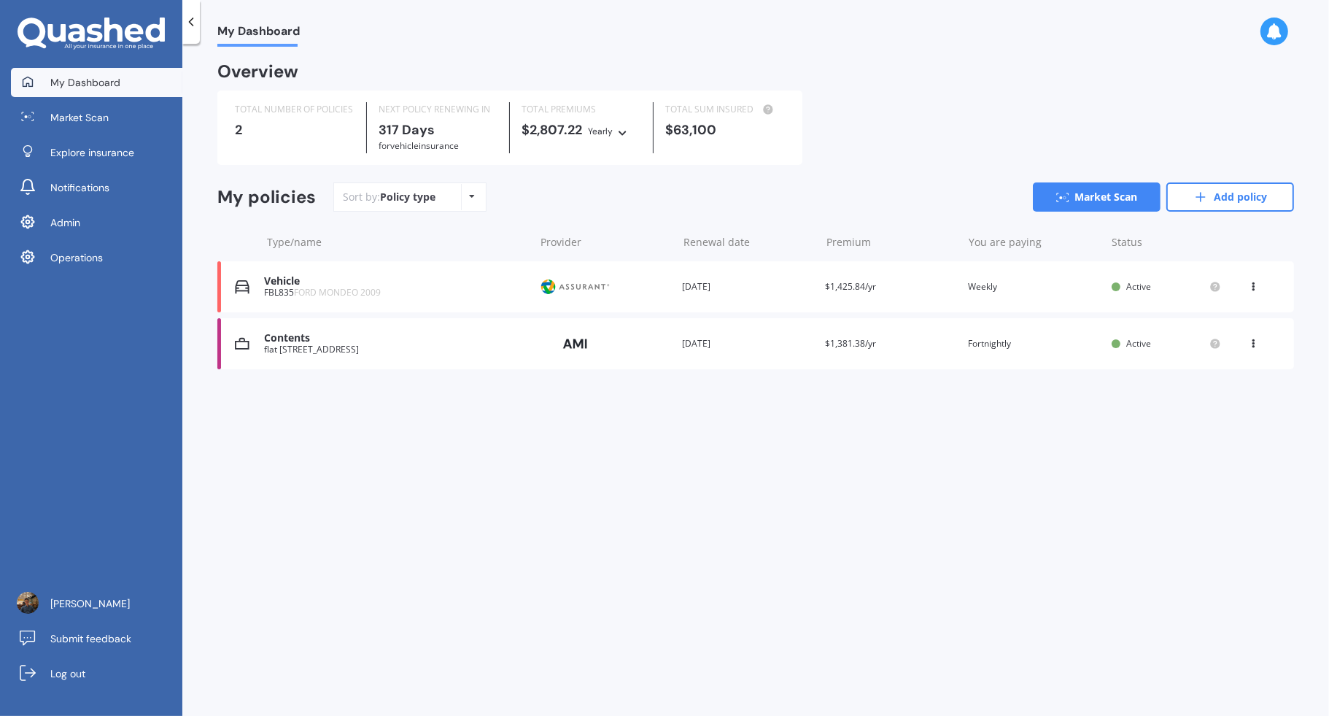
click at [475, 514] on div "My Dashboard Overview TOTAL NUMBER OF POLICIES 2 NEXT POLICY RENEWING [DATE] fo…" at bounding box center [755, 383] width 1147 height 672
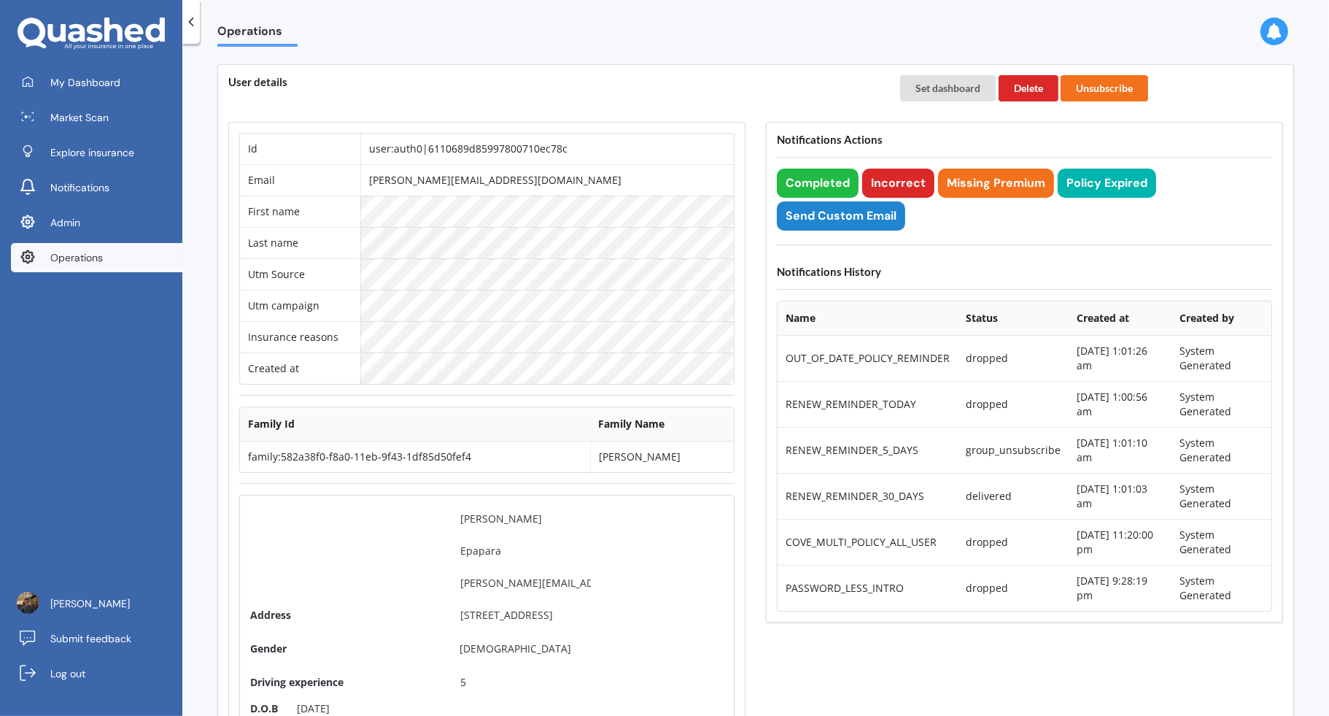
click at [121, 673] on link "Log out" at bounding box center [96, 673] width 171 height 29
